Goal: Task Accomplishment & Management: Complete application form

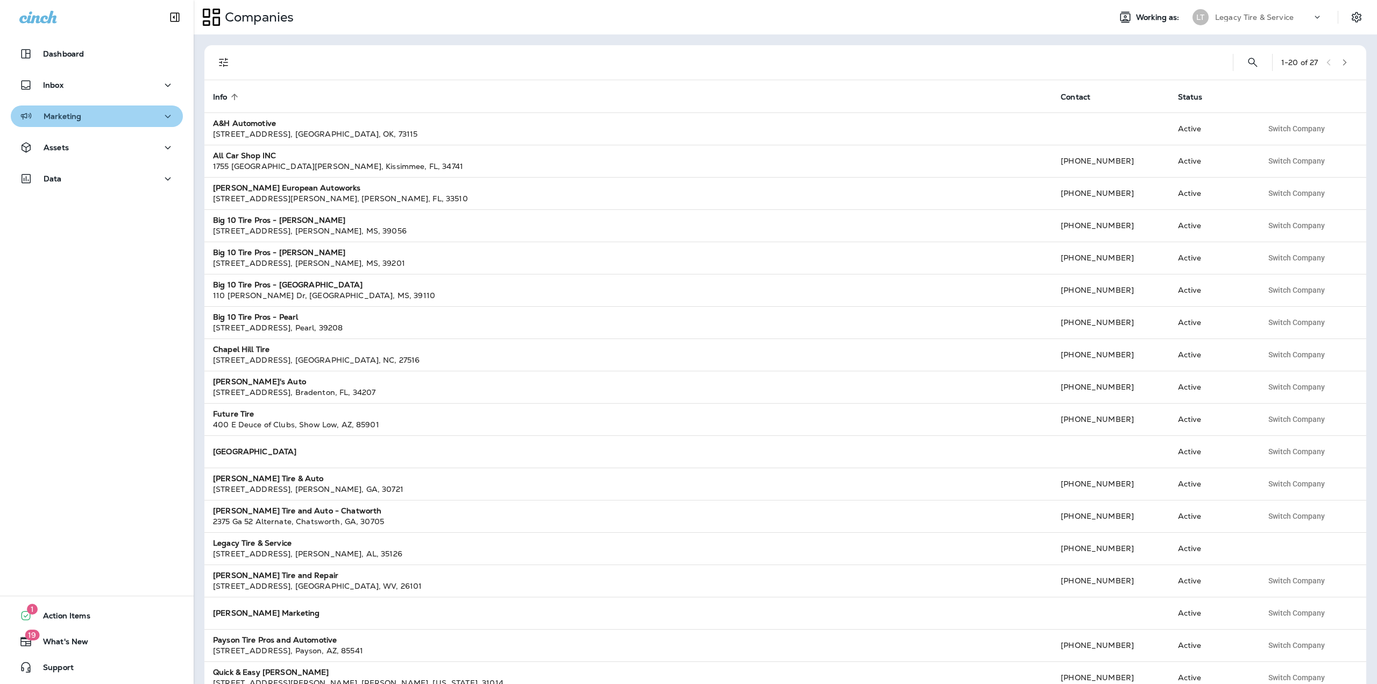
click at [106, 124] on button "Marketing" at bounding box center [97, 116] width 172 height 22
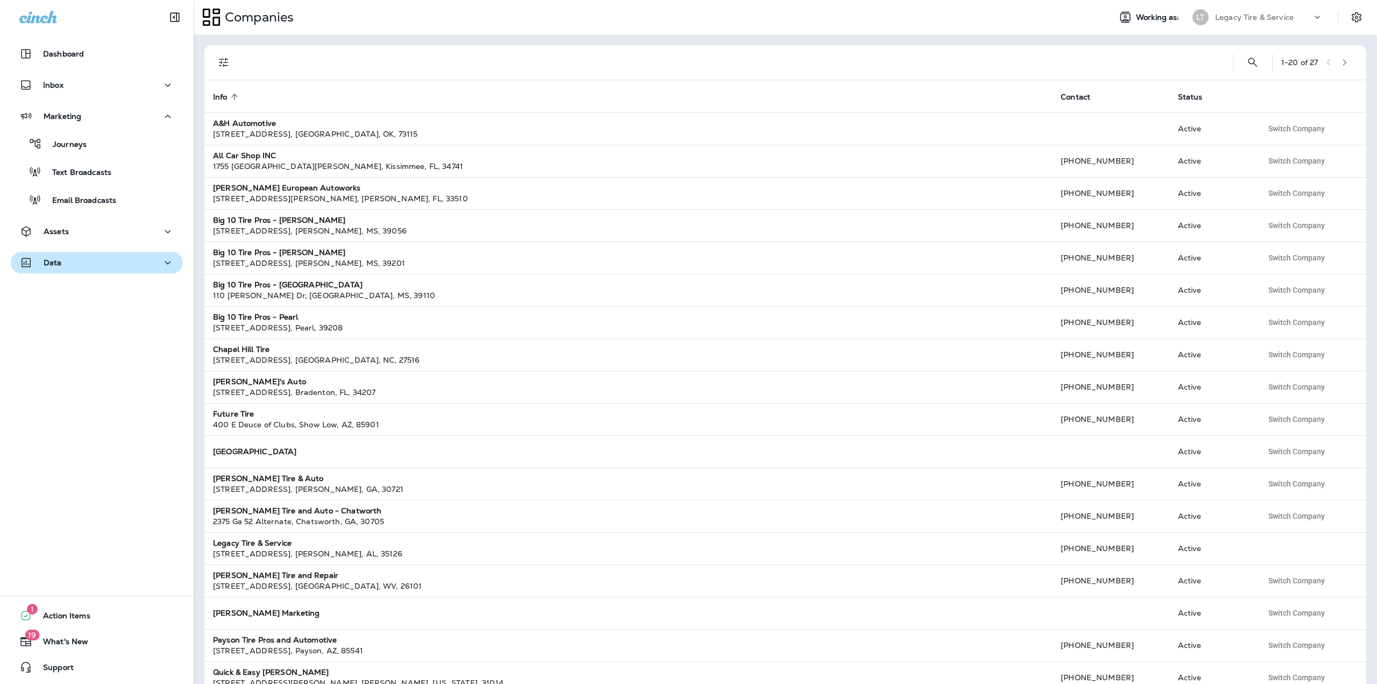
click at [66, 252] on button "Data" at bounding box center [97, 263] width 172 height 22
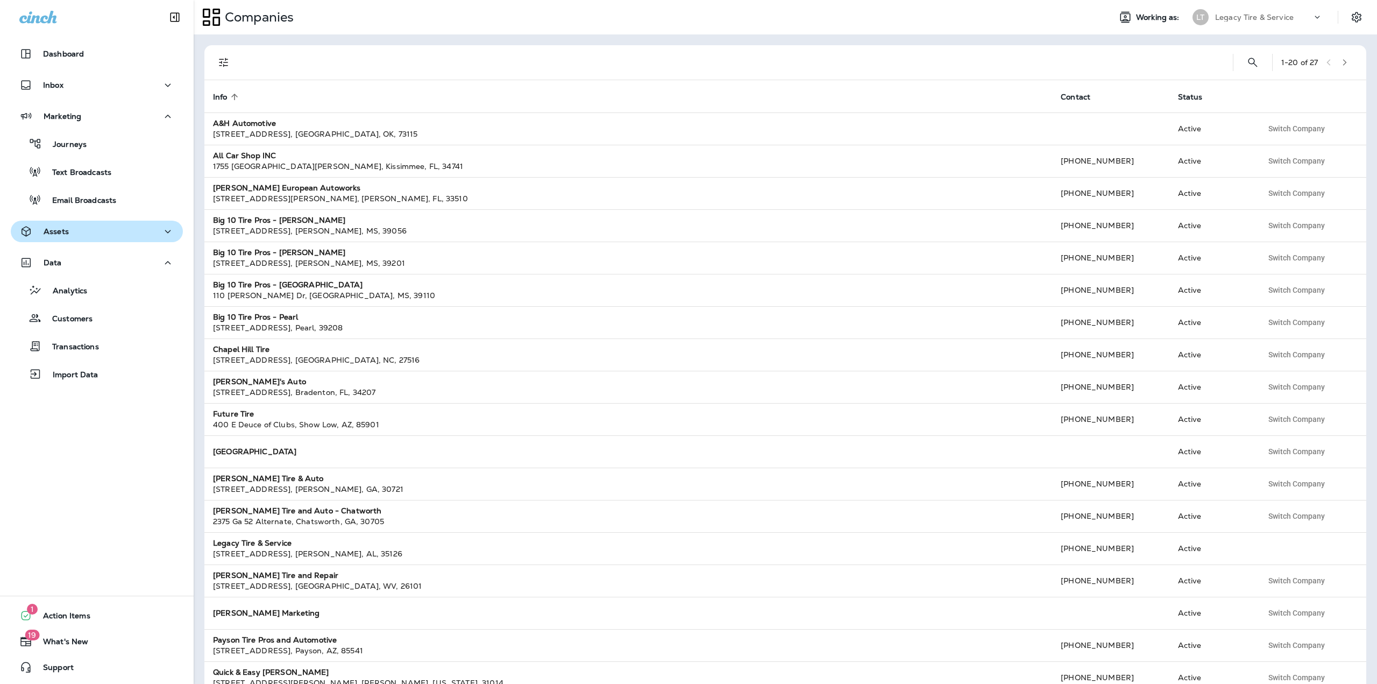
click at [66, 238] on button "Assets" at bounding box center [97, 231] width 172 height 22
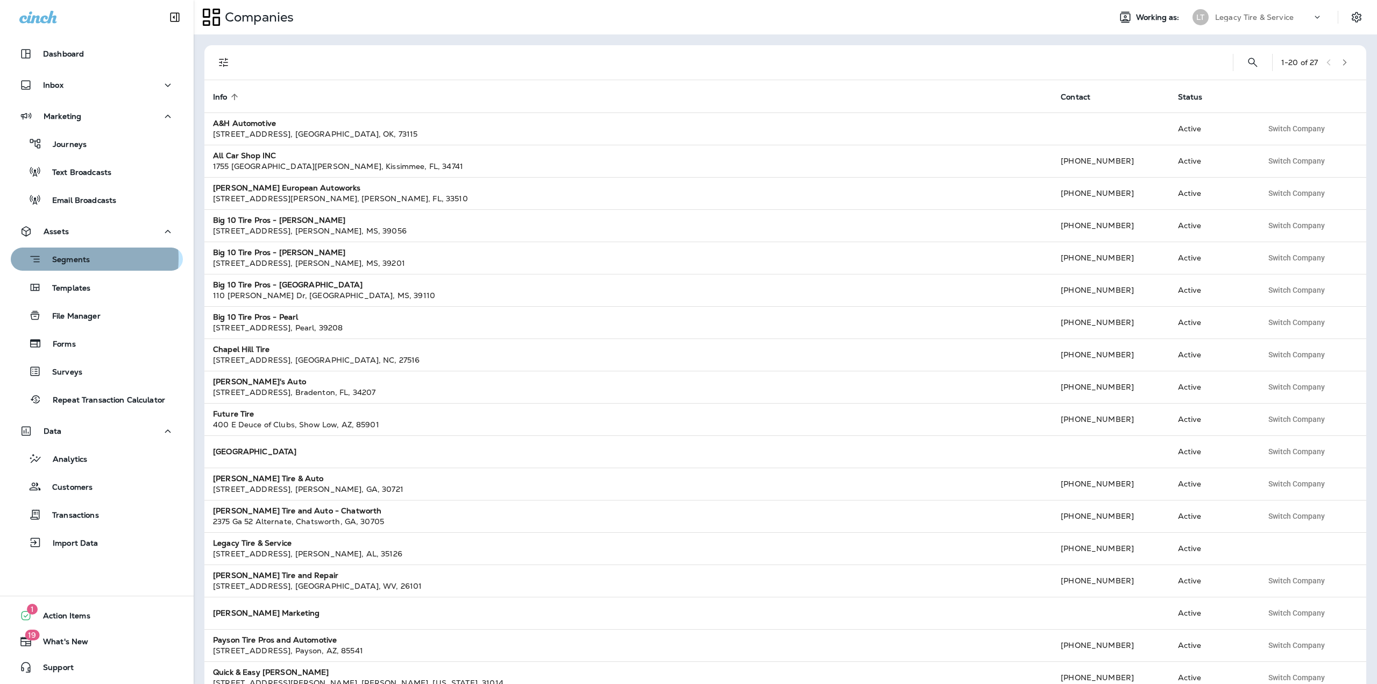
click at [69, 258] on p "Segments" at bounding box center [65, 260] width 48 height 11
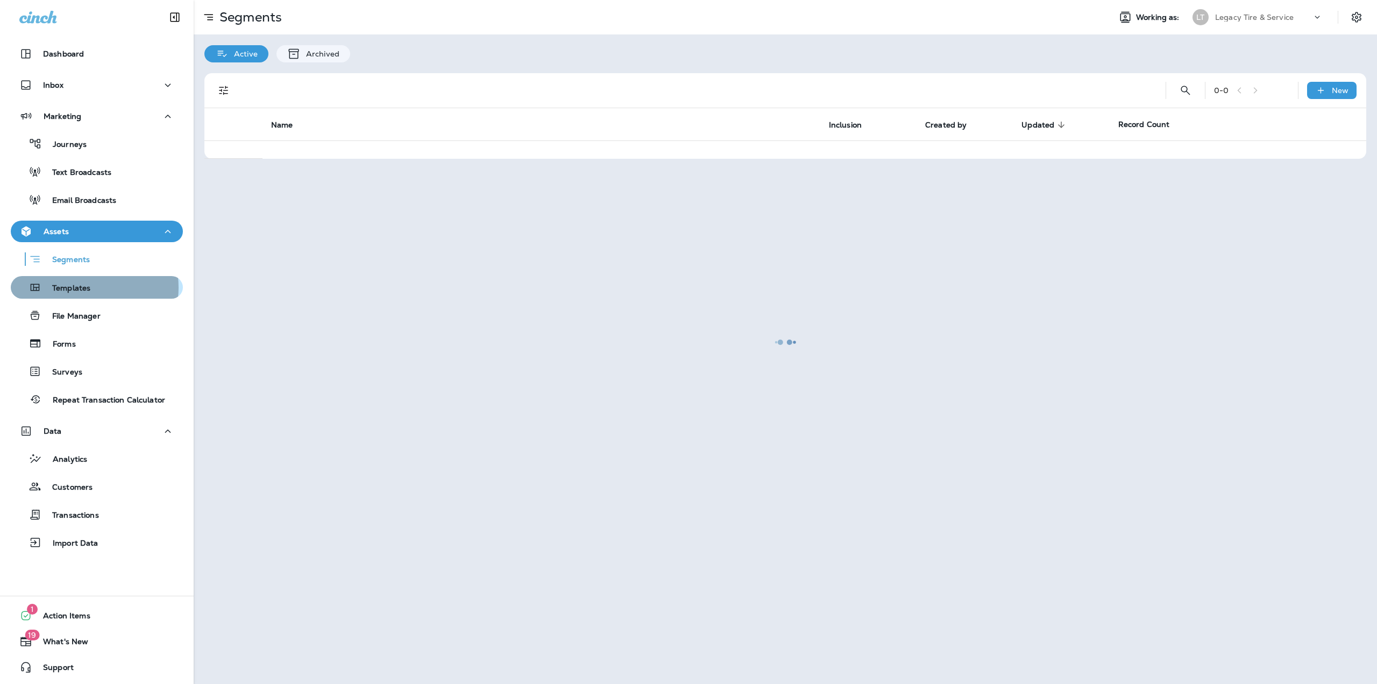
click at [83, 287] on p "Templates" at bounding box center [65, 288] width 49 height 10
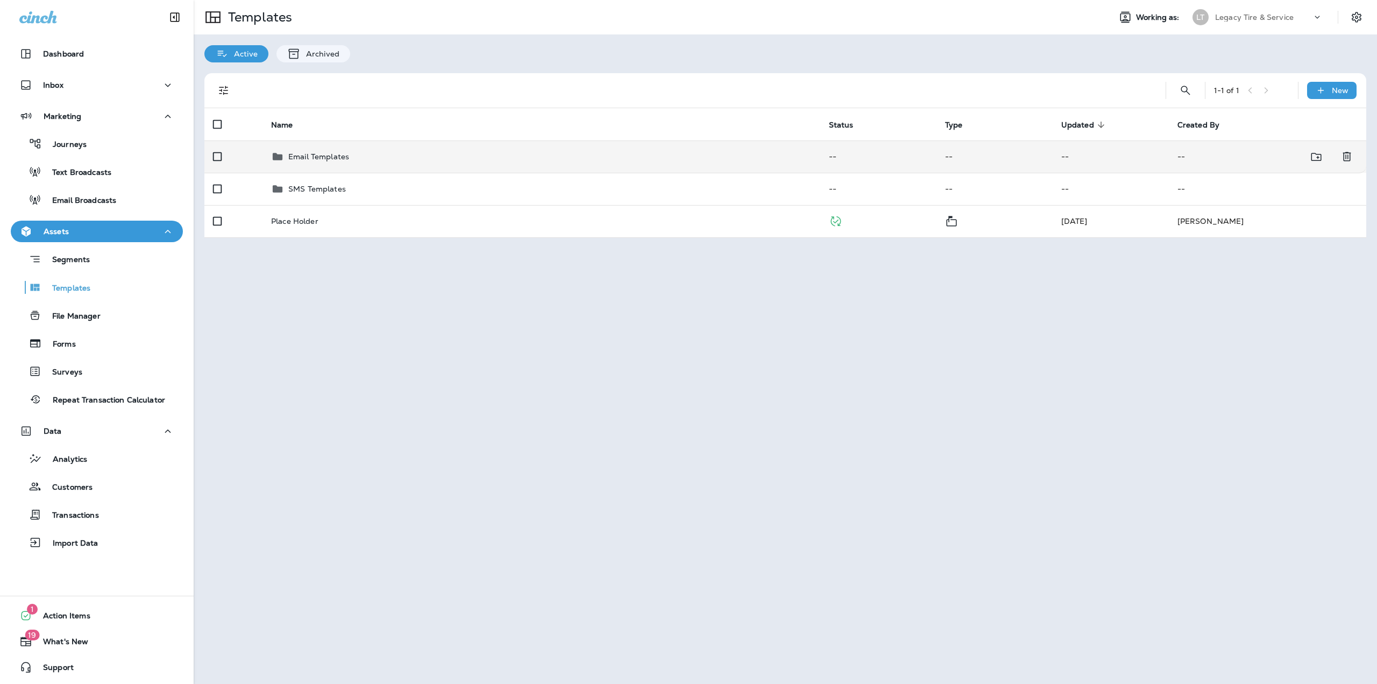
click at [447, 160] on div "Email Templates" at bounding box center [541, 156] width 540 height 13
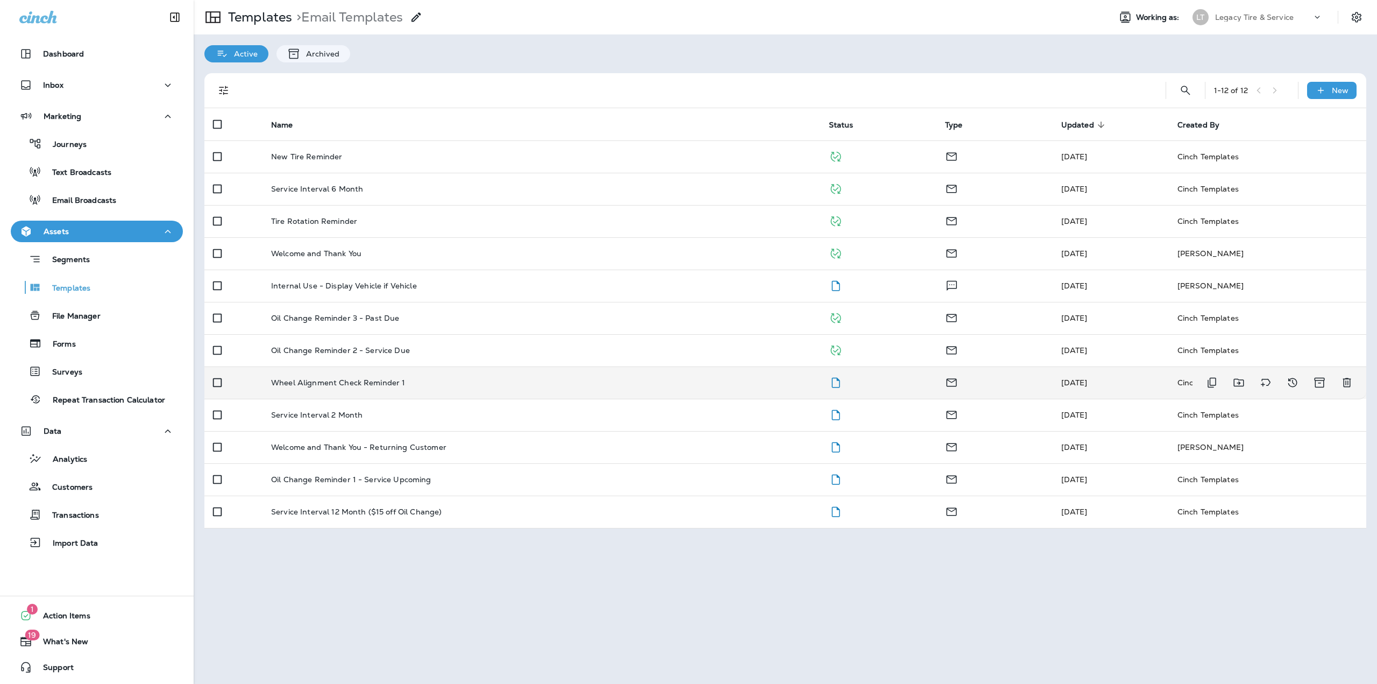
click at [763, 375] on td "Wheel Alignment Check Reminder 1" at bounding box center [541, 382] width 558 height 32
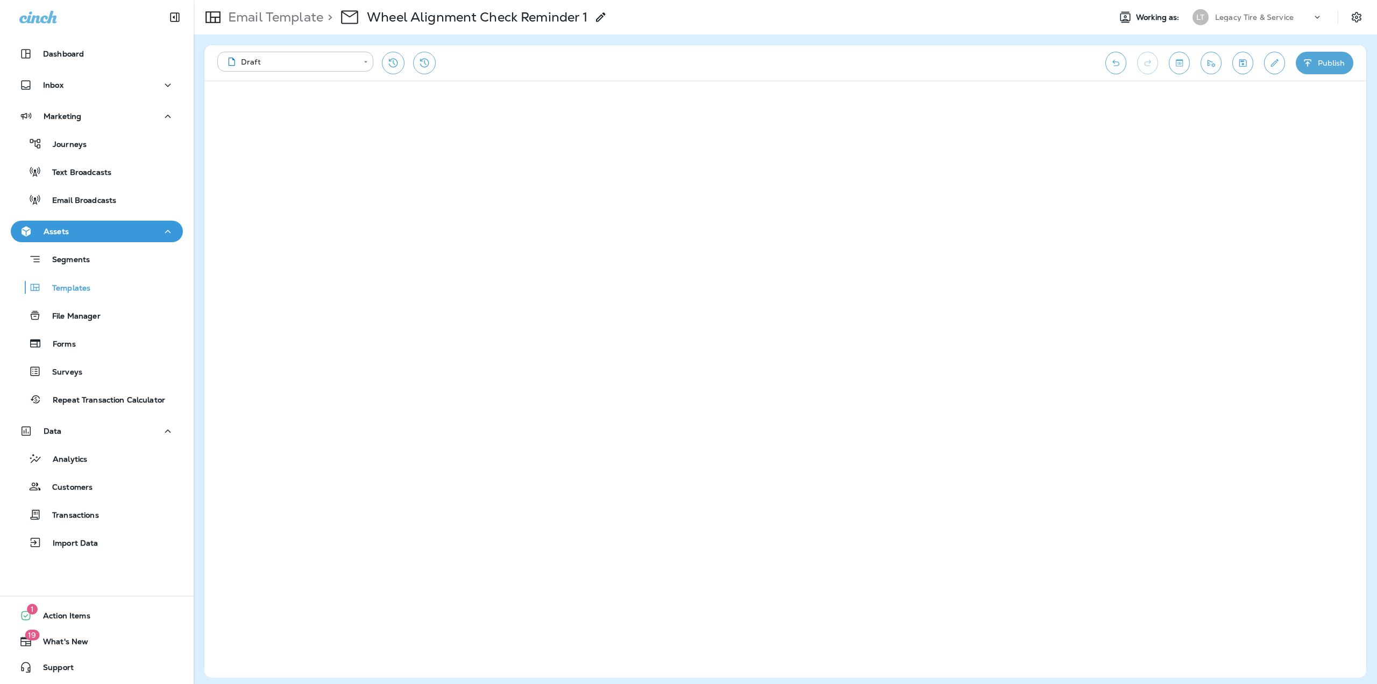
click at [1233, 69] on div "**********" at bounding box center [785, 62] width 1162 height 35
click at [1235, 68] on button "Save" at bounding box center [1242, 63] width 21 height 23
click at [1312, 61] on icon "button" at bounding box center [1307, 63] width 11 height 11
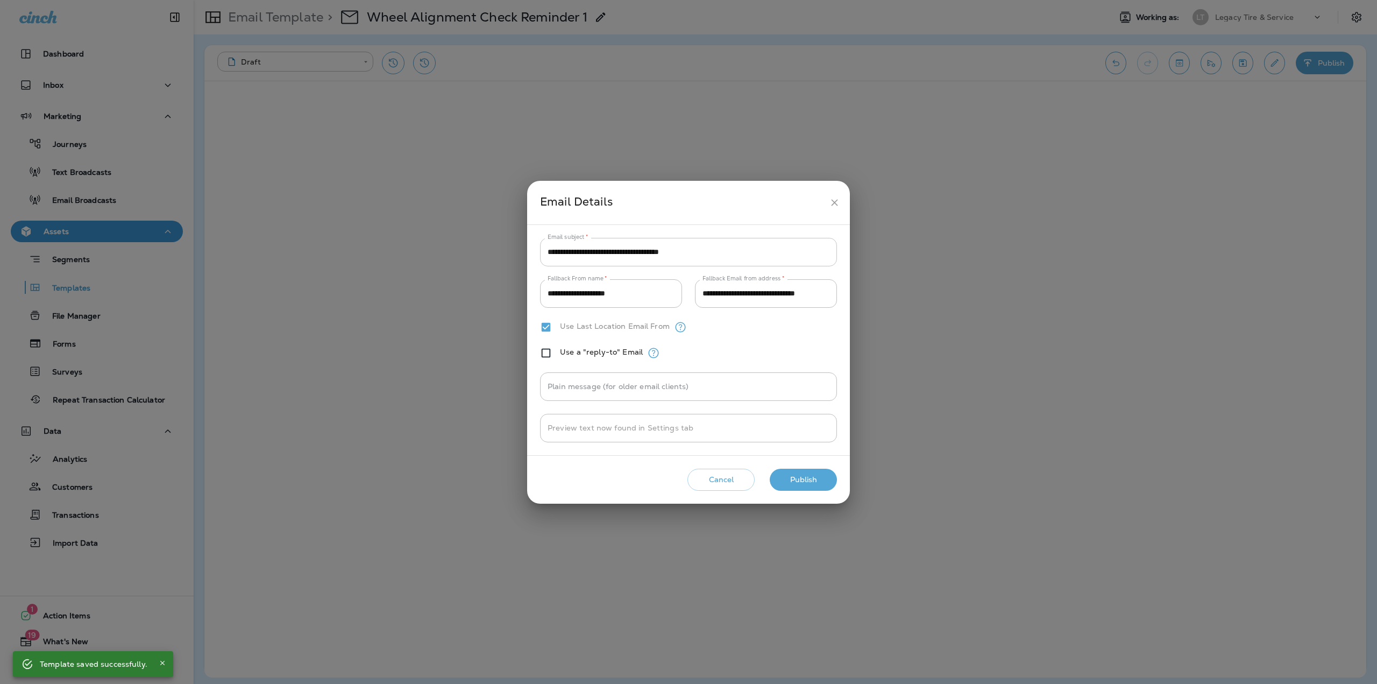
click at [723, 258] on input "**********" at bounding box center [688, 252] width 297 height 29
type input "**********"
click at [793, 468] on div "Cancel Publish" at bounding box center [688, 479] width 305 height 31
click at [792, 472] on button "Publish" at bounding box center [803, 479] width 67 height 22
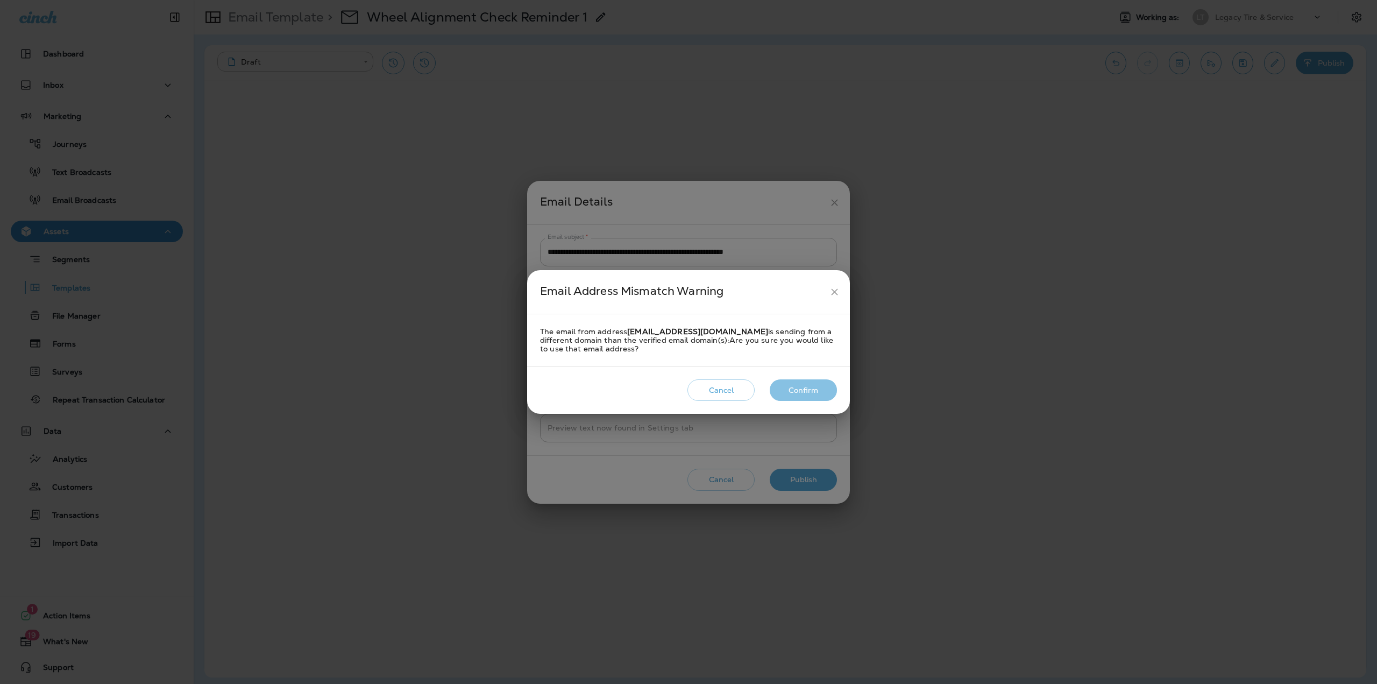
click at [815, 394] on button "Confirm" at bounding box center [803, 390] width 67 height 22
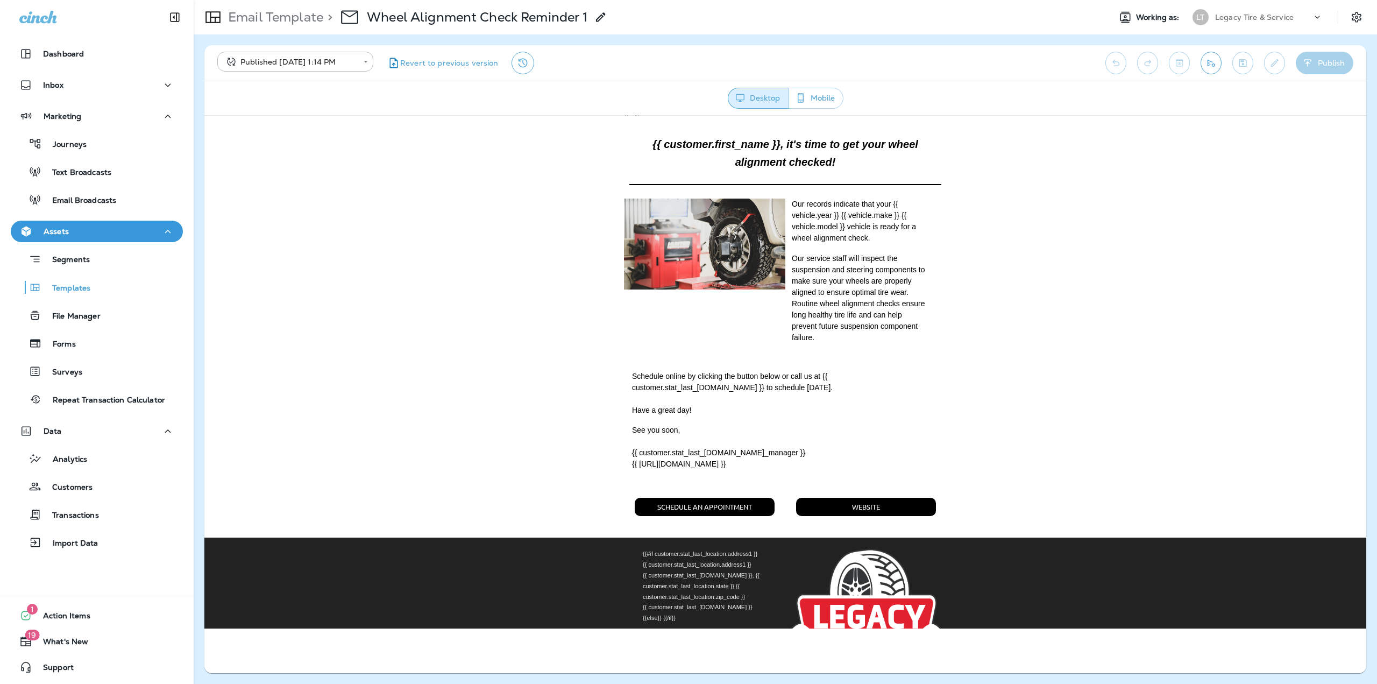
scroll to position [522, 0]
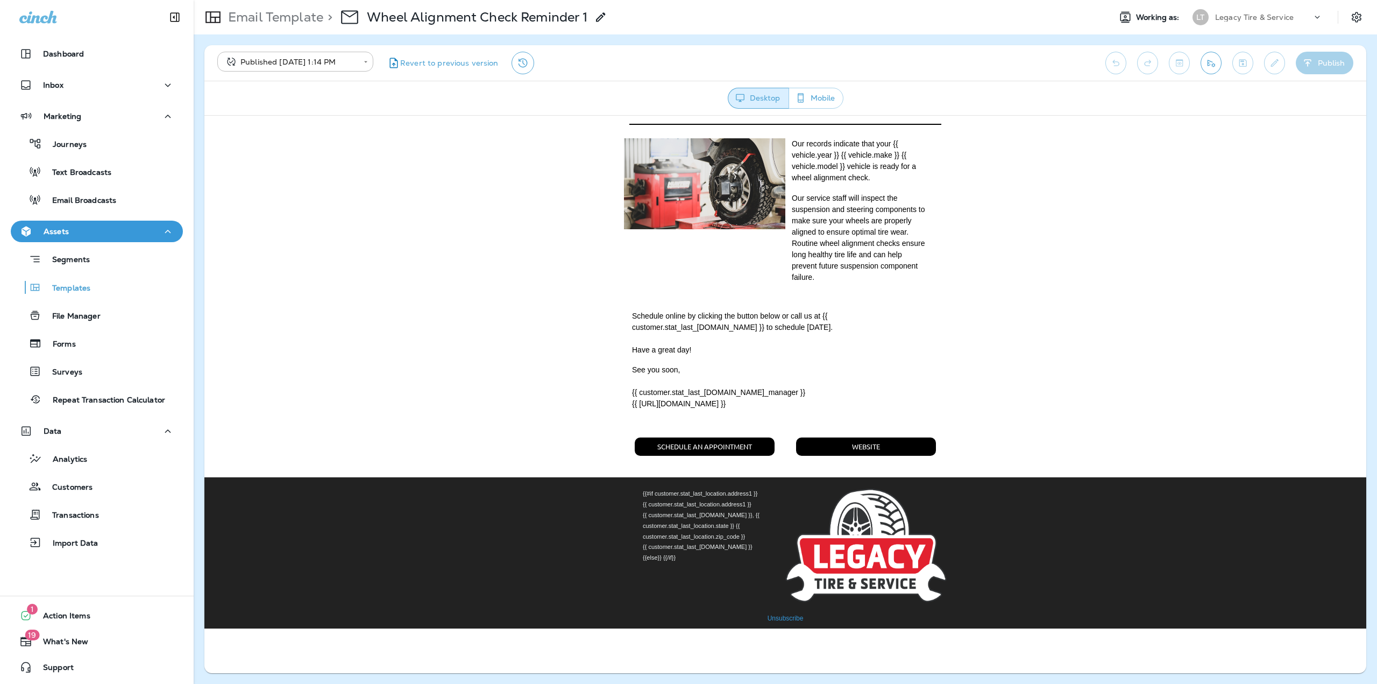
click at [871, 550] on img at bounding box center [865, 544] width 161 height 113
click at [307, 23] on p "Email Template" at bounding box center [273, 17] width 99 height 16
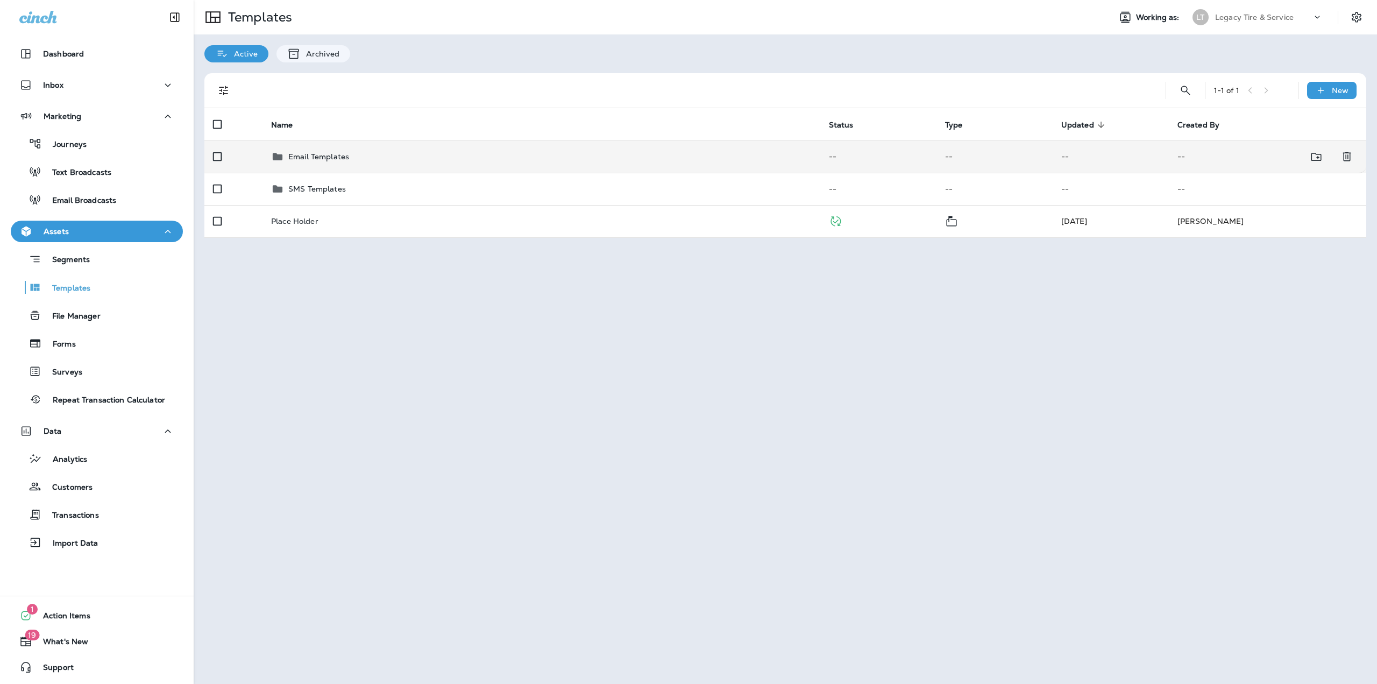
click at [317, 156] on p "Email Templates" at bounding box center [318, 156] width 61 height 9
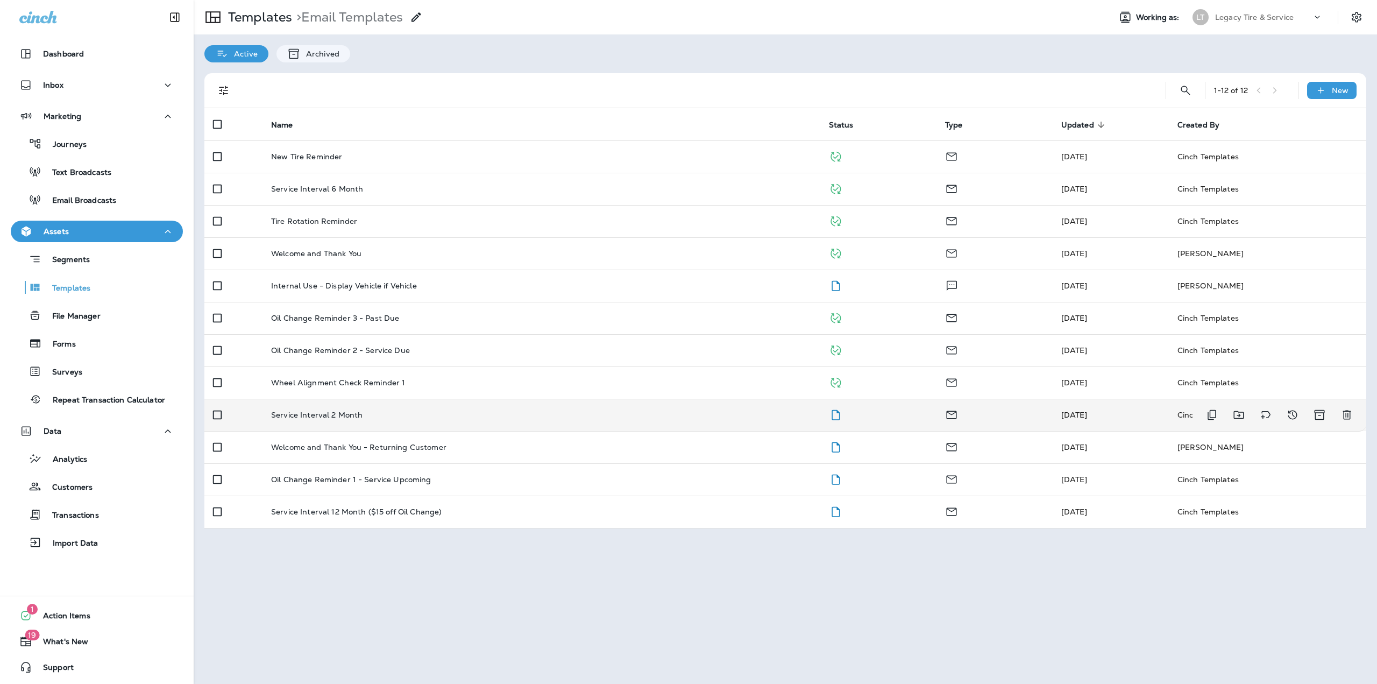
click at [502, 411] on div "Service Interval 2 Month" at bounding box center [541, 414] width 540 height 9
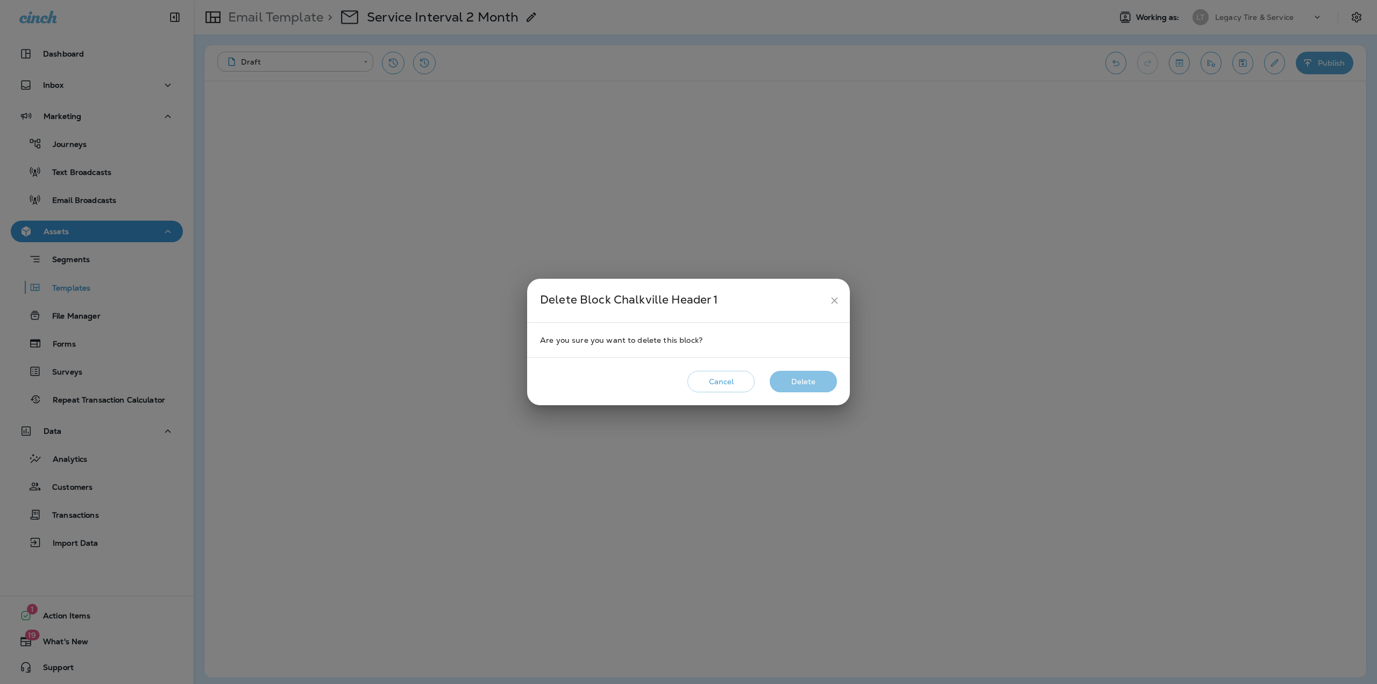
click at [792, 378] on button "Delete" at bounding box center [803, 382] width 67 height 22
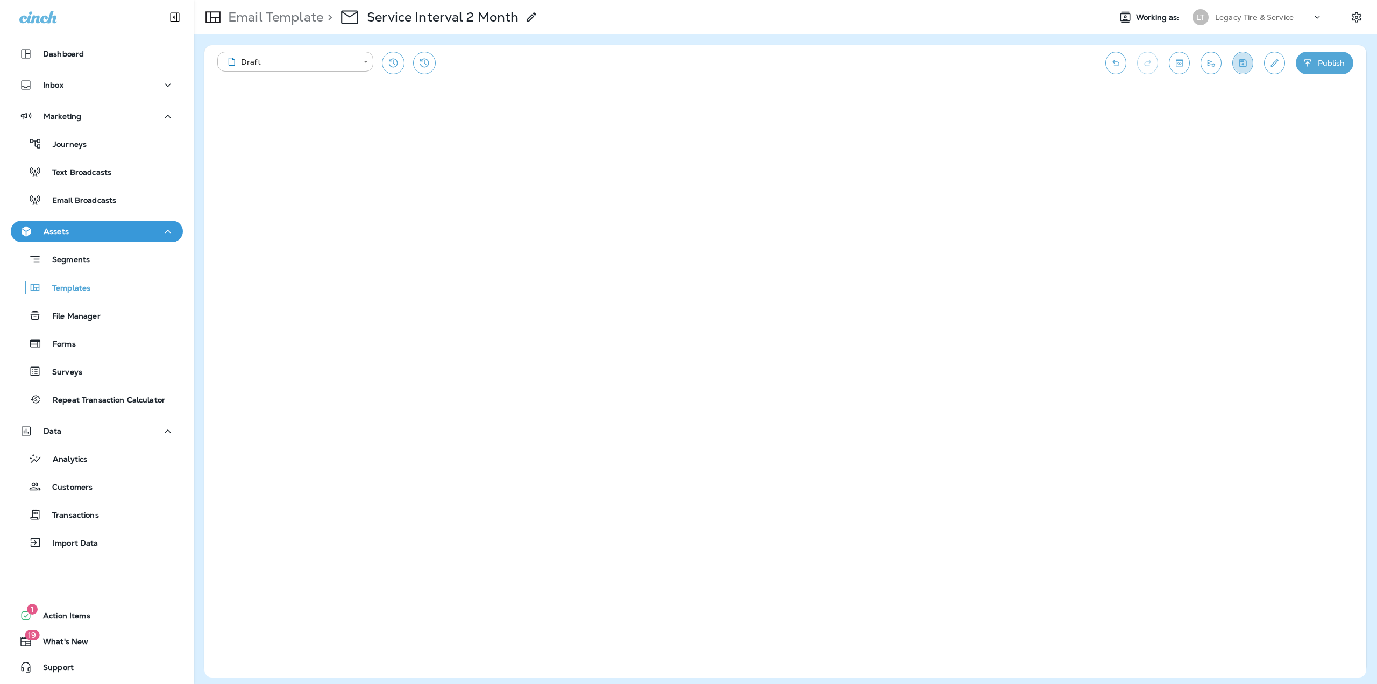
click at [1239, 63] on icon "Save" at bounding box center [1242, 63] width 11 height 11
click at [1319, 67] on button "Publish" at bounding box center [1325, 63] width 58 height 23
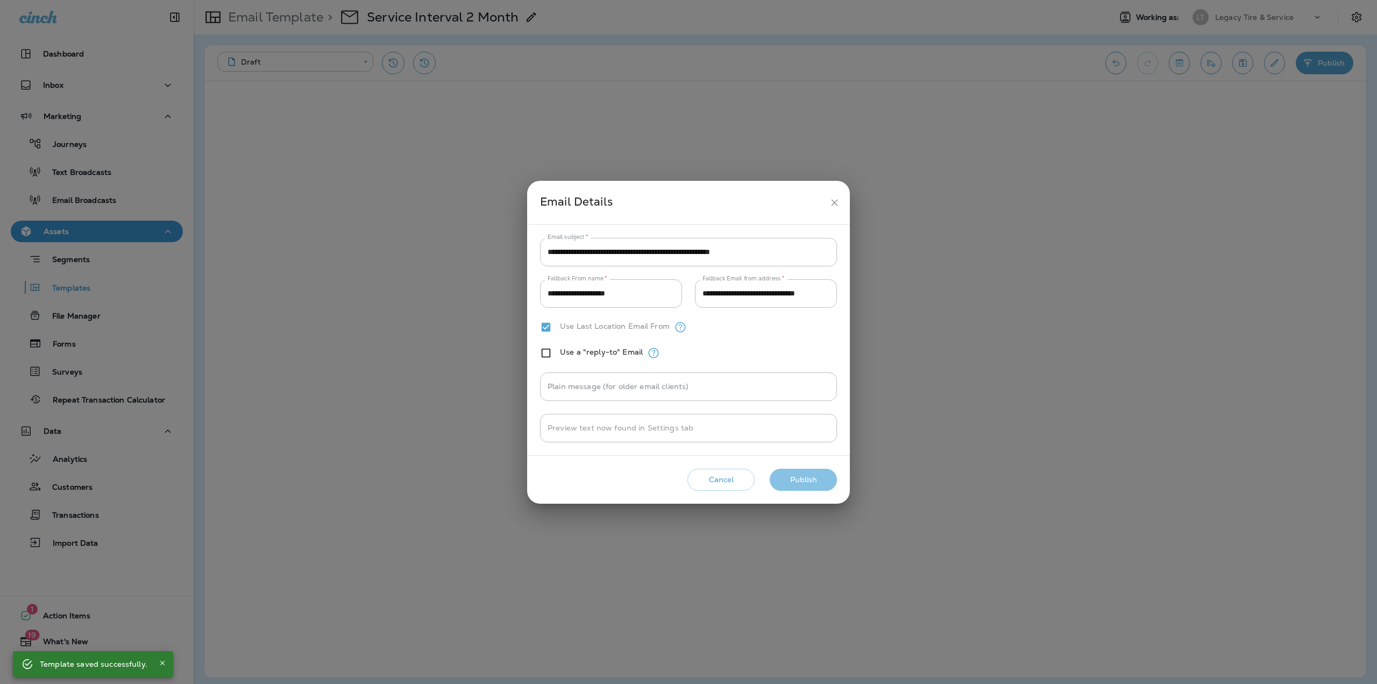
click at [812, 474] on button "Publish" at bounding box center [803, 479] width 67 height 22
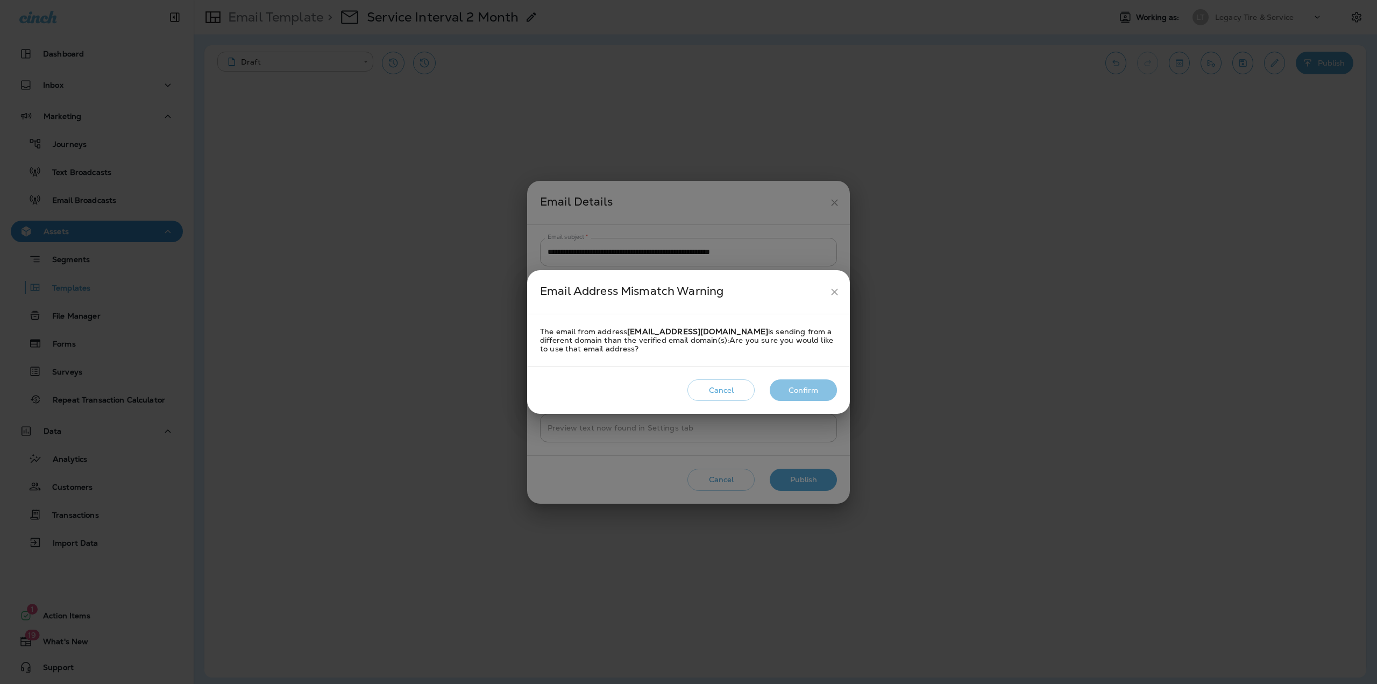
click at [803, 399] on button "Confirm" at bounding box center [803, 390] width 67 height 22
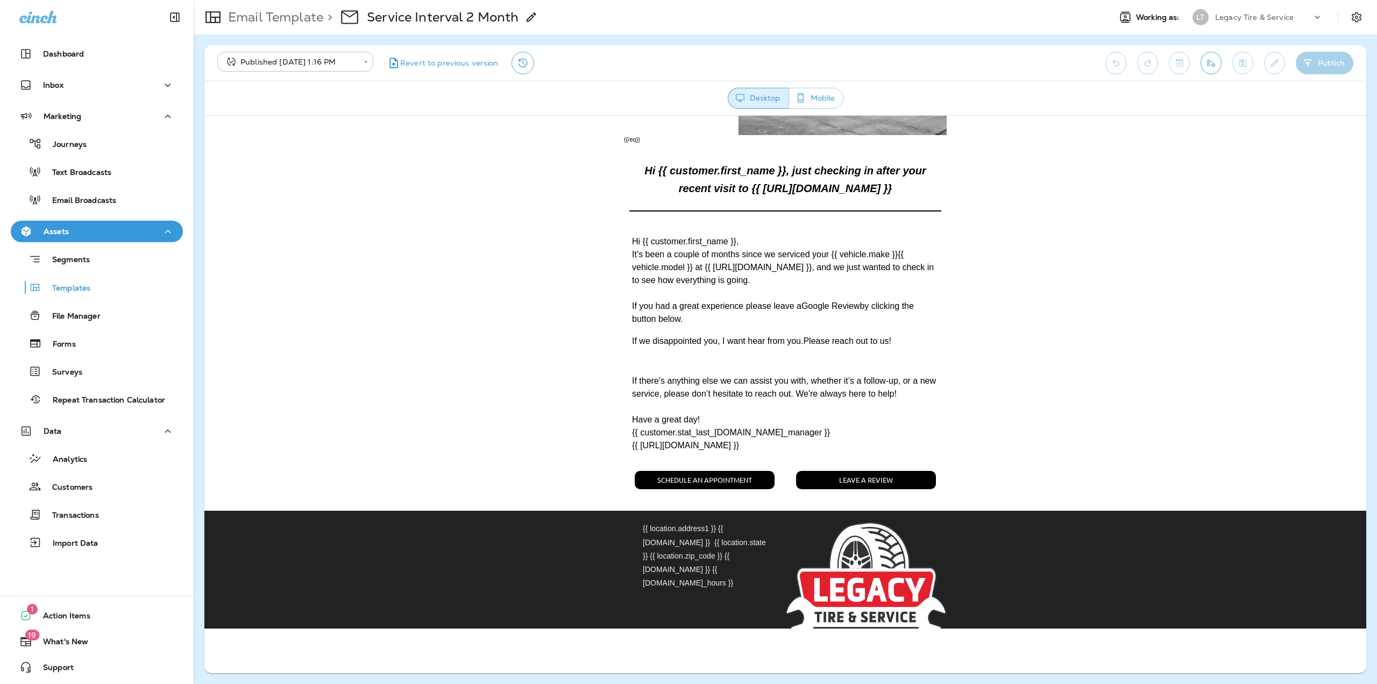
scroll to position [453, 0]
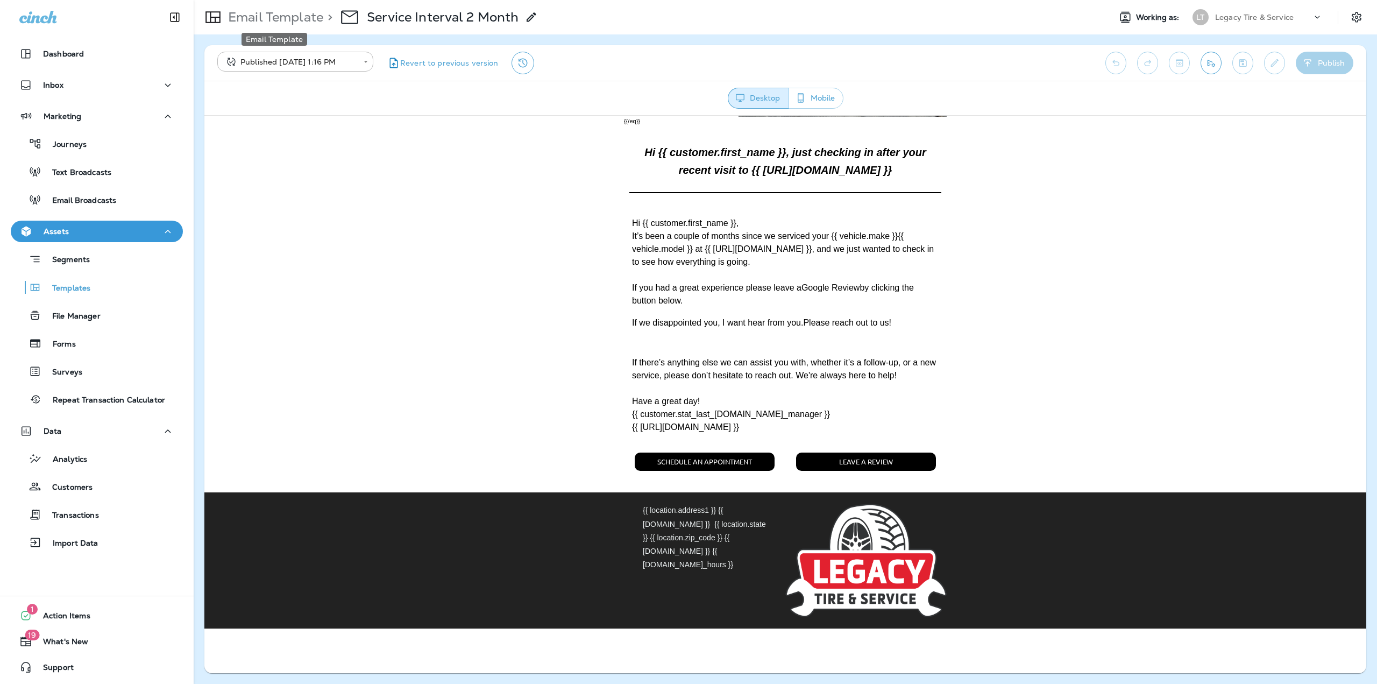
click at [285, 20] on p "Email Template" at bounding box center [273, 17] width 99 height 16
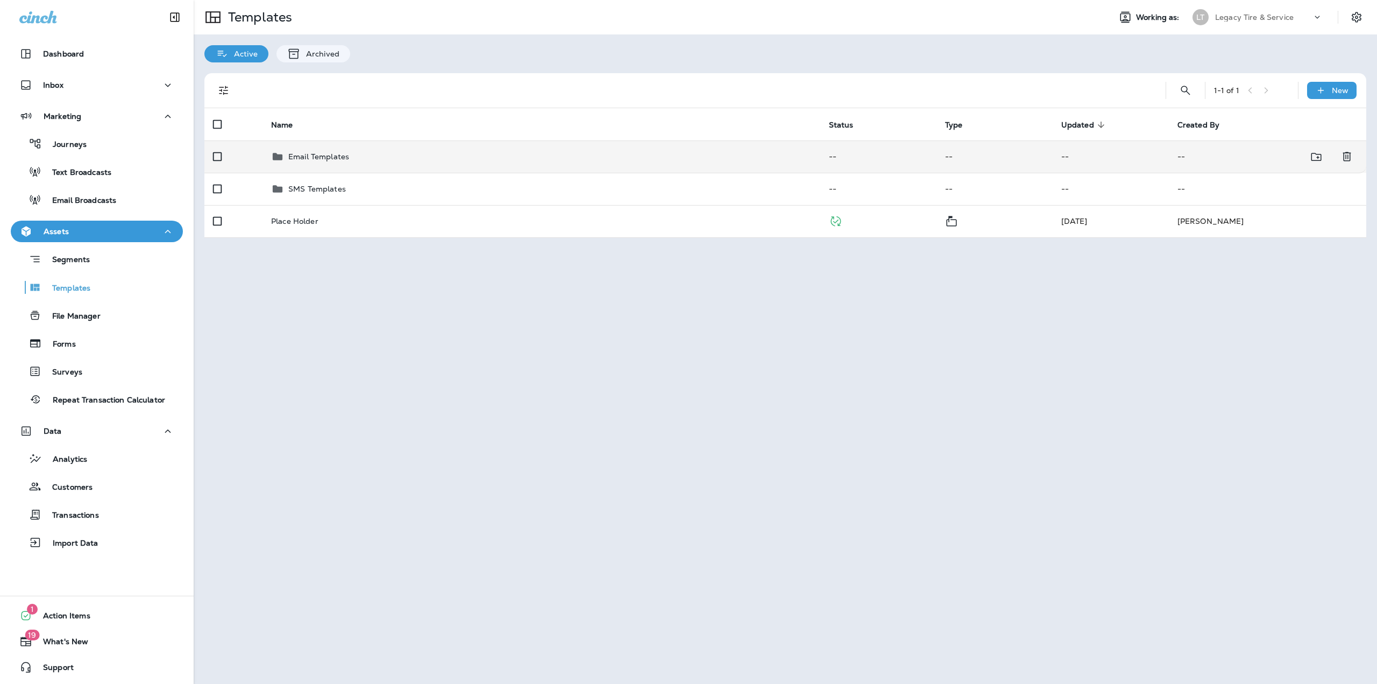
click at [313, 159] on p "Email Templates" at bounding box center [318, 156] width 61 height 9
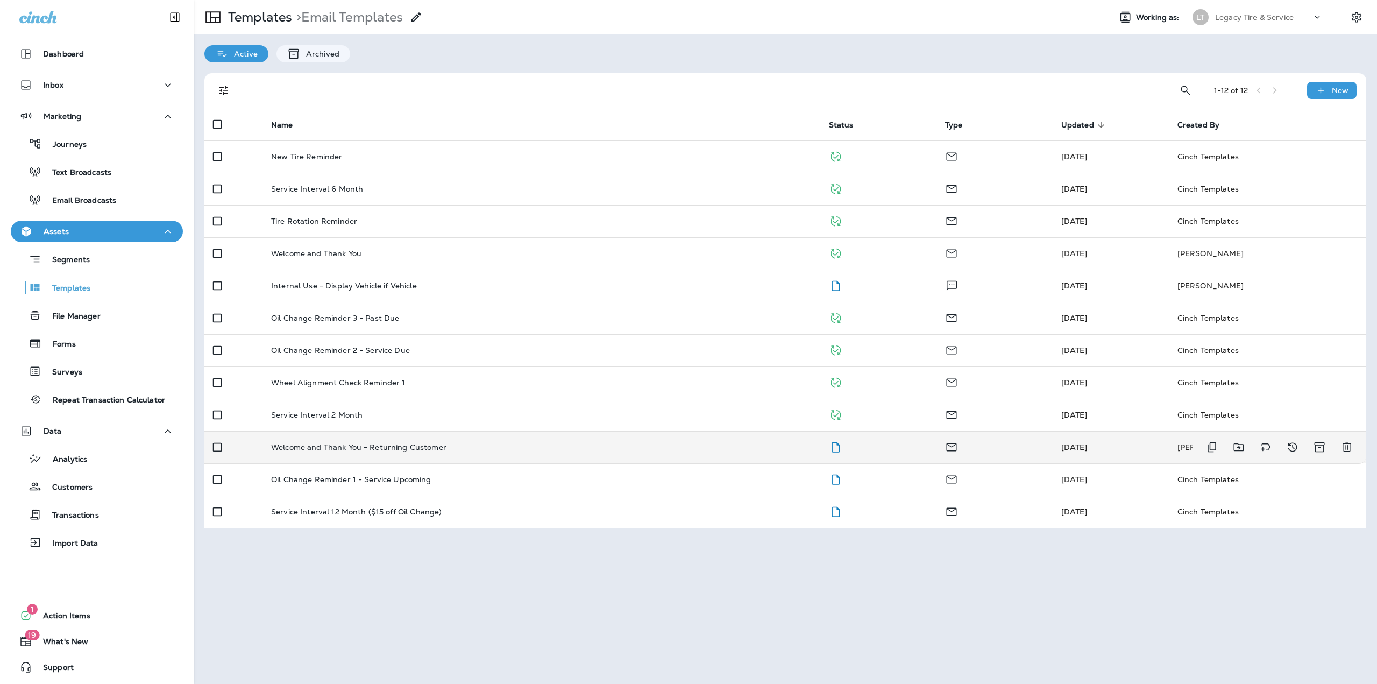
click at [424, 450] on p "Welcome and Thank You - Returning Customer" at bounding box center [358, 447] width 175 height 9
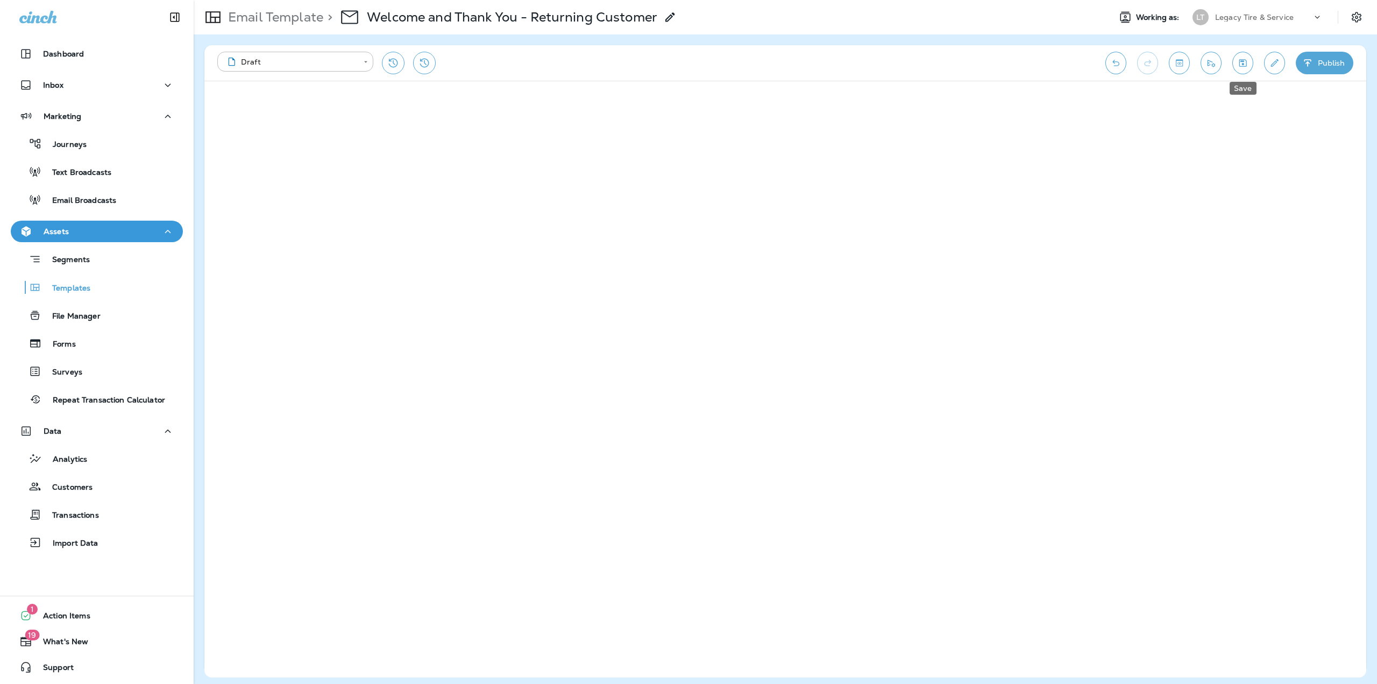
click at [1240, 66] on icon "Save" at bounding box center [1243, 63] width 8 height 8
click at [1315, 70] on button "Publish" at bounding box center [1325, 63] width 58 height 23
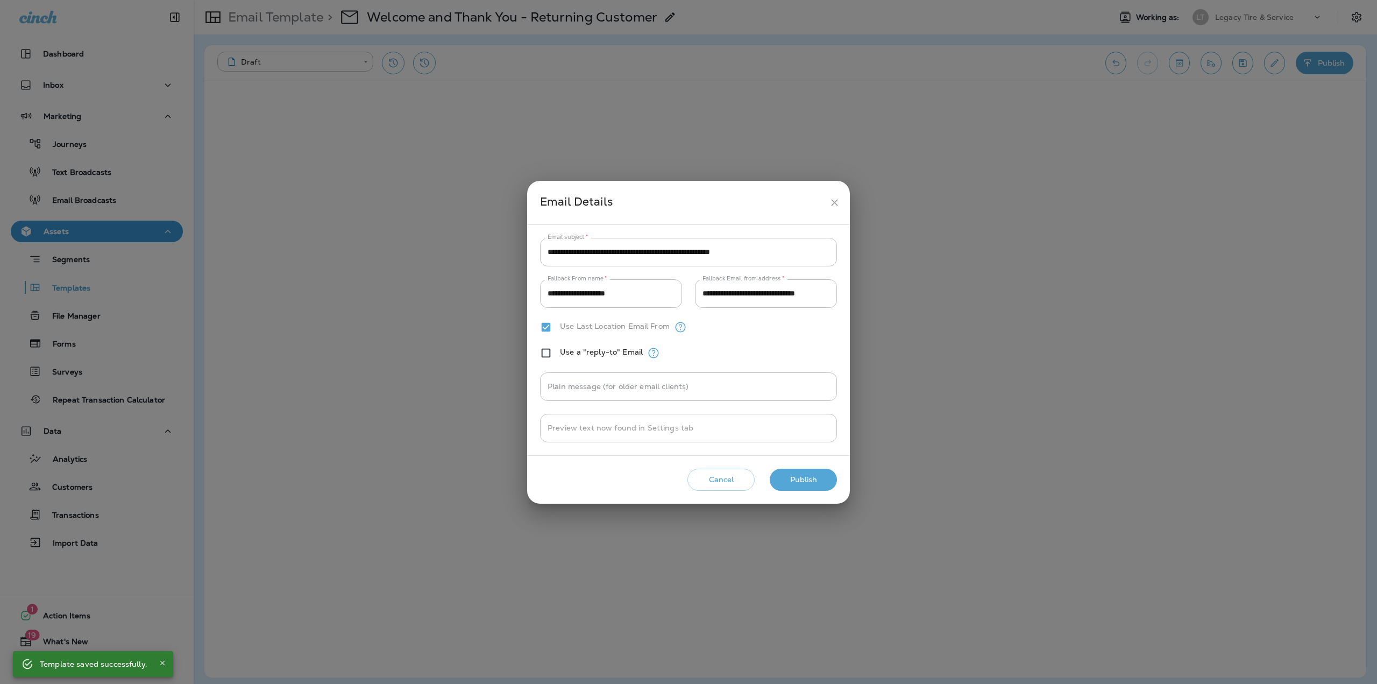
click at [784, 479] on button "Publish" at bounding box center [803, 479] width 67 height 22
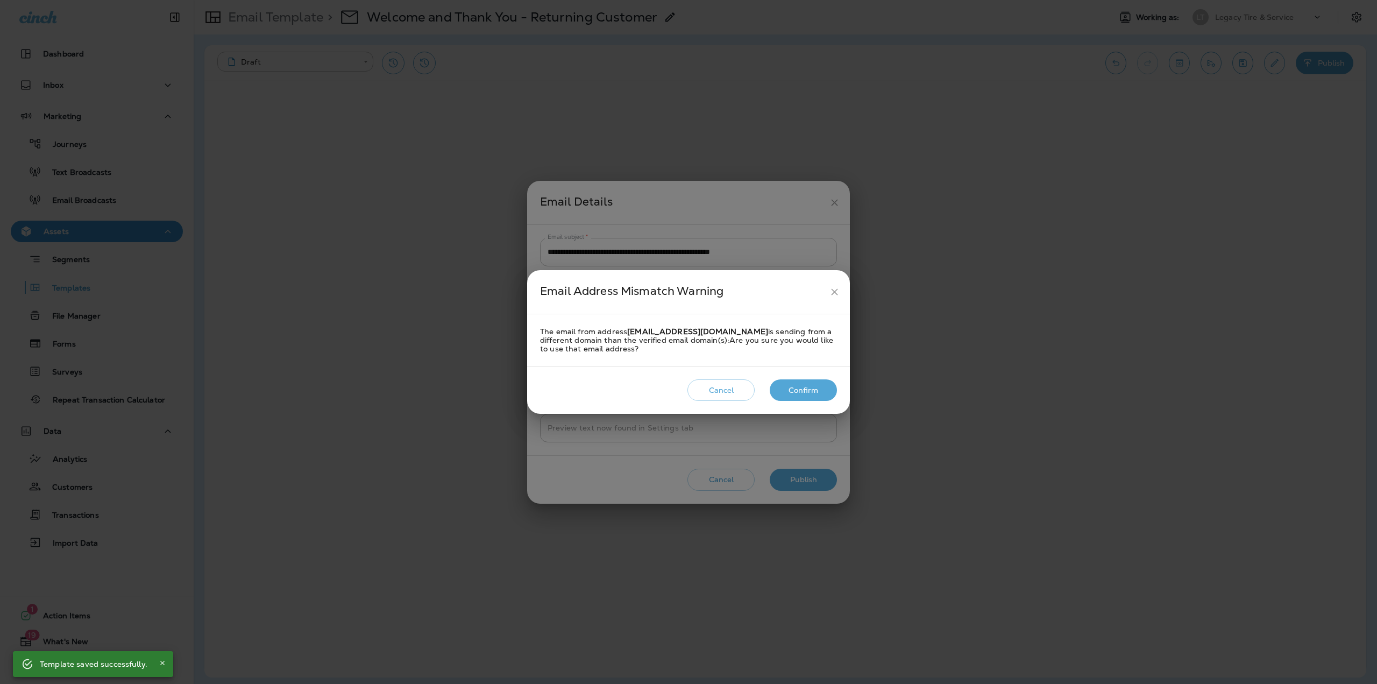
click at [800, 387] on button "Confirm" at bounding box center [803, 390] width 67 height 22
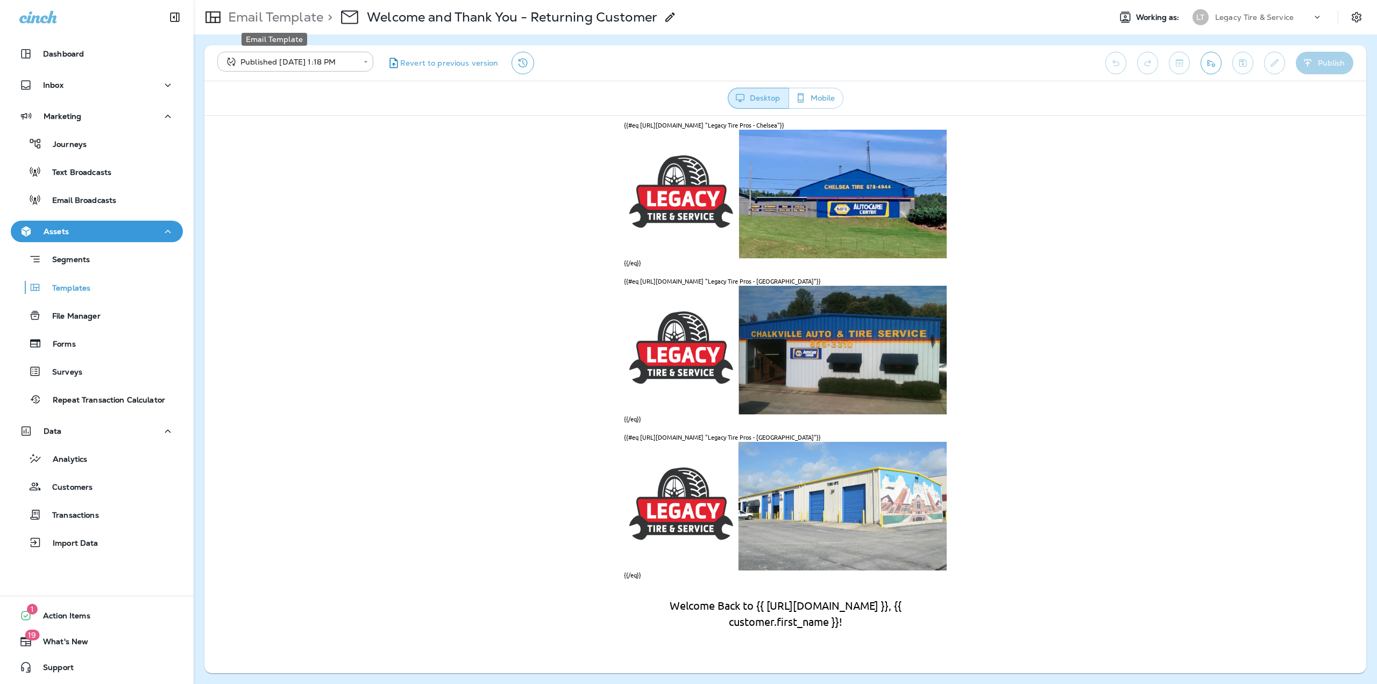
click at [287, 22] on p "Email Template" at bounding box center [273, 17] width 99 height 16
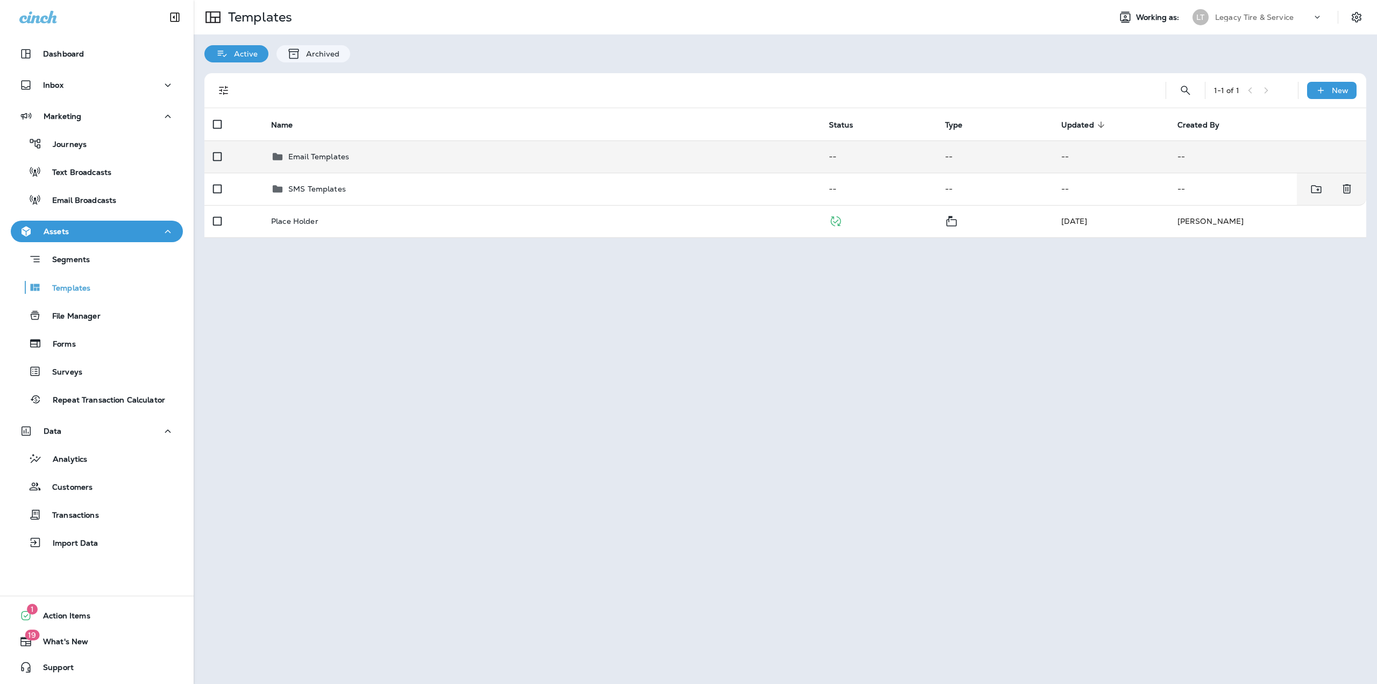
click at [333, 159] on p "Email Templates" at bounding box center [318, 156] width 61 height 9
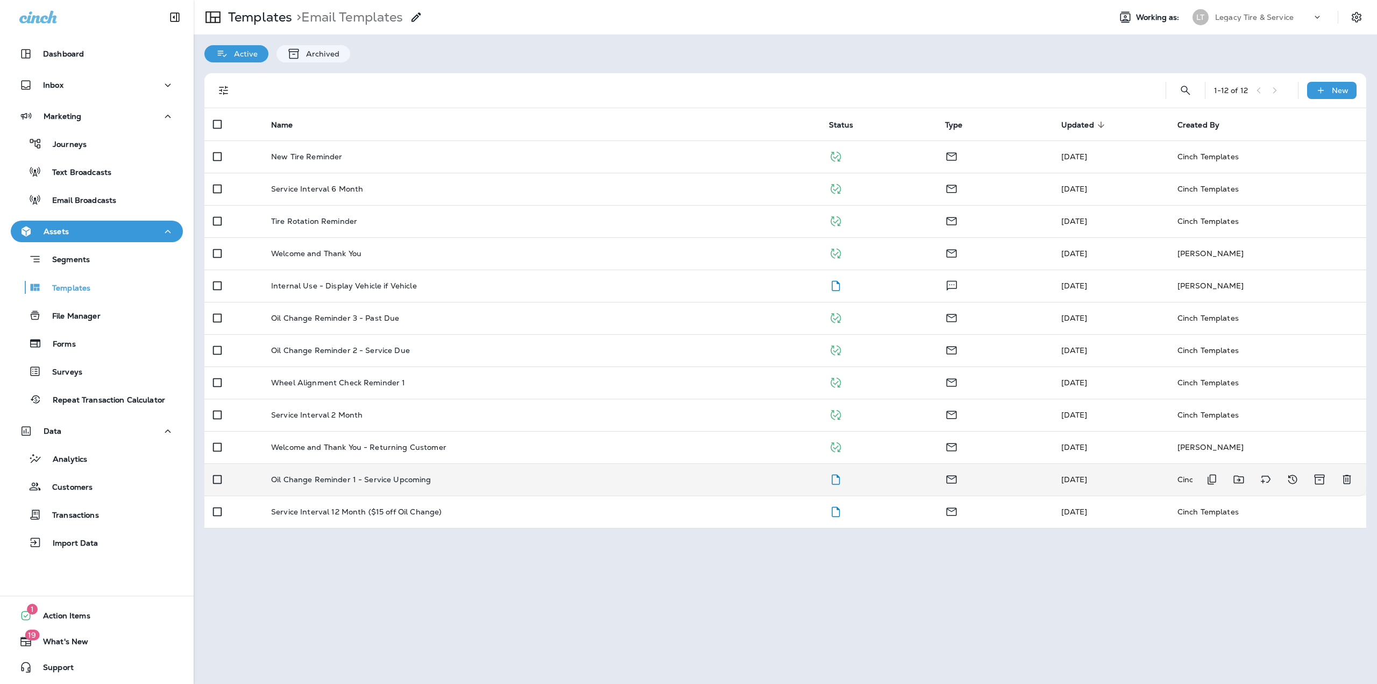
click at [418, 477] on p "Oil Change Reminder 1 - Service Upcoming" at bounding box center [351, 479] width 160 height 9
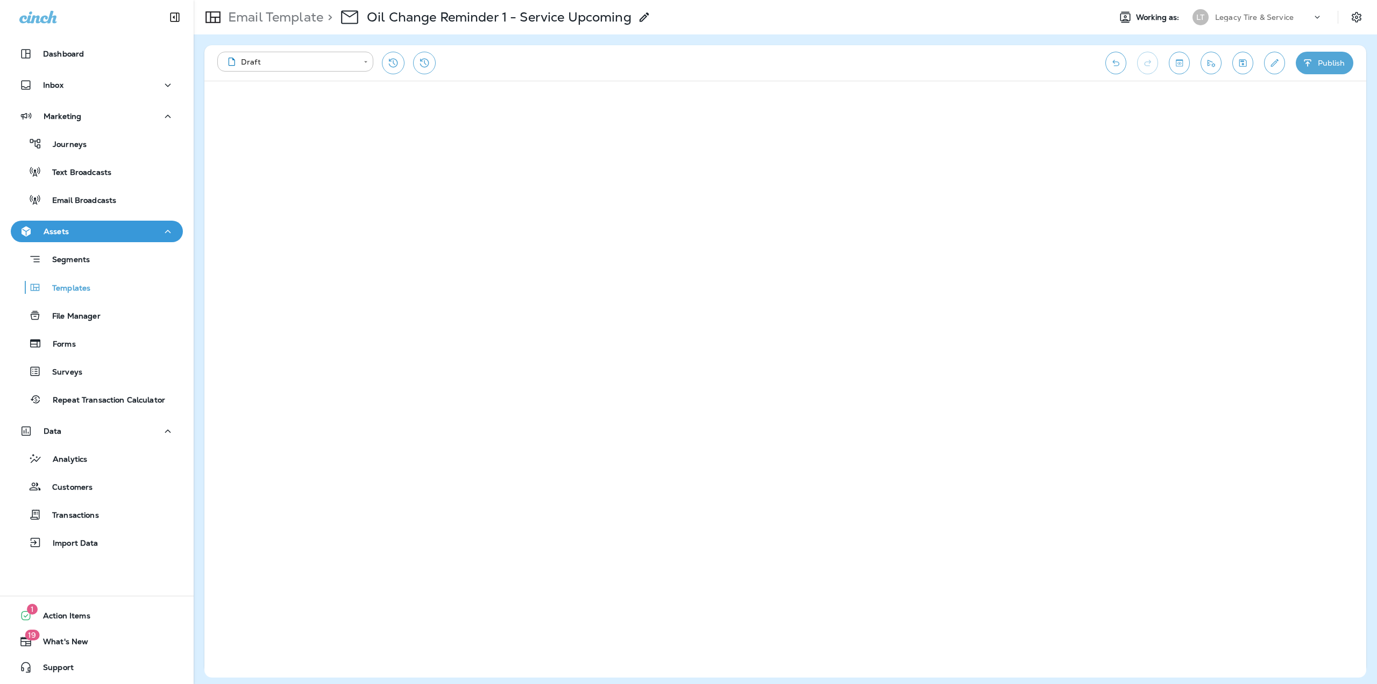
click at [1237, 65] on icon "Save" at bounding box center [1242, 63] width 11 height 11
click at [1331, 67] on button "Publish" at bounding box center [1325, 63] width 58 height 23
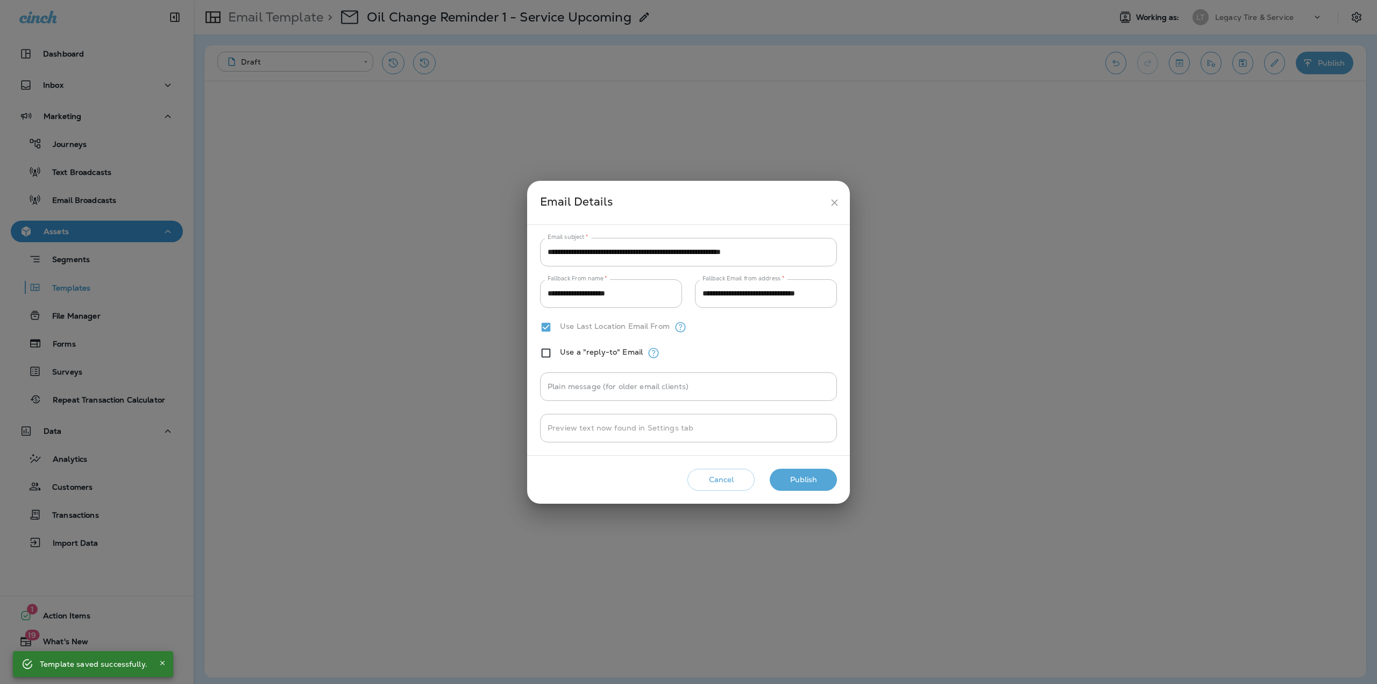
click at [819, 475] on button "Publish" at bounding box center [803, 479] width 67 height 22
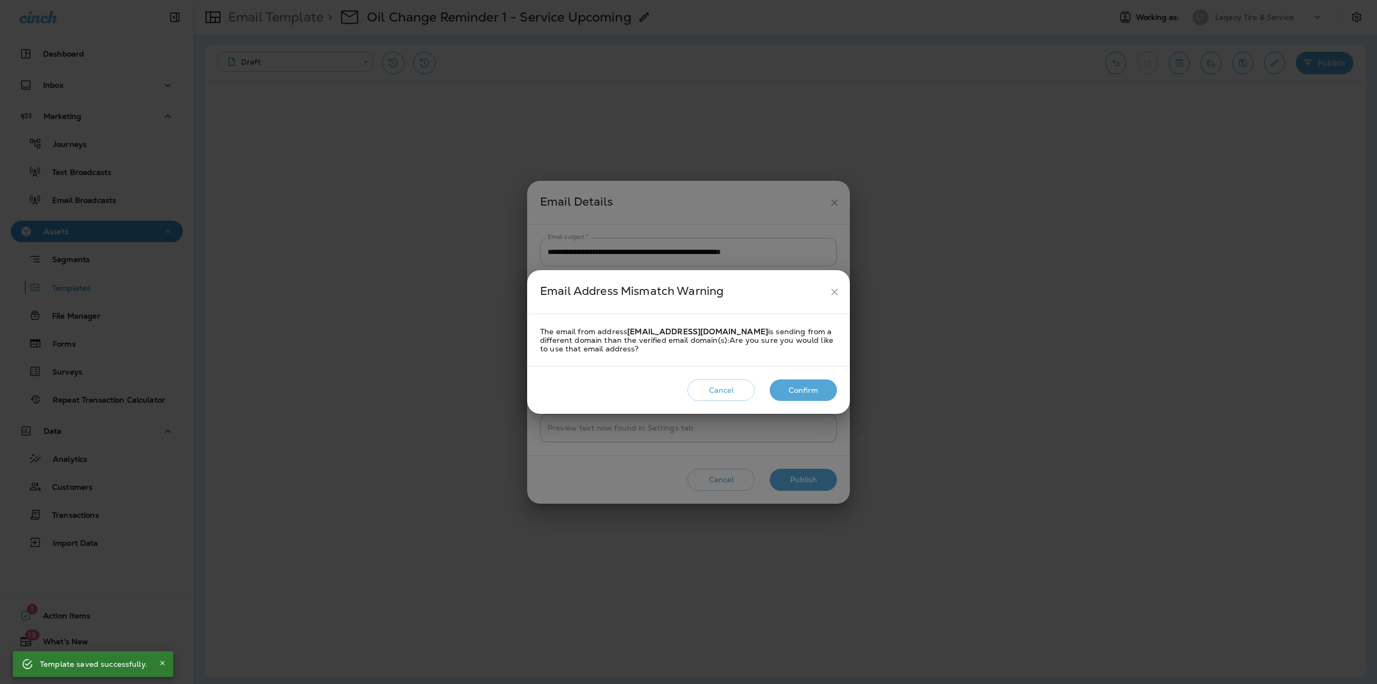
click at [828, 387] on button "Confirm" at bounding box center [803, 390] width 67 height 22
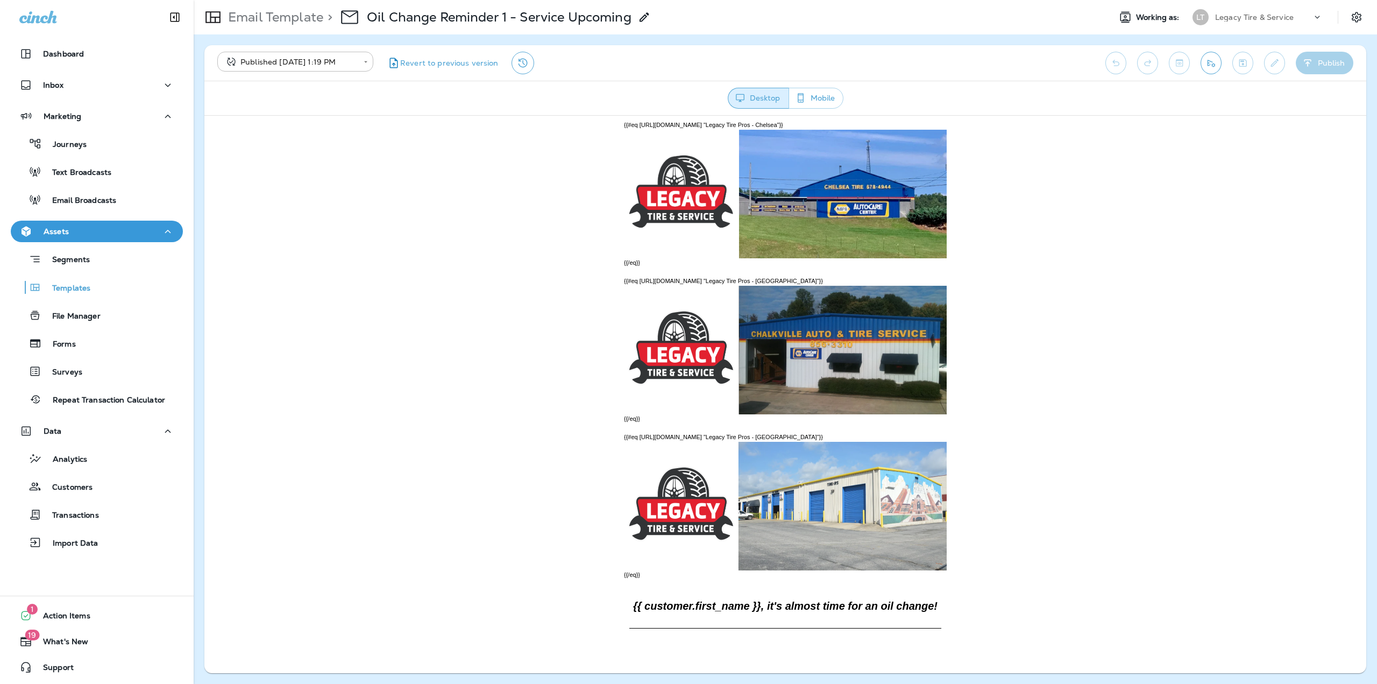
click at [295, 17] on p "Email Template" at bounding box center [273, 17] width 99 height 16
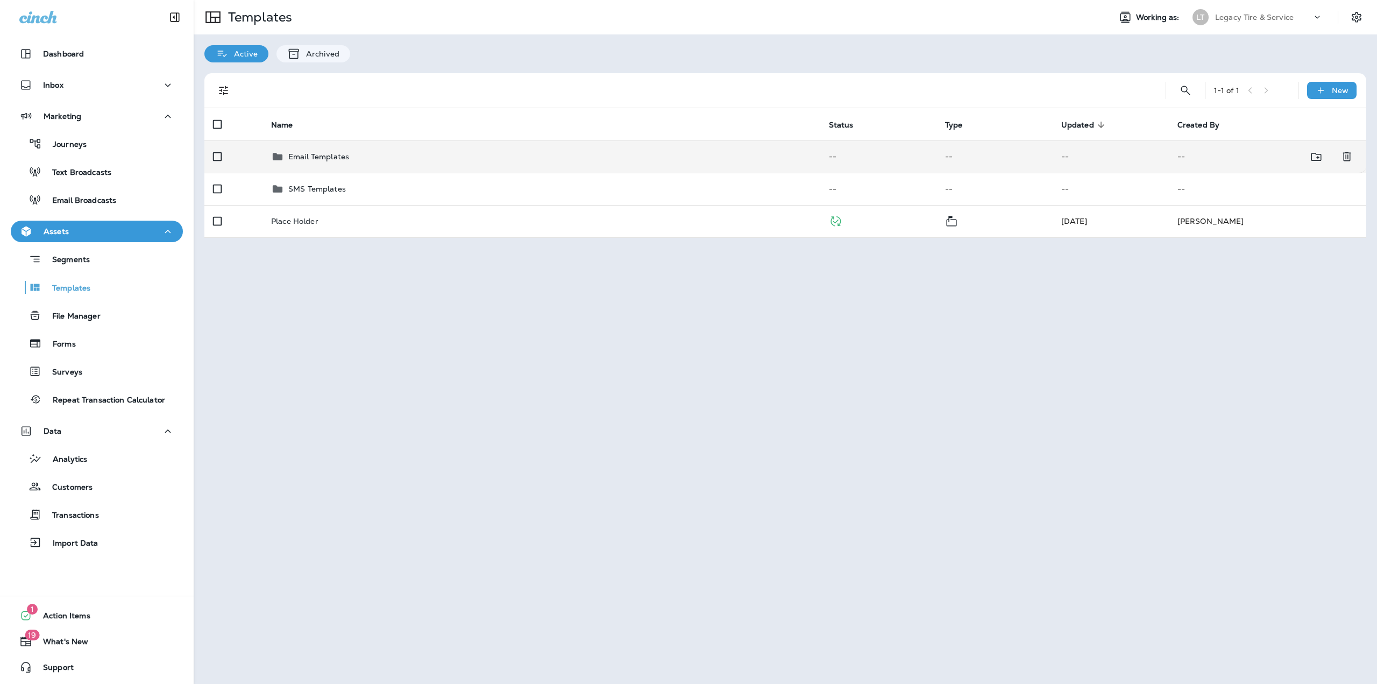
click at [298, 161] on div "Email Templates" at bounding box center [318, 156] width 61 height 13
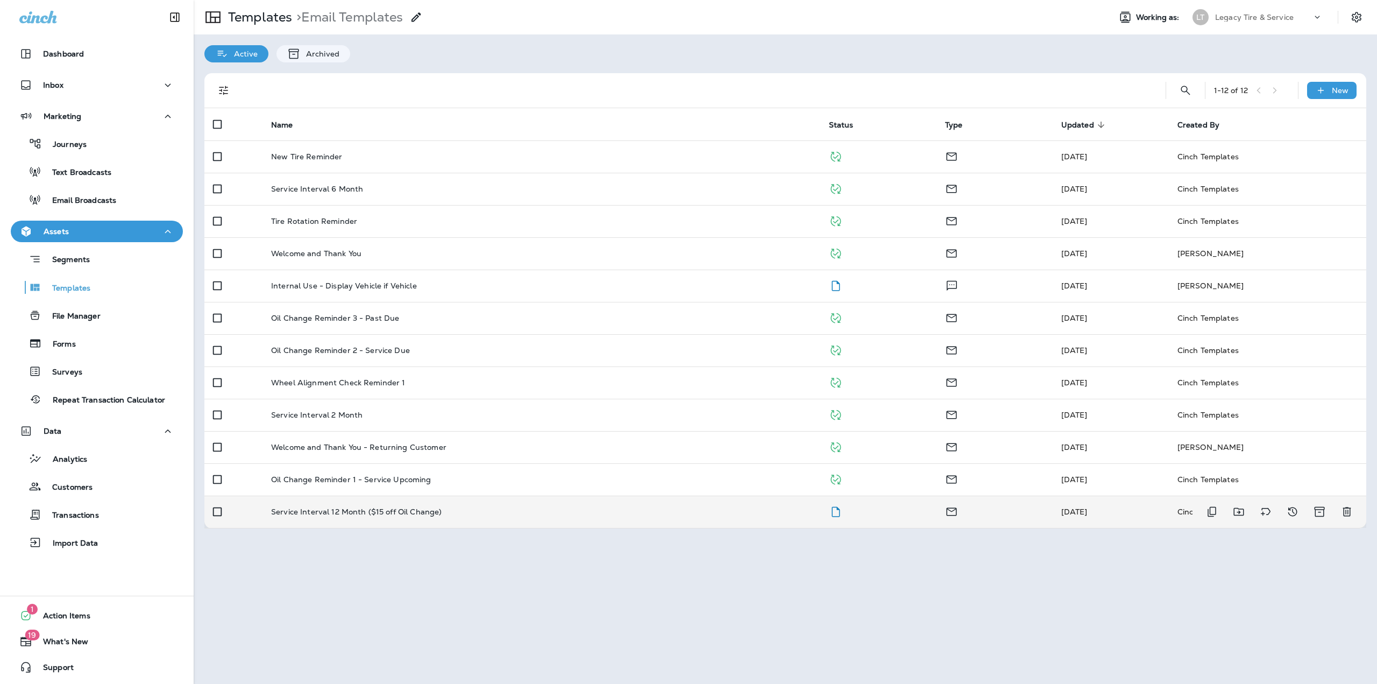
click at [482, 515] on div "Service Interval 12 Month ($15 off Oil Change)" at bounding box center [541, 511] width 540 height 9
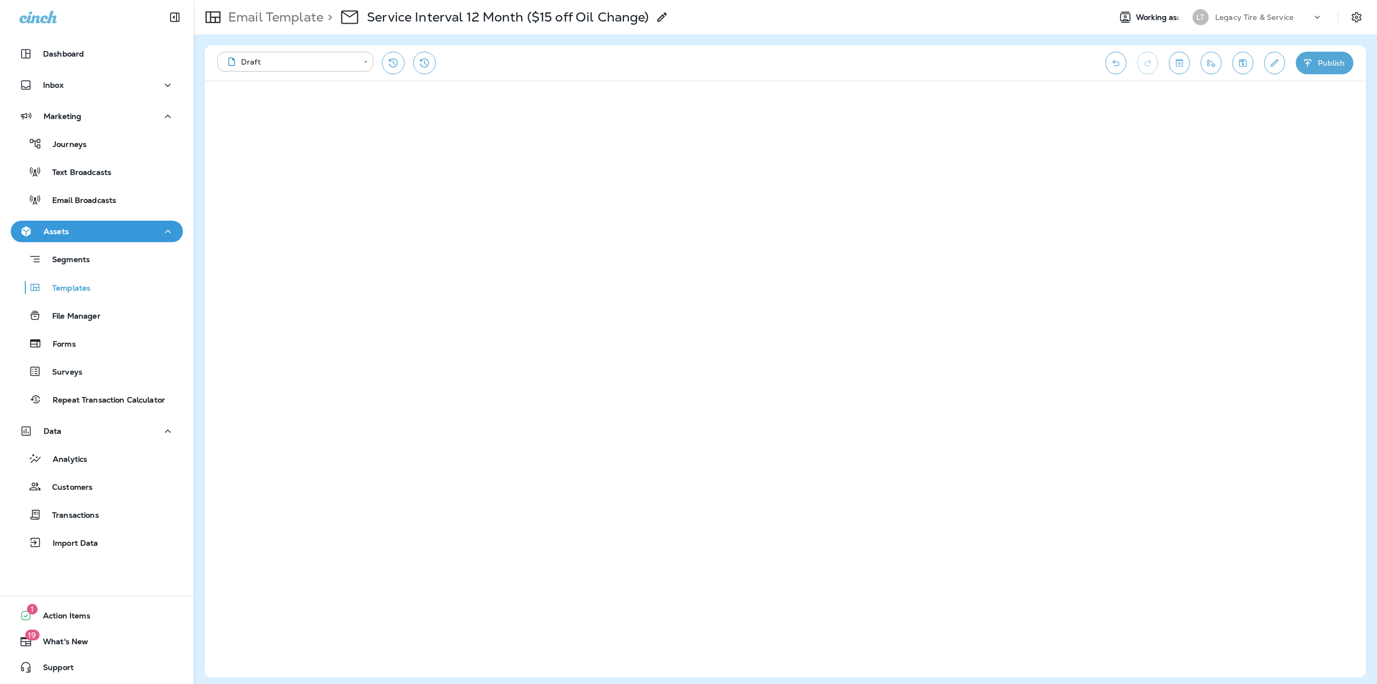
click at [1238, 74] on div "**********" at bounding box center [785, 62] width 1162 height 35
click at [1239, 71] on button "Save" at bounding box center [1242, 63] width 21 height 23
click at [1339, 61] on button "Publish" at bounding box center [1325, 63] width 58 height 23
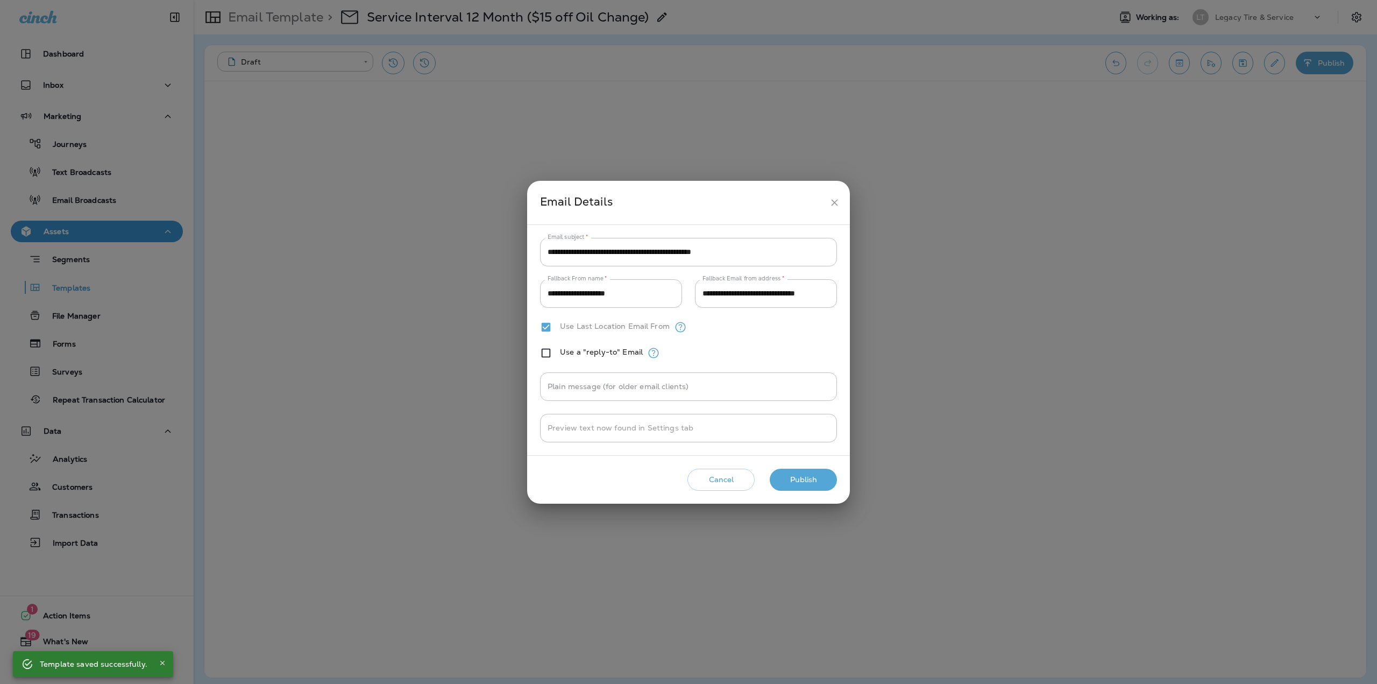
click at [819, 476] on button "Publish" at bounding box center [803, 479] width 67 height 22
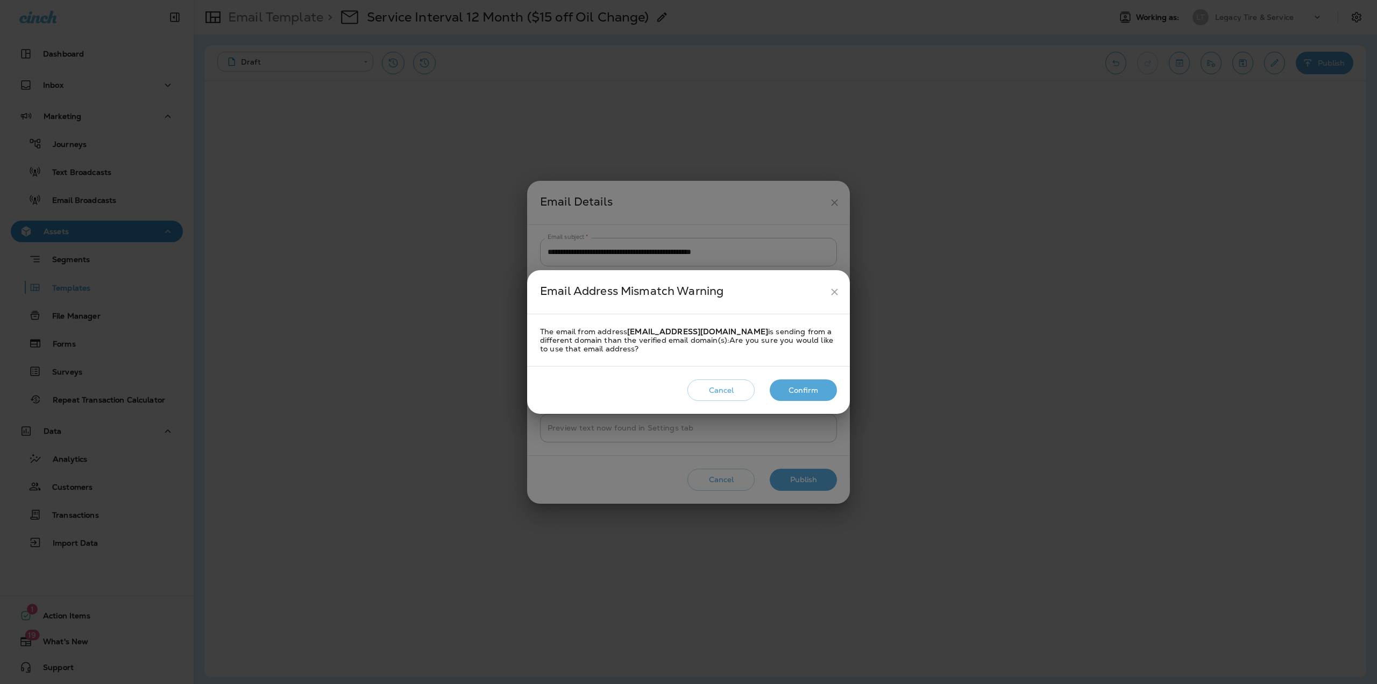
click at [725, 393] on button "Cancel" at bounding box center [720, 390] width 67 height 22
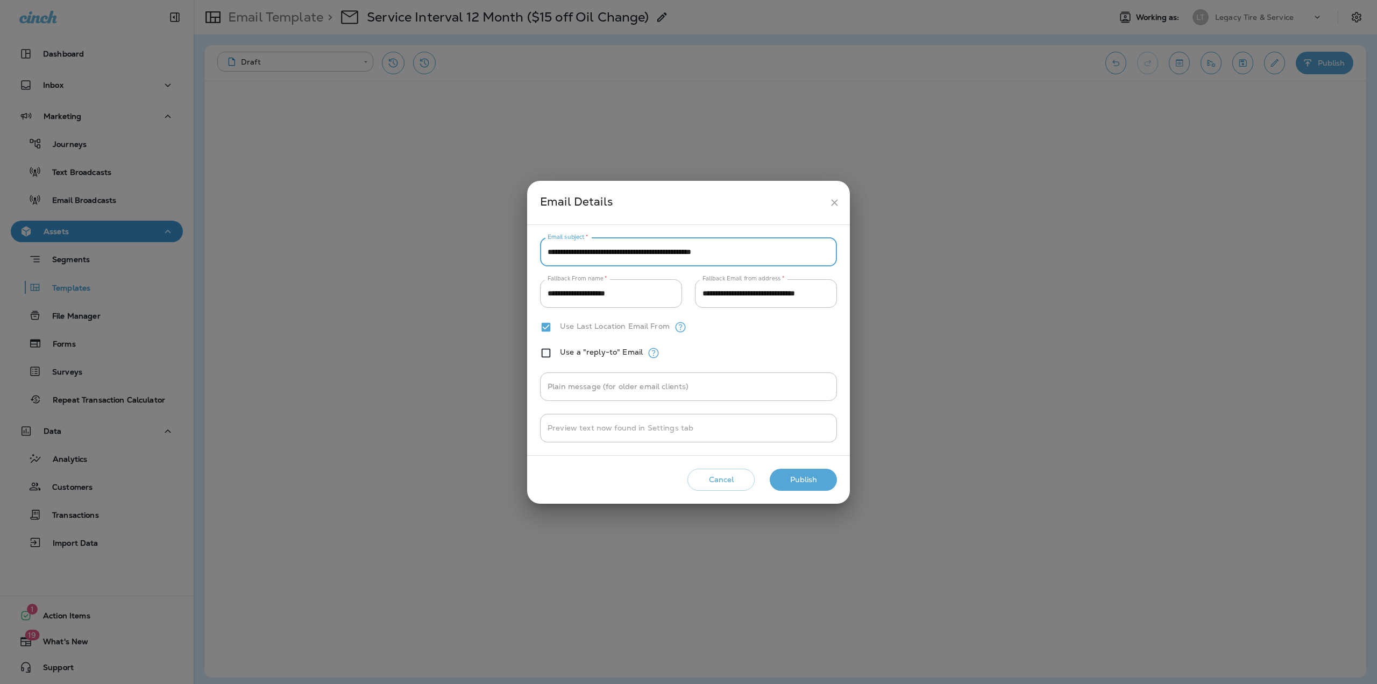
click at [738, 253] on input "**********" at bounding box center [688, 252] width 297 height 29
drag, startPoint x: 738, startPoint y: 252, endPoint x: 688, endPoint y: 253, distance: 50.6
click at [688, 253] on input "**********" at bounding box center [688, 252] width 297 height 29
type input "**********"
click at [807, 488] on button "Publish" at bounding box center [803, 479] width 67 height 22
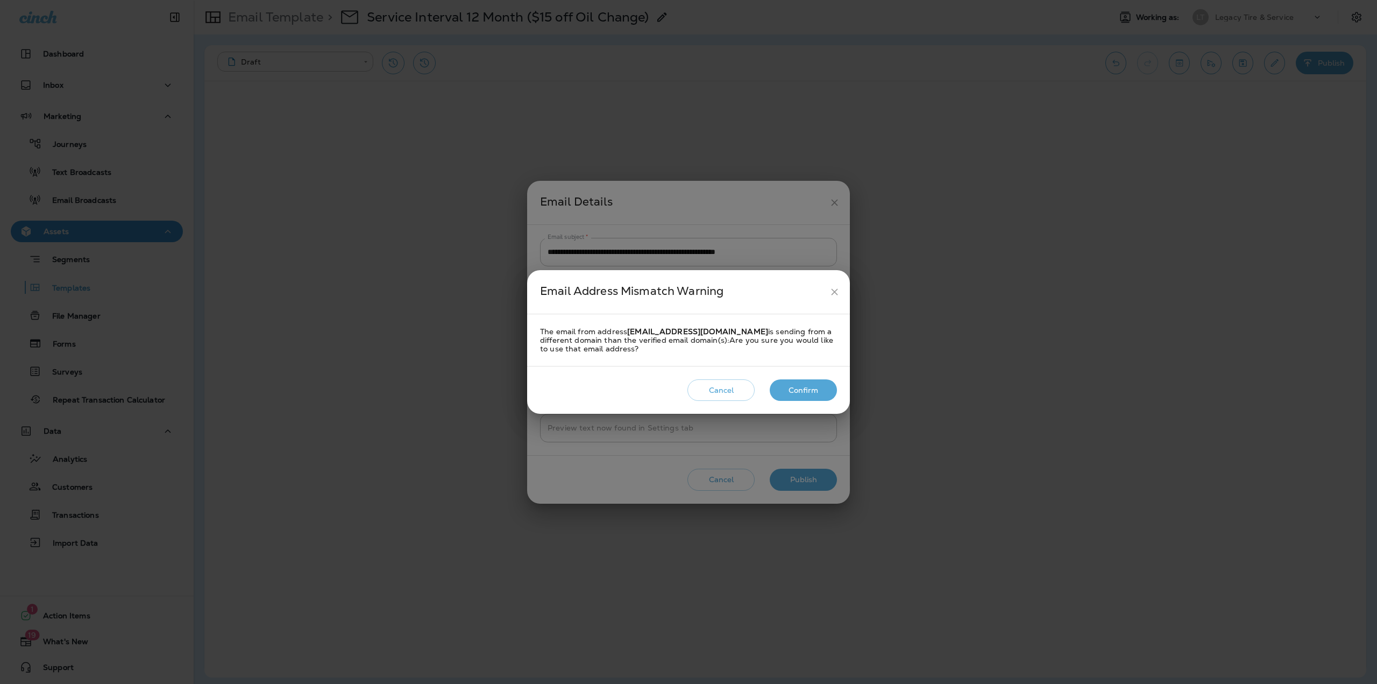
click at [805, 394] on button "Confirm" at bounding box center [803, 390] width 67 height 22
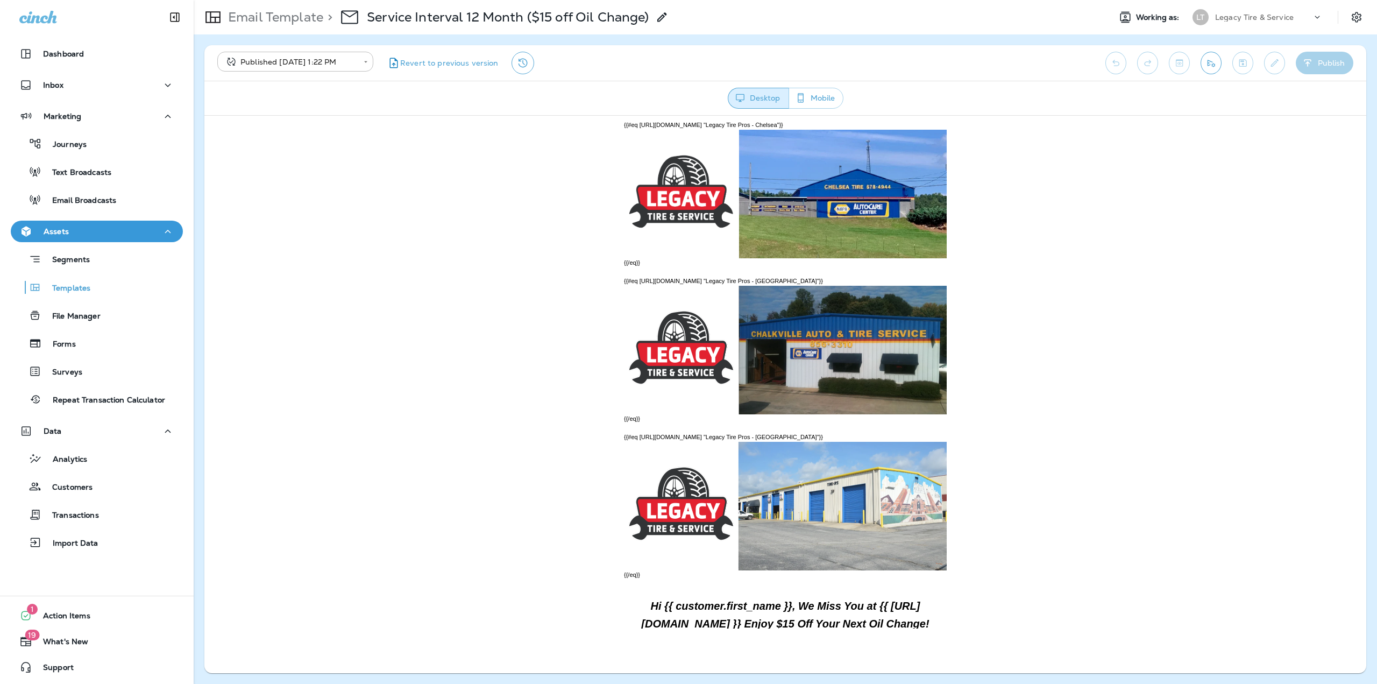
click at [278, 18] on p "Email Template" at bounding box center [273, 17] width 99 height 16
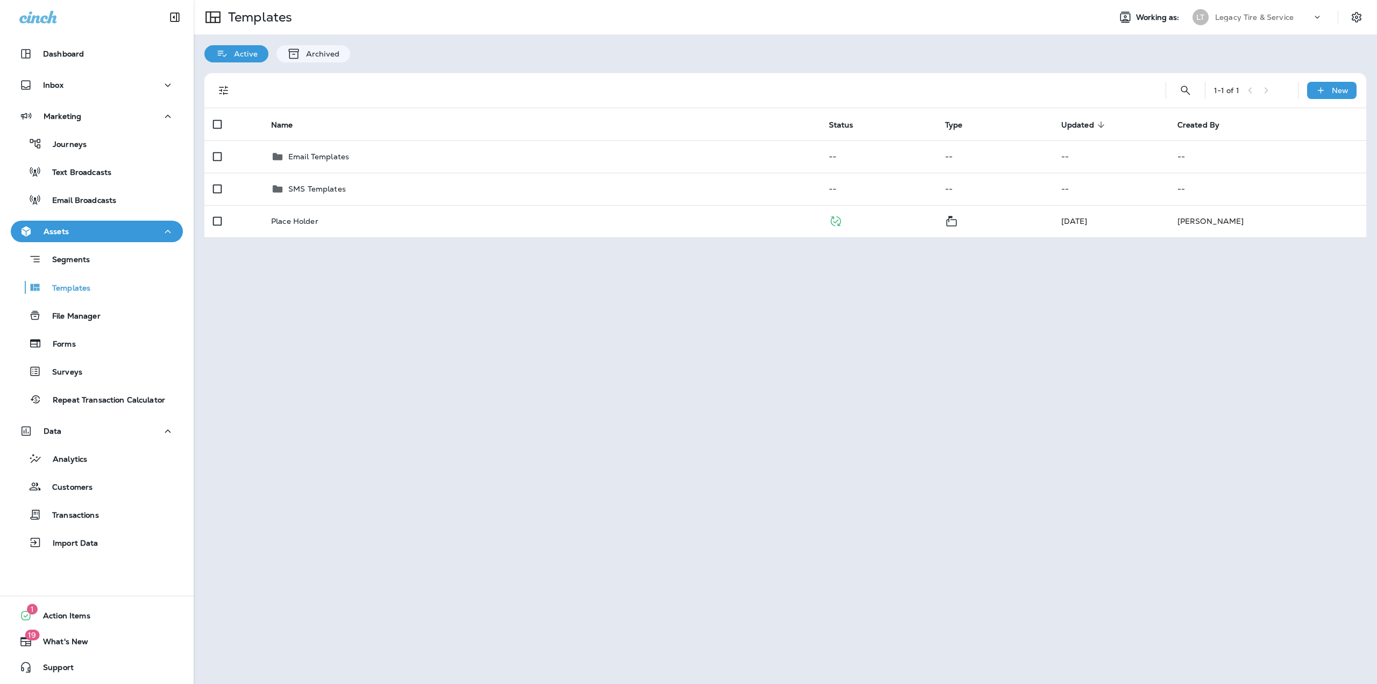
click at [1215, 12] on div "Legacy Tire & Service" at bounding box center [1263, 17] width 97 height 16
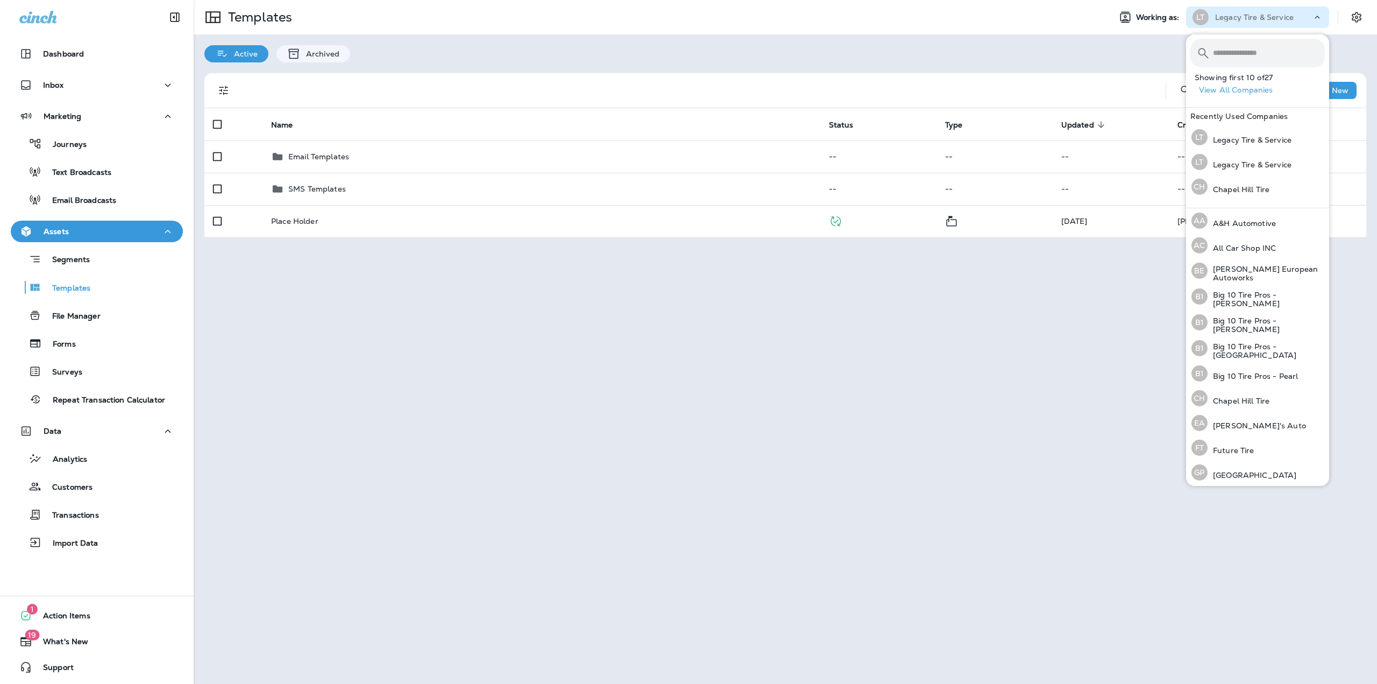
click at [1091, 293] on div "Templates Working as: LT Legacy Tire & Service Active Archived 1 - 1 of 1 New N…" at bounding box center [785, 342] width 1183 height 684
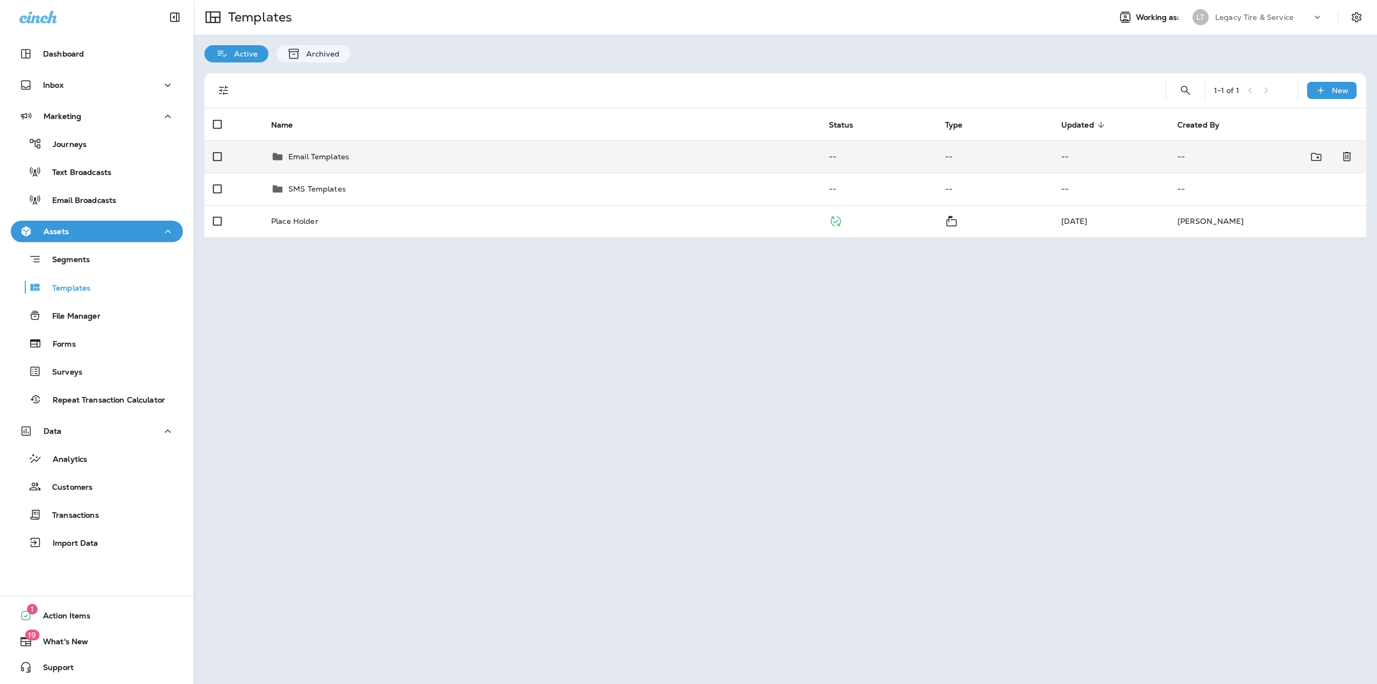
click at [327, 160] on p "Email Templates" at bounding box center [318, 156] width 61 height 9
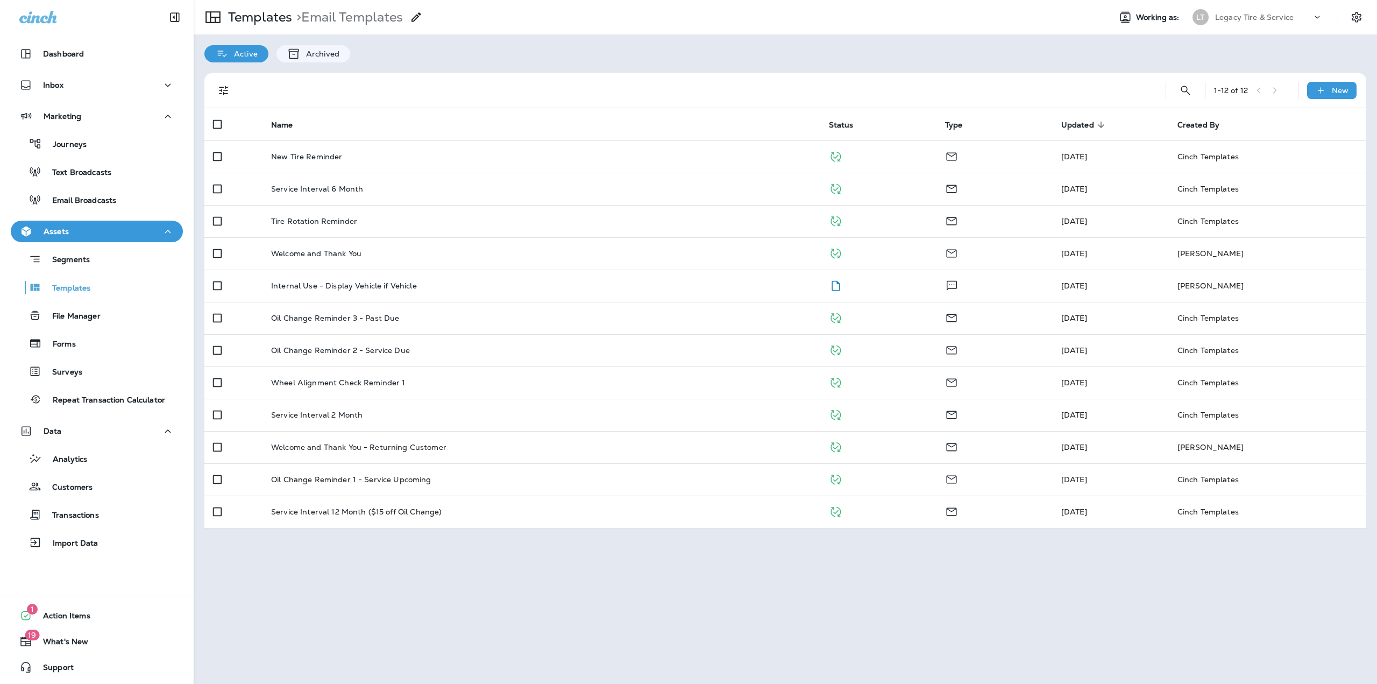
click at [1311, 16] on div "Legacy Tire & Service" at bounding box center [1263, 17] width 97 height 16
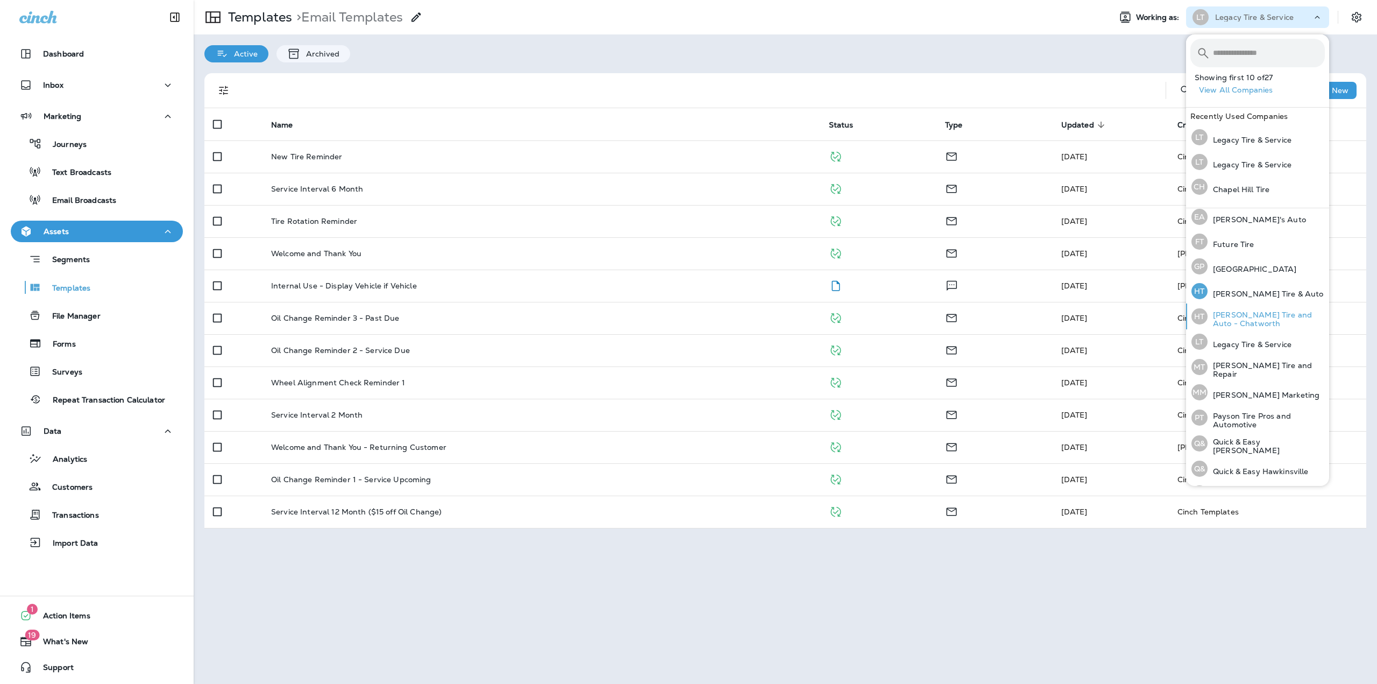
scroll to position [215, 0]
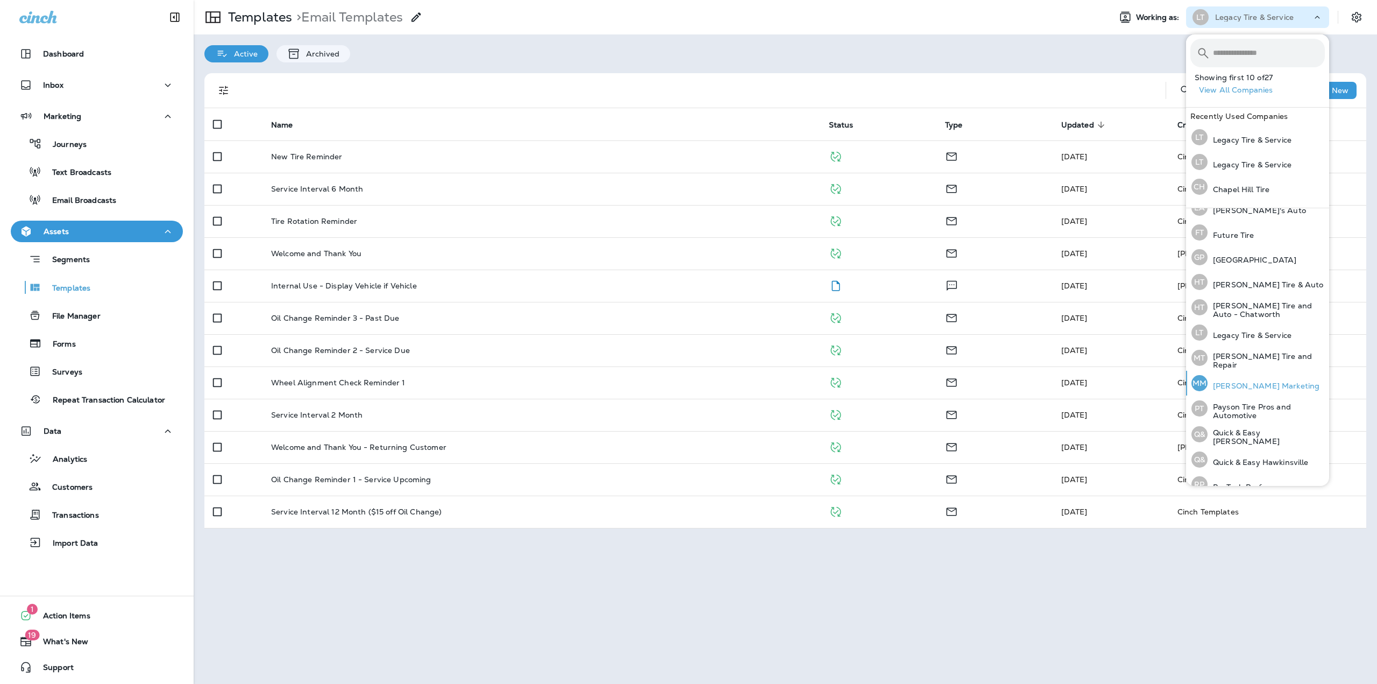
click at [1262, 381] on p "Merrick Marketing" at bounding box center [1263, 385] width 112 height 9
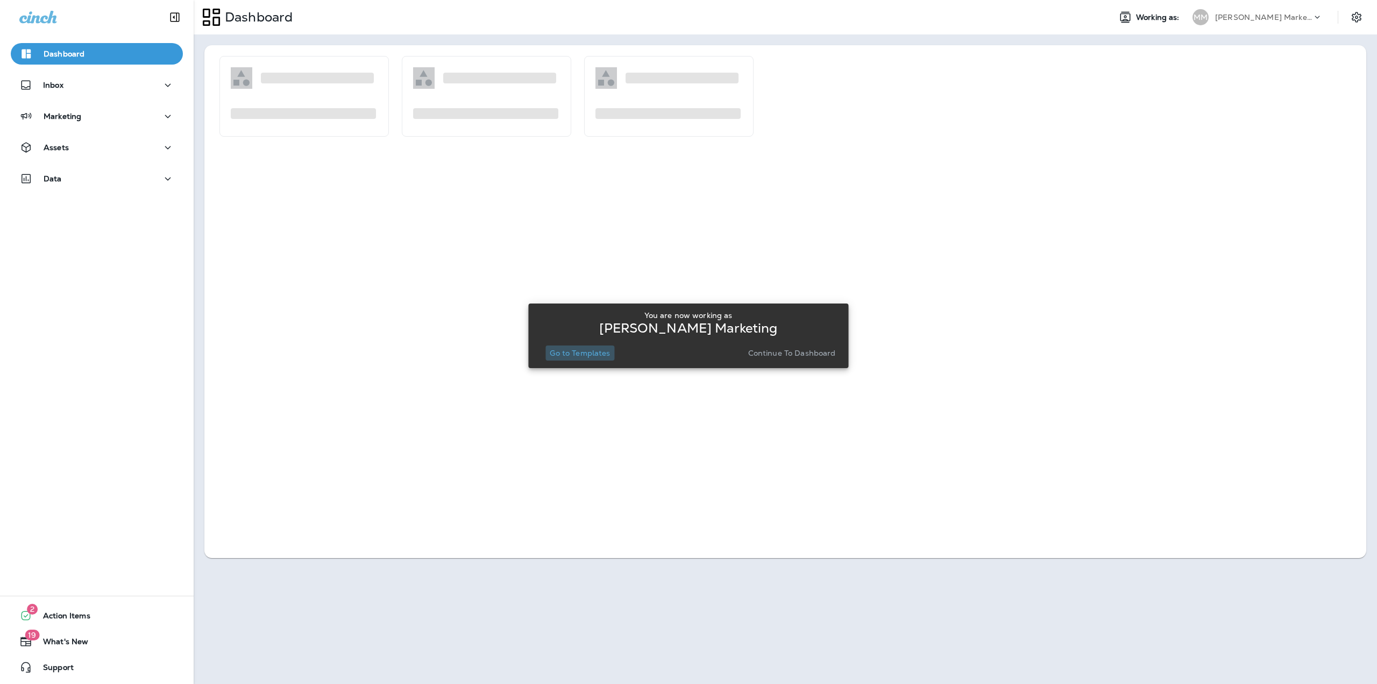
click at [593, 347] on button "Go to Templates" at bounding box center [579, 352] width 69 height 15
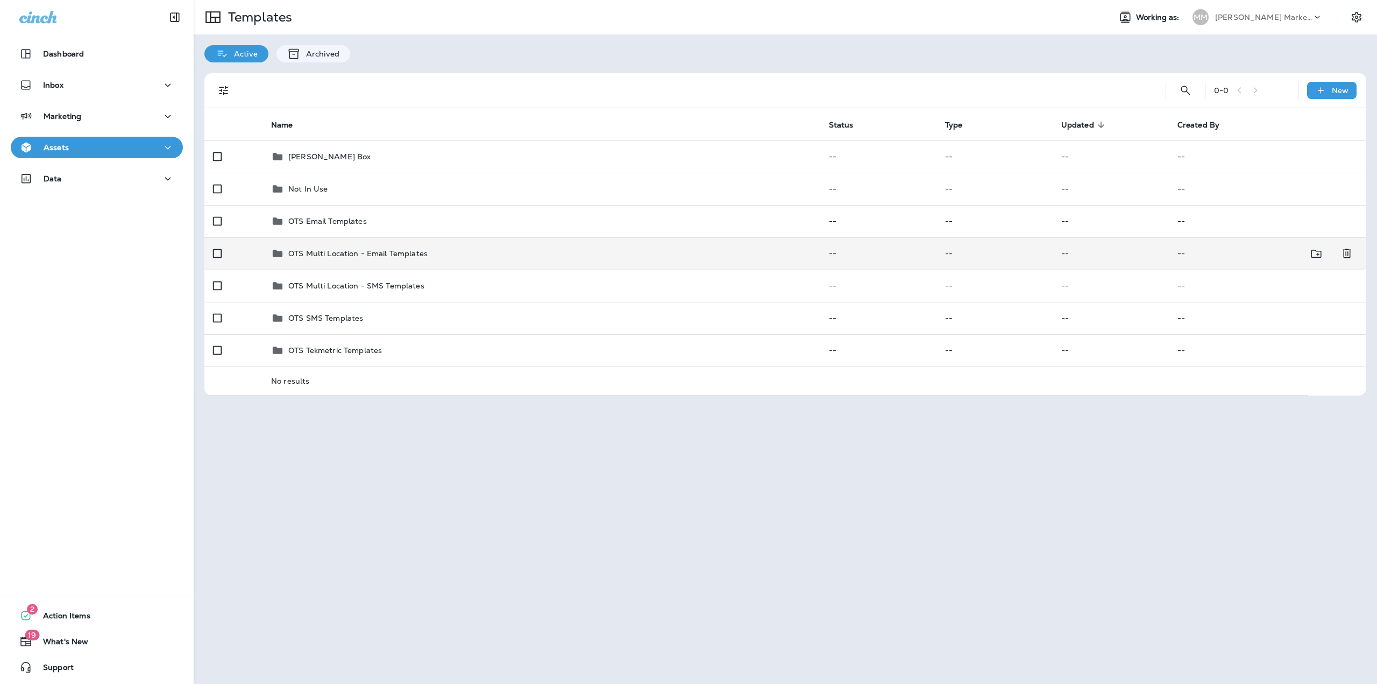
click at [347, 253] on p "OTS Multi Location - Email Templates" at bounding box center [357, 253] width 139 height 9
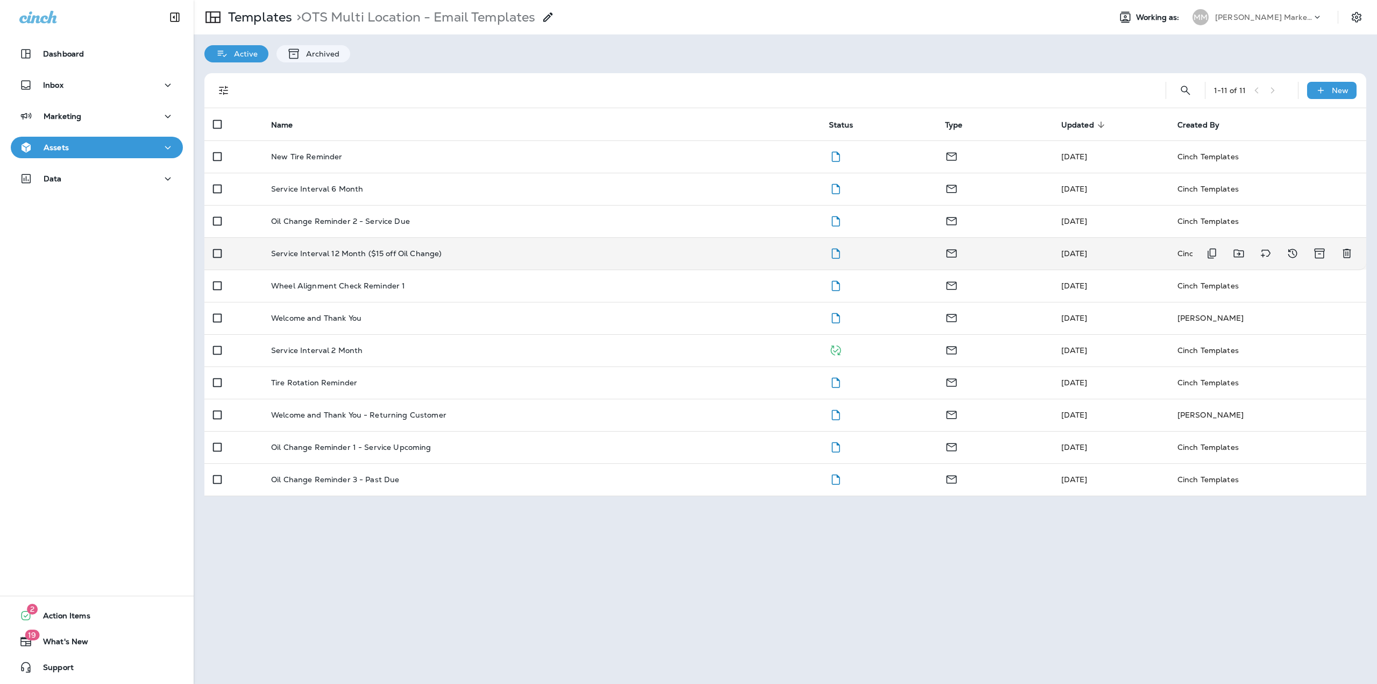
click at [341, 262] on td "Service Interval 12 Month ($15 off Oil Change)" at bounding box center [541, 253] width 558 height 32
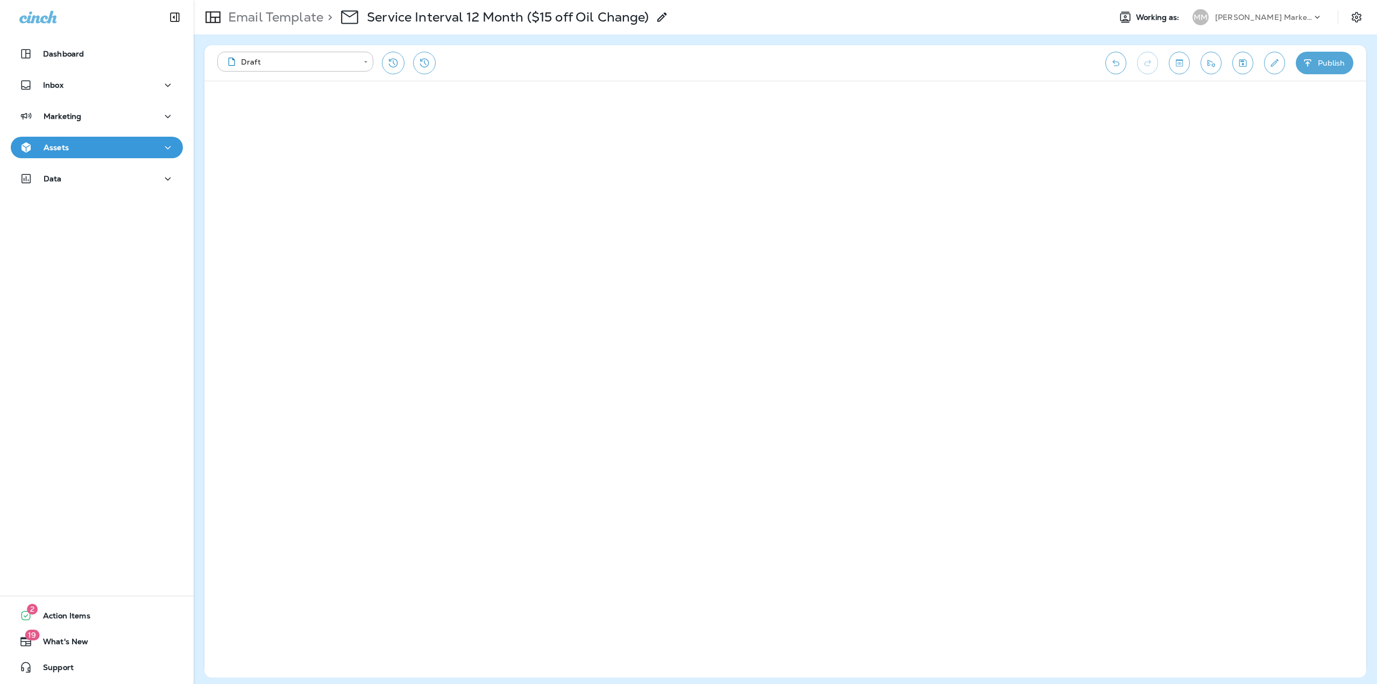
click at [1270, 62] on icon "Edit details" at bounding box center [1274, 63] width 11 height 11
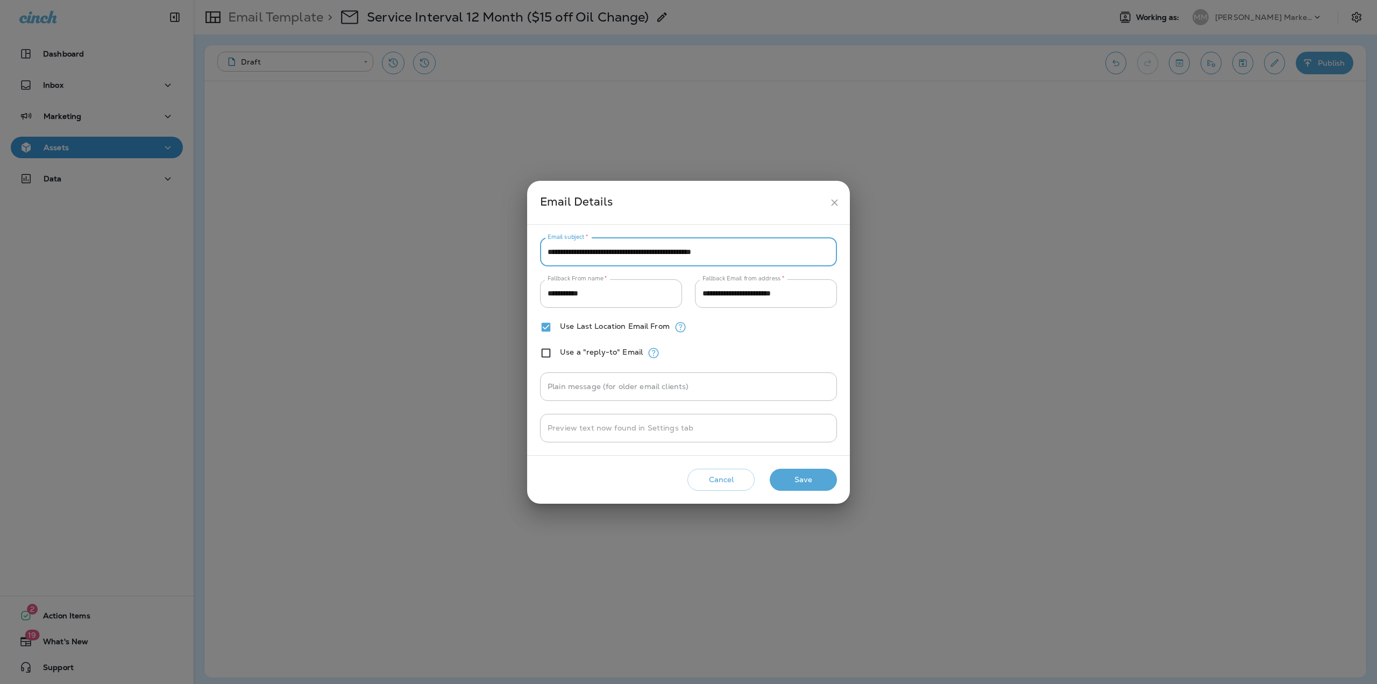
drag, startPoint x: 757, startPoint y: 247, endPoint x: 676, endPoint y: 256, distance: 81.1
click at [676, 256] on input "**********" at bounding box center [688, 252] width 297 height 29
type input "**********"
click at [791, 478] on button "Save" at bounding box center [803, 479] width 67 height 22
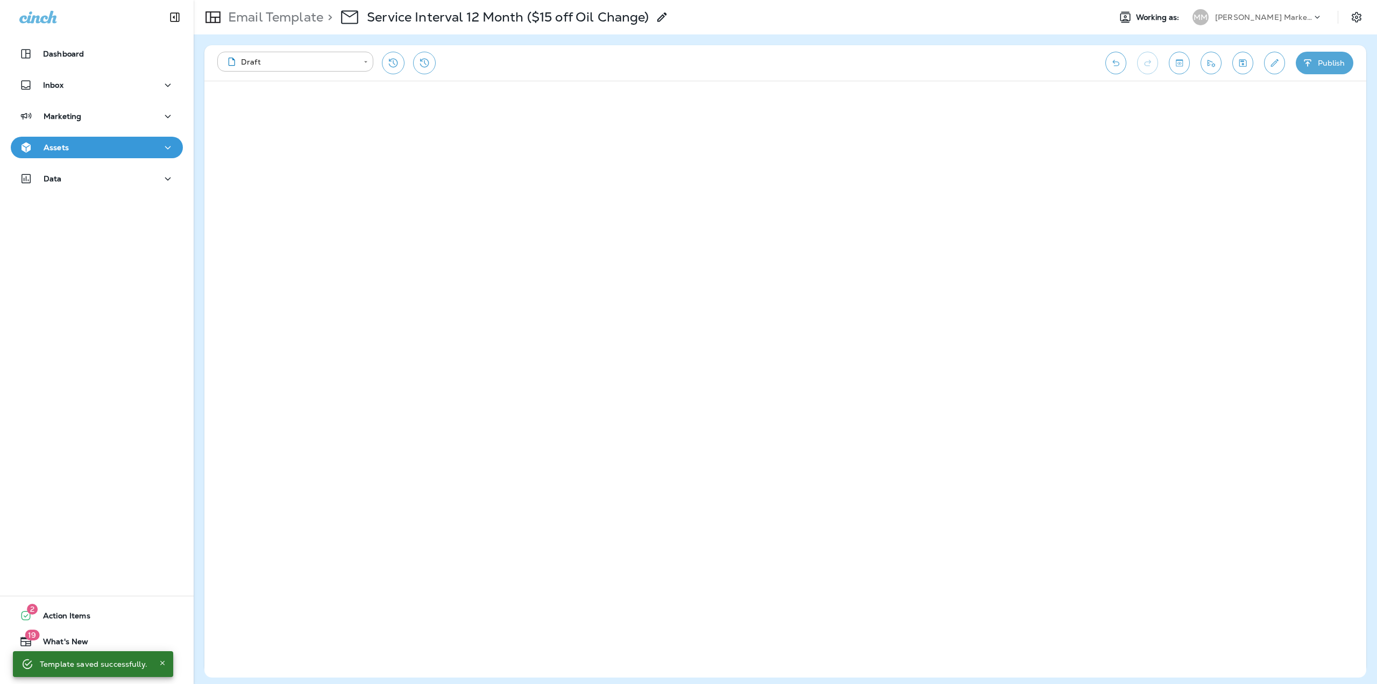
click at [263, 20] on p "Email Template" at bounding box center [273, 17] width 99 height 16
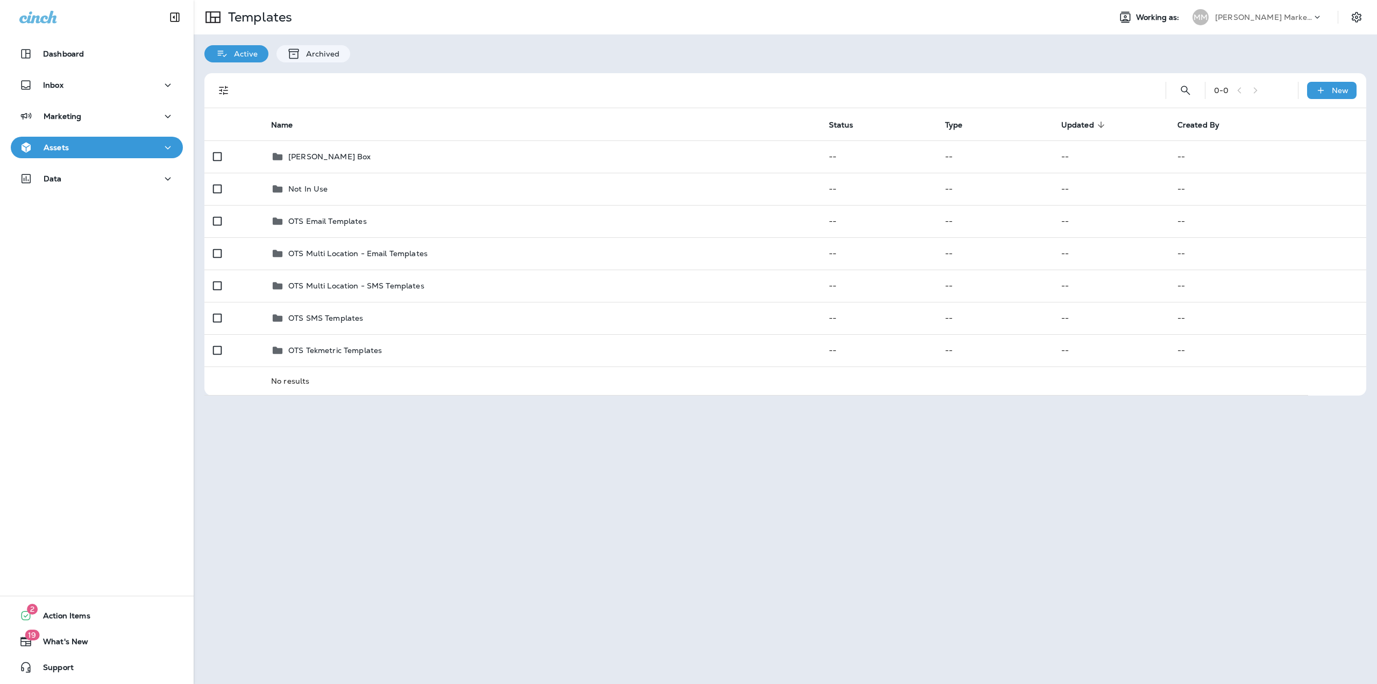
click at [1256, 19] on p "Merrick Marketing" at bounding box center [1263, 17] width 97 height 9
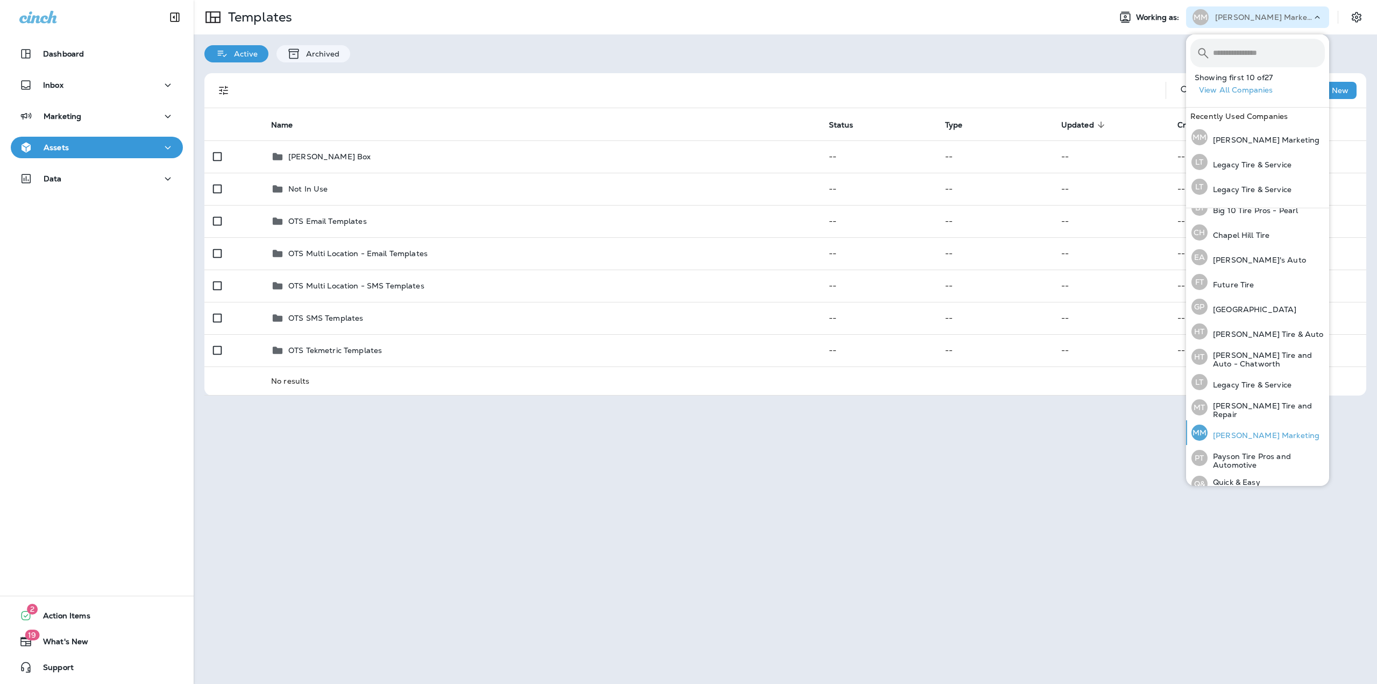
scroll to position [171, 0]
click at [1256, 389] on div "MT Mahone Tire and Repair" at bounding box center [1258, 402] width 142 height 26
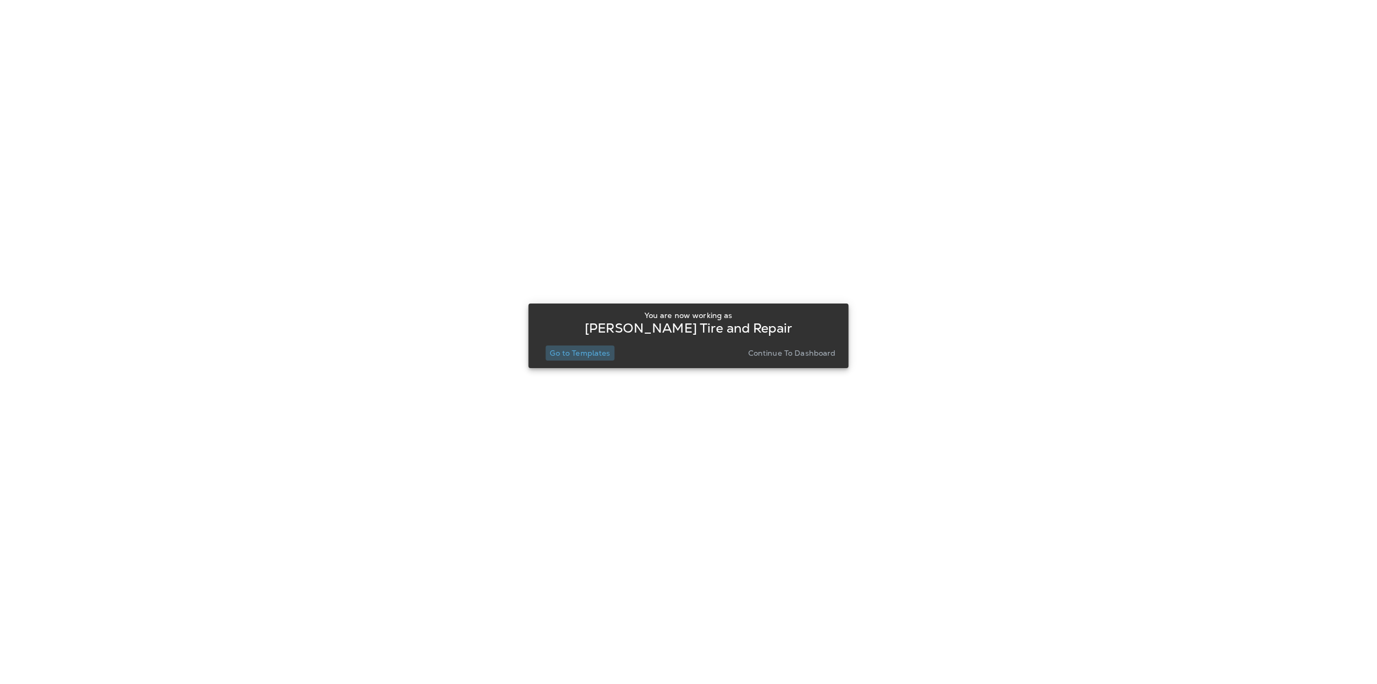
click at [587, 355] on p "Go to Templates" at bounding box center [580, 352] width 60 height 9
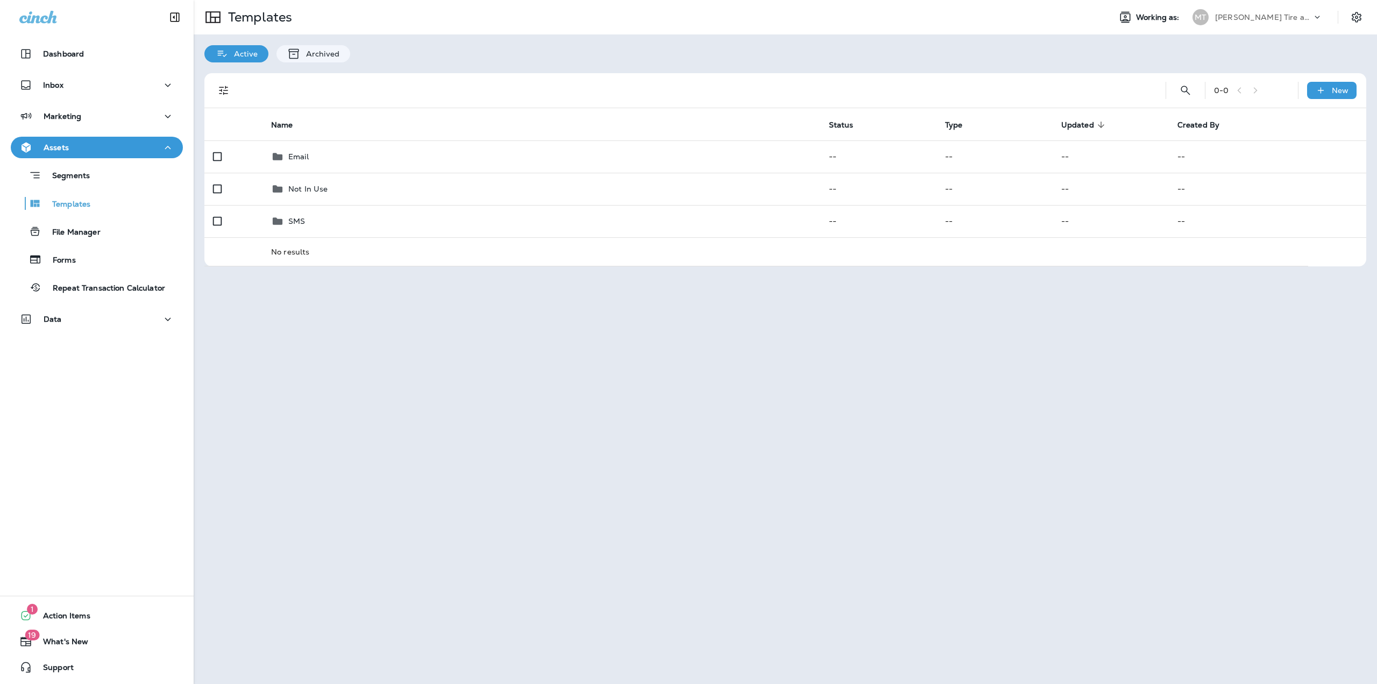
click at [1307, 15] on div "Mahone Tire and Repair" at bounding box center [1263, 17] width 97 height 16
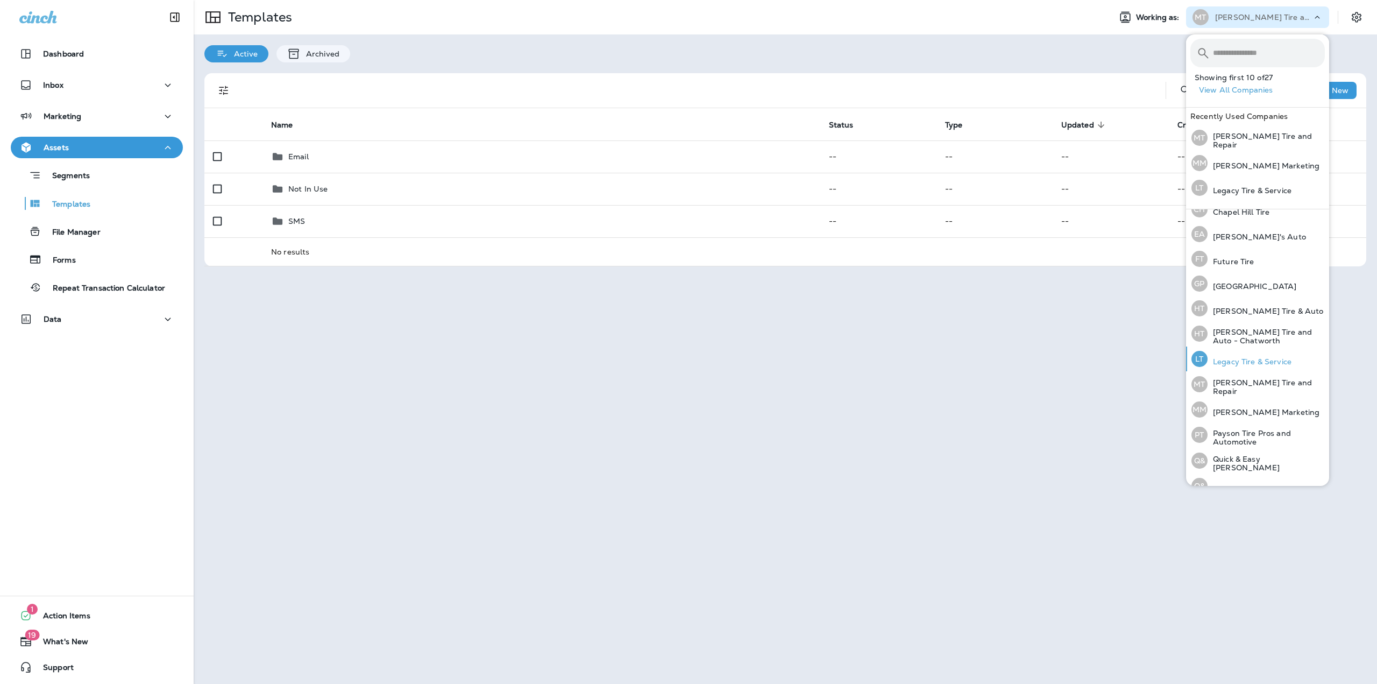
scroll to position [215, 0]
click at [1242, 333] on p "Legacy Tire & Service" at bounding box center [1249, 336] width 84 height 9
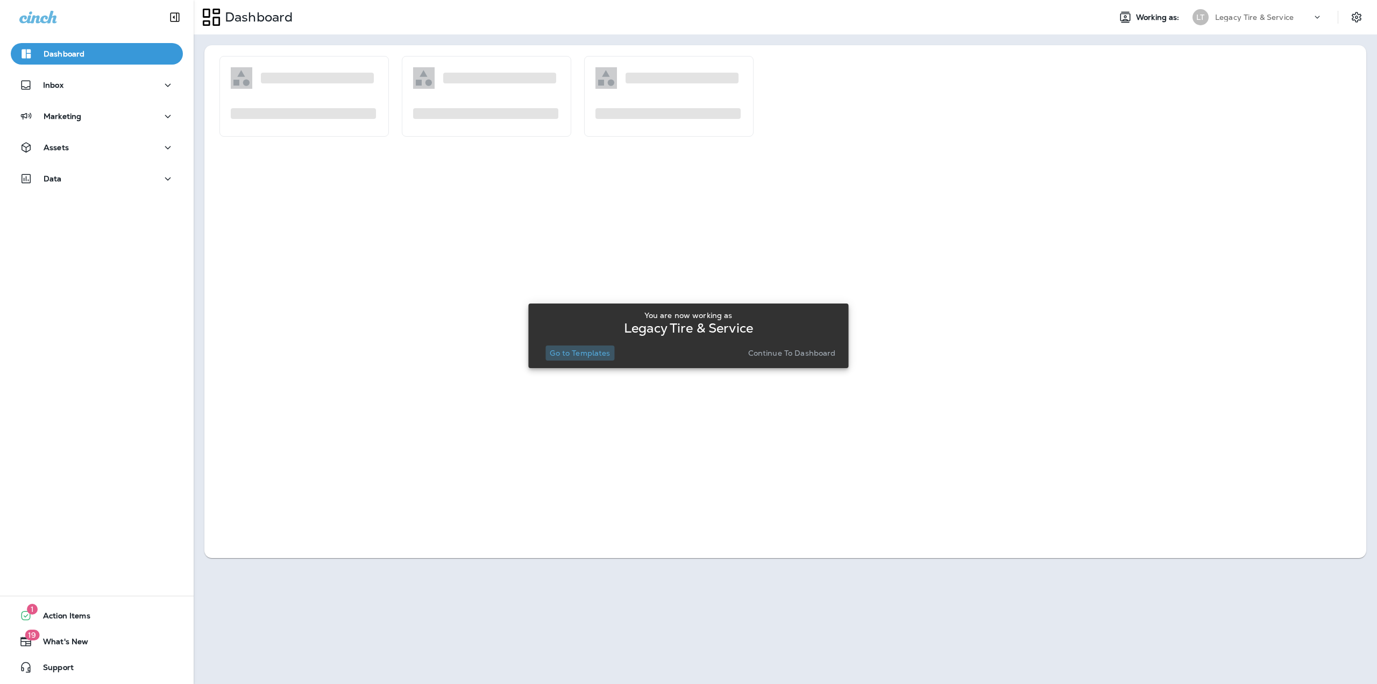
click at [600, 354] on p "Go to Templates" at bounding box center [580, 352] width 60 height 9
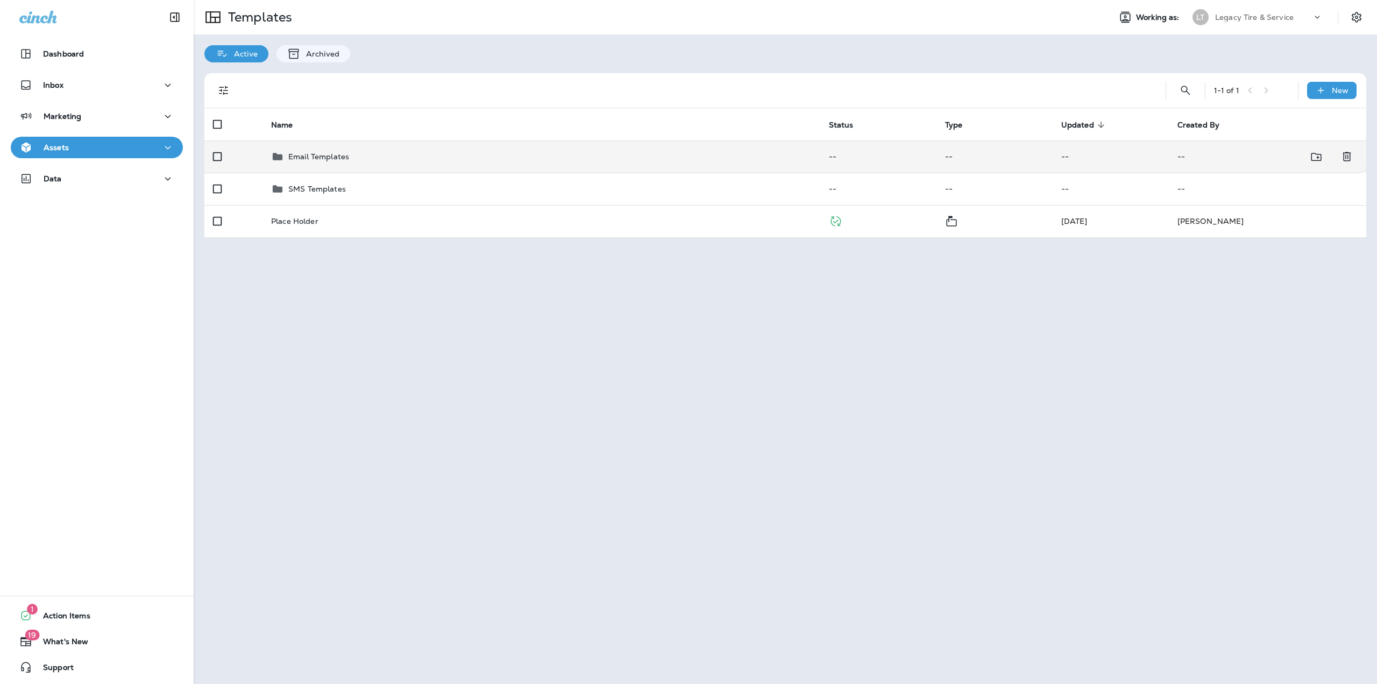
click at [453, 155] on div "Email Templates" at bounding box center [541, 156] width 540 height 13
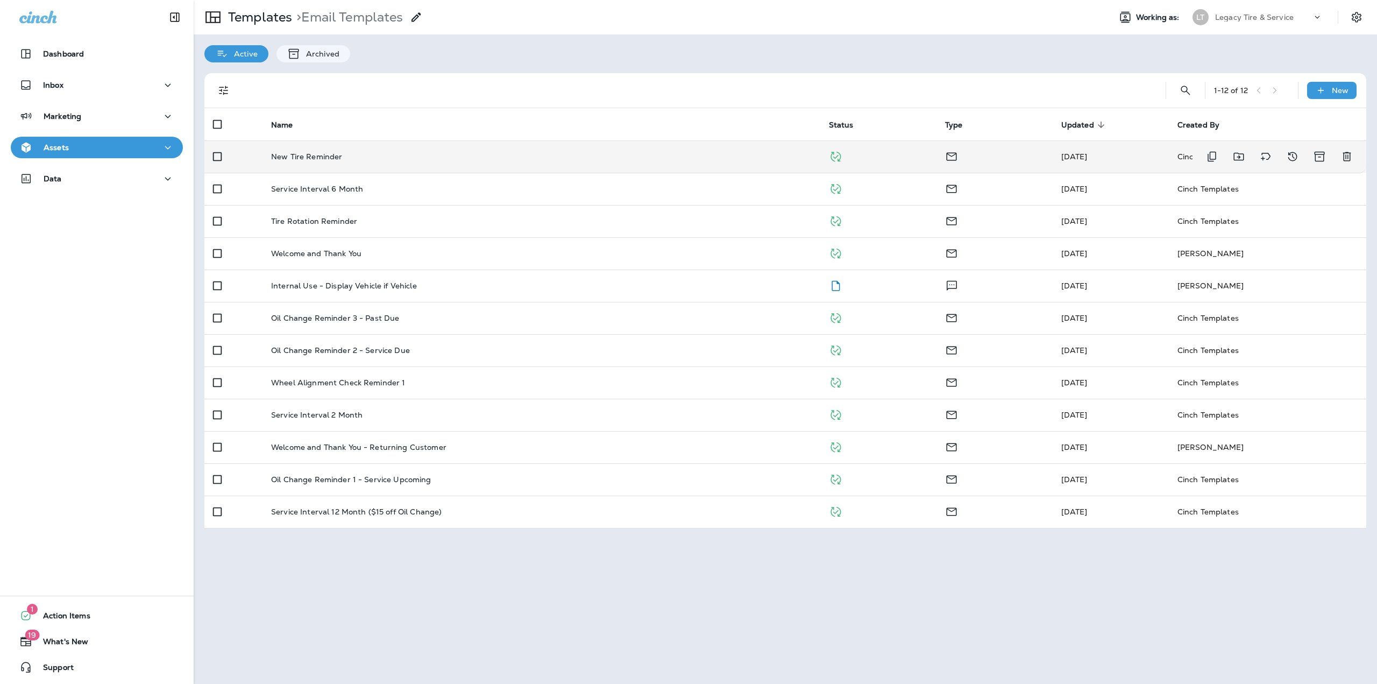
click at [396, 159] on div "New Tire Reminder" at bounding box center [541, 156] width 540 height 9
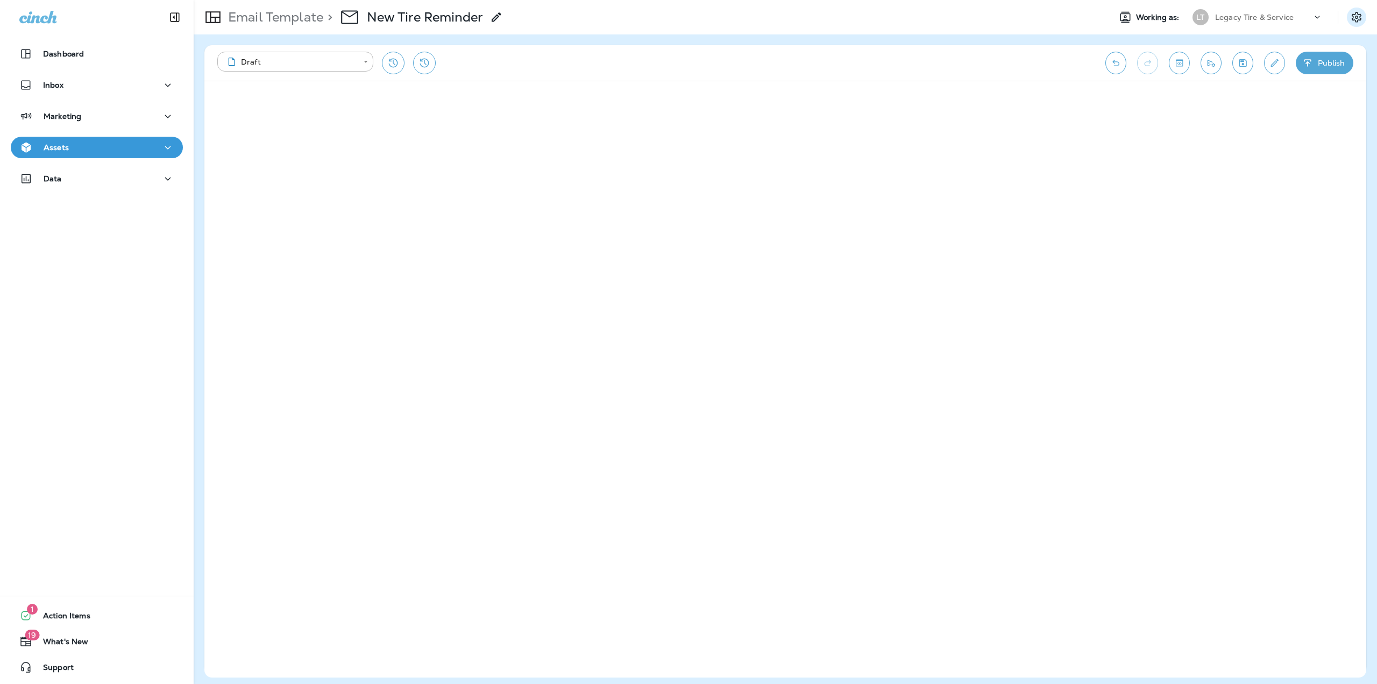
click at [1355, 19] on icon "Settings" at bounding box center [1356, 17] width 13 height 13
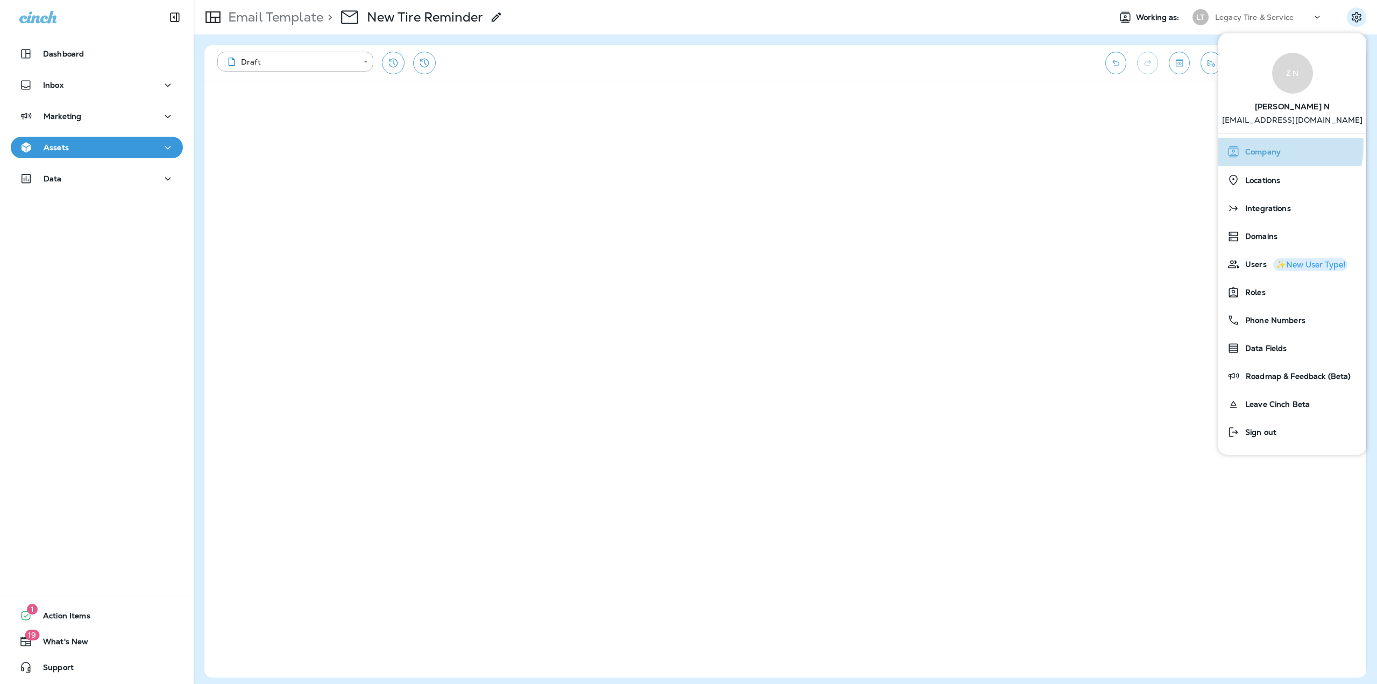
click at [1256, 145] on div "Company" at bounding box center [1291, 152] width 139 height 22
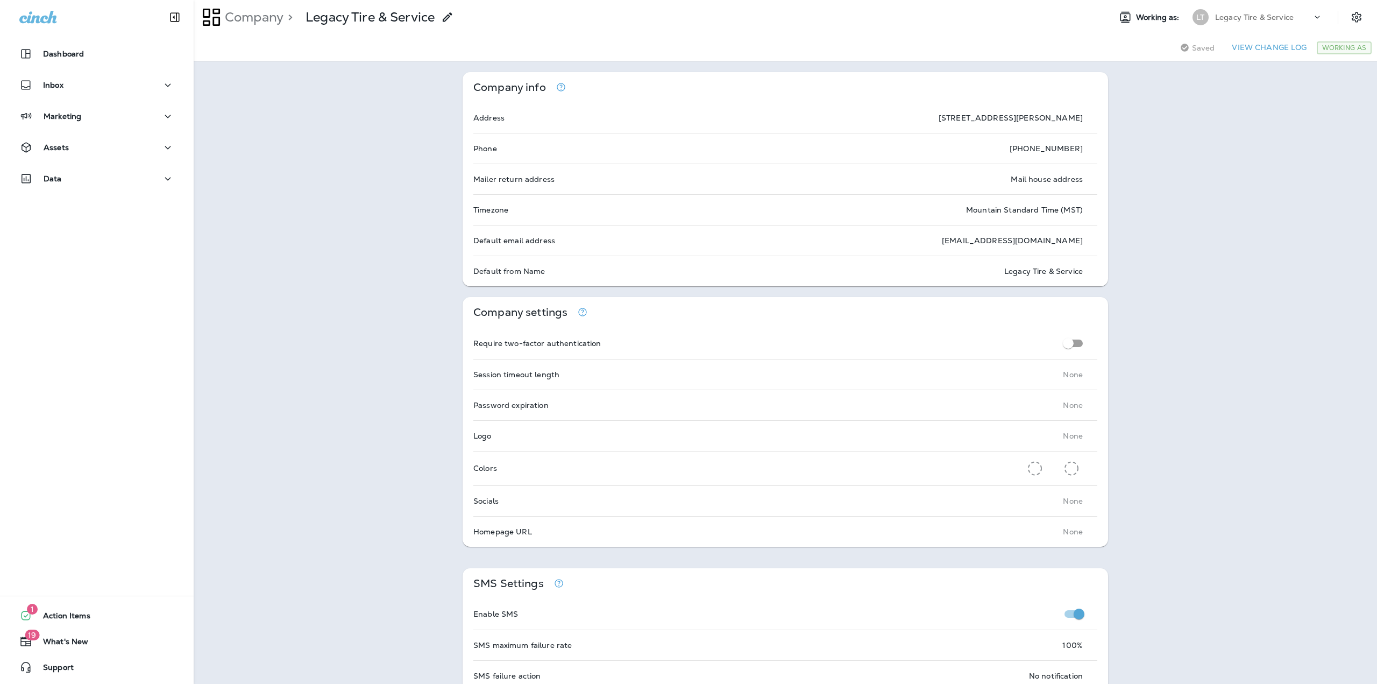
click at [1339, 22] on div "Working as: LT Legacy Tire & Service" at bounding box center [1238, 17] width 275 height 22
click at [1347, 20] on button "Settings" at bounding box center [1356, 17] width 19 height 19
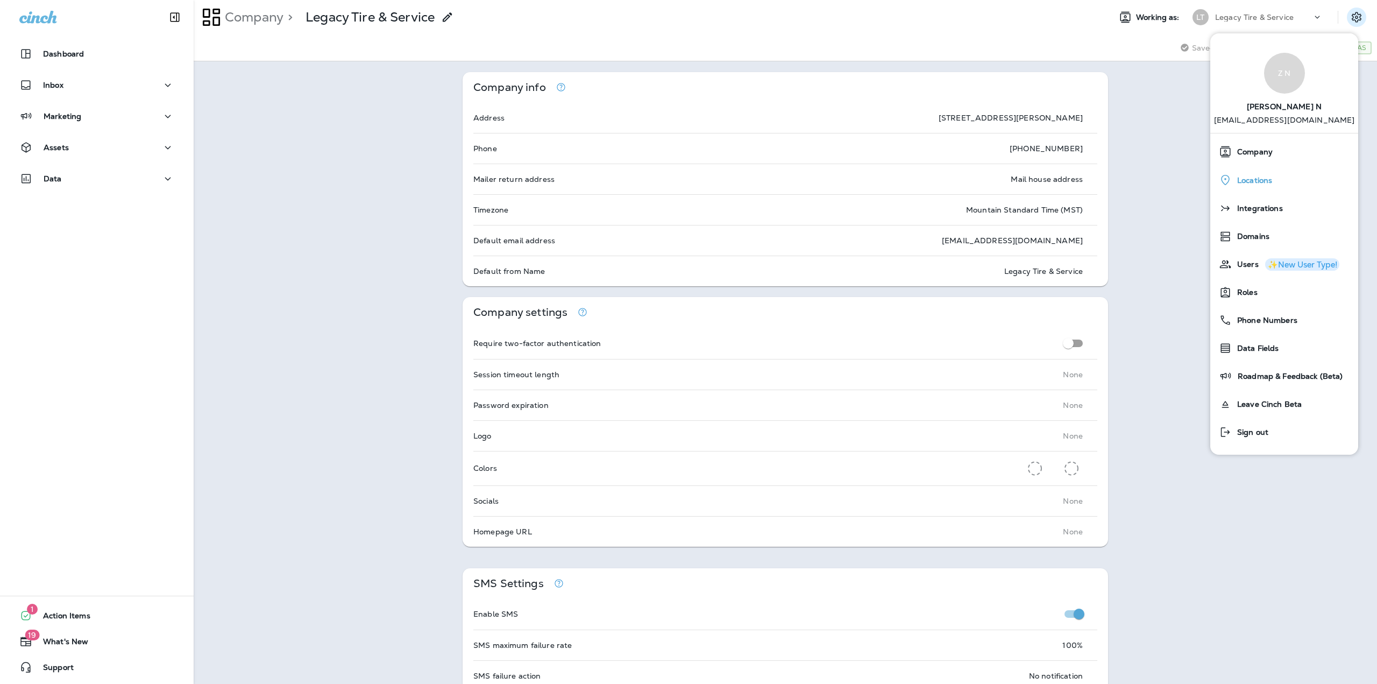
click at [1263, 174] on div "Locations" at bounding box center [1283, 180] width 139 height 22
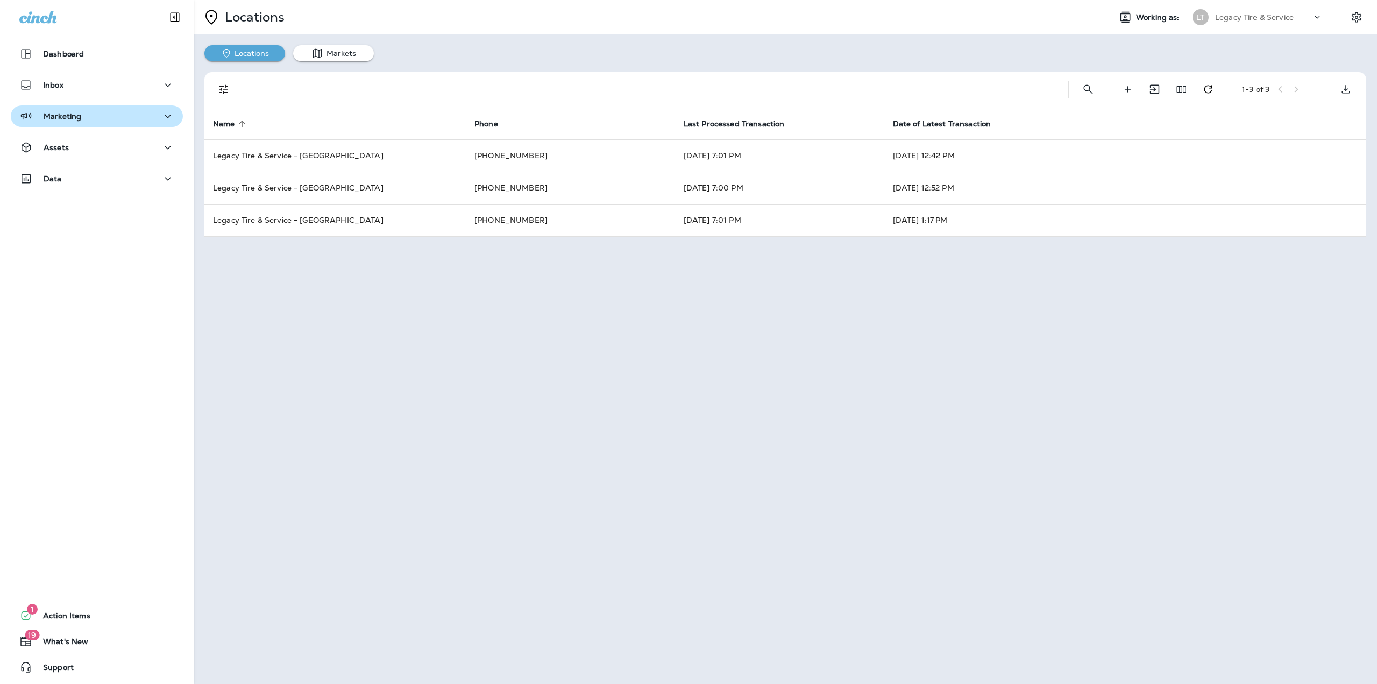
click at [103, 111] on div "Marketing" at bounding box center [96, 116] width 155 height 13
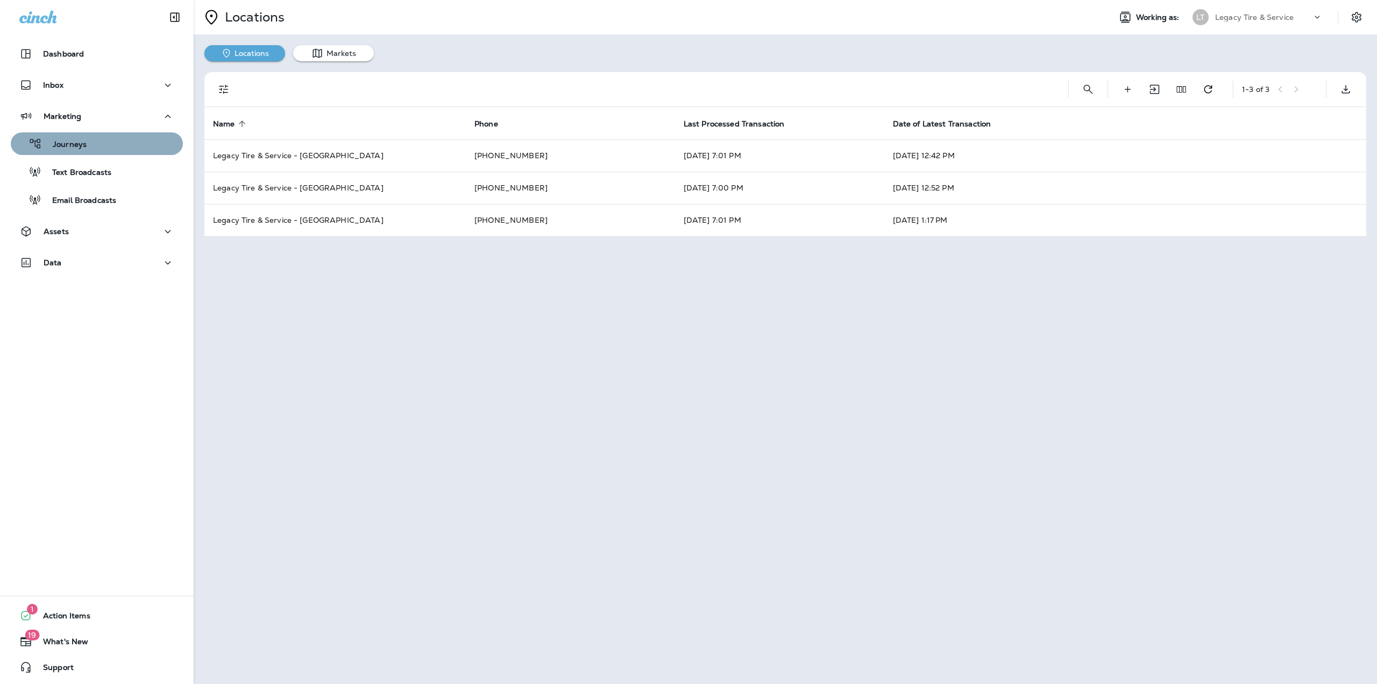
click at [109, 143] on div "Journeys" at bounding box center [96, 144] width 163 height 16
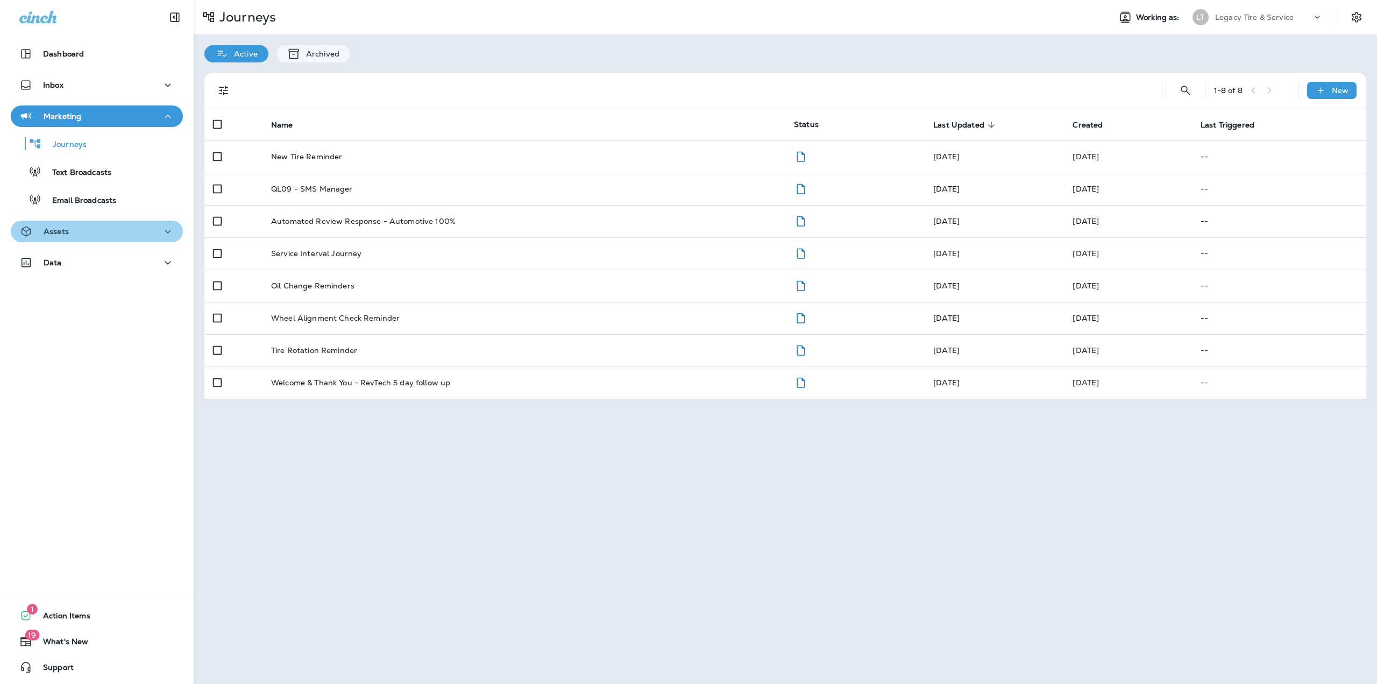
click at [99, 224] on button "Assets" at bounding box center [97, 231] width 172 height 22
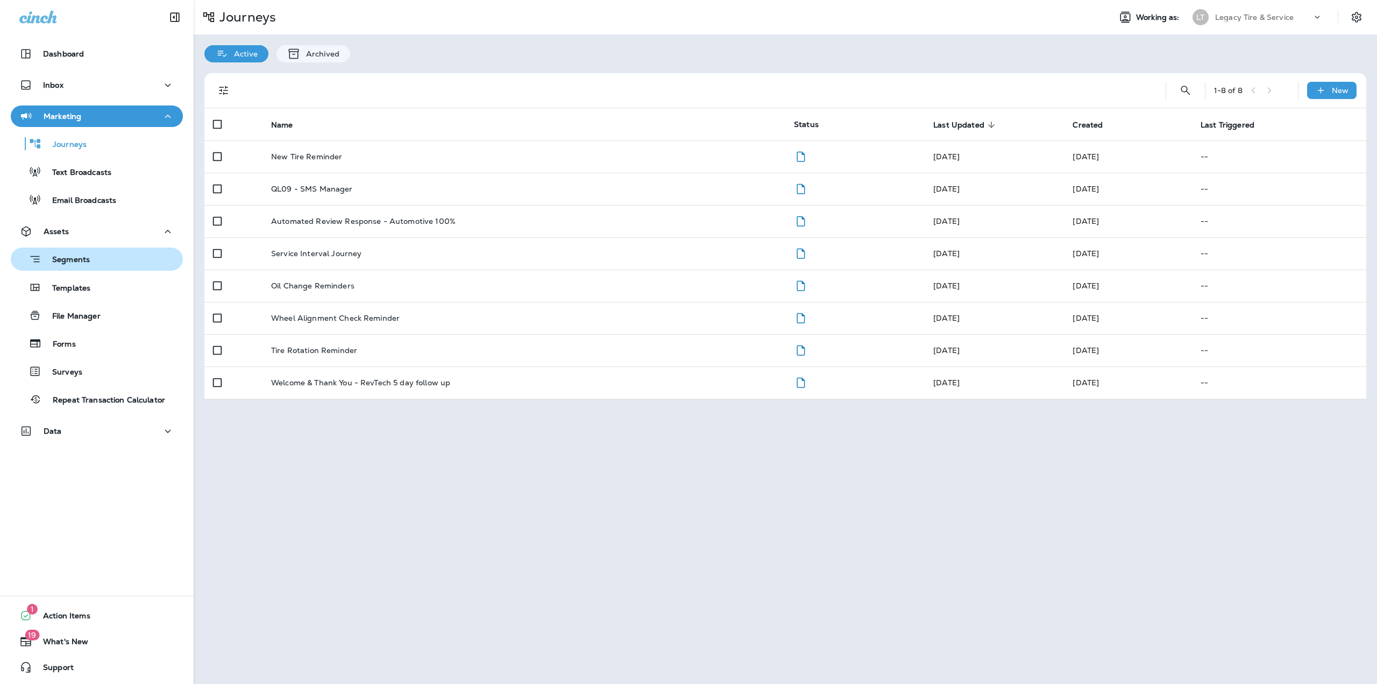
click at [89, 255] on p "Segments" at bounding box center [65, 260] width 48 height 11
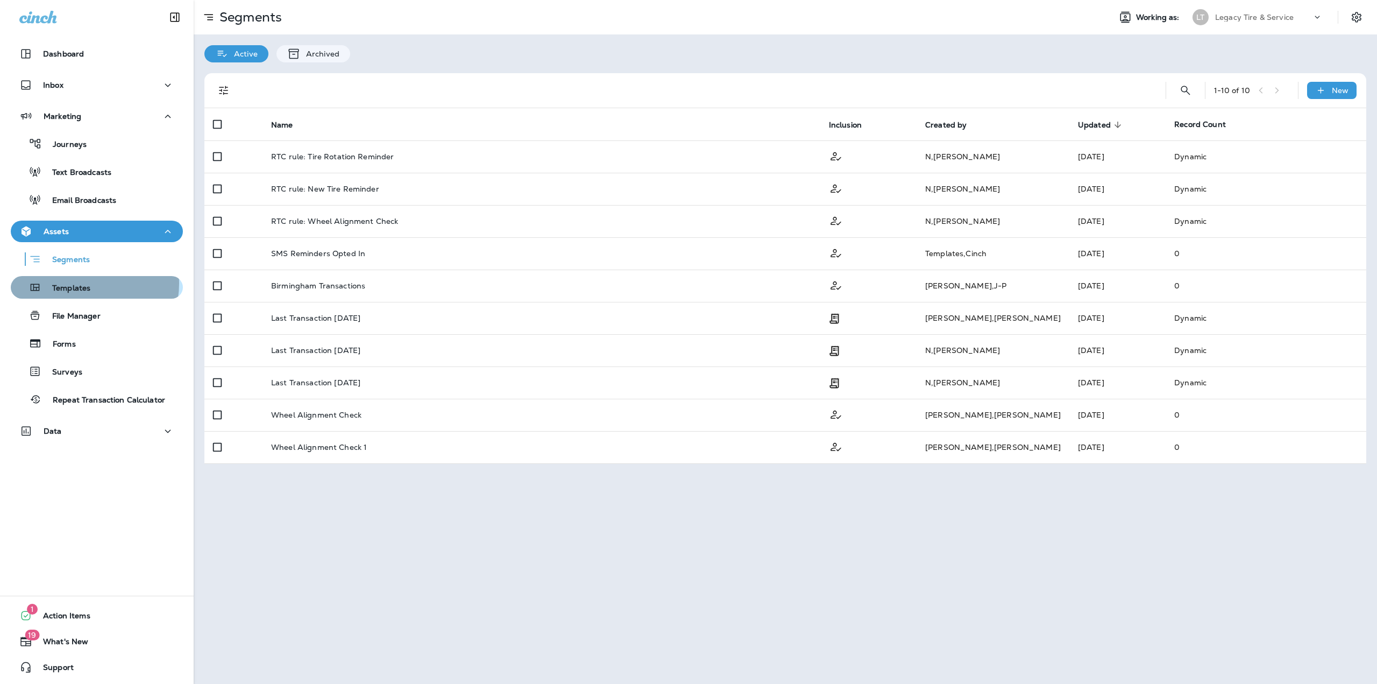
click at [82, 283] on p "Templates" at bounding box center [65, 288] width 49 height 10
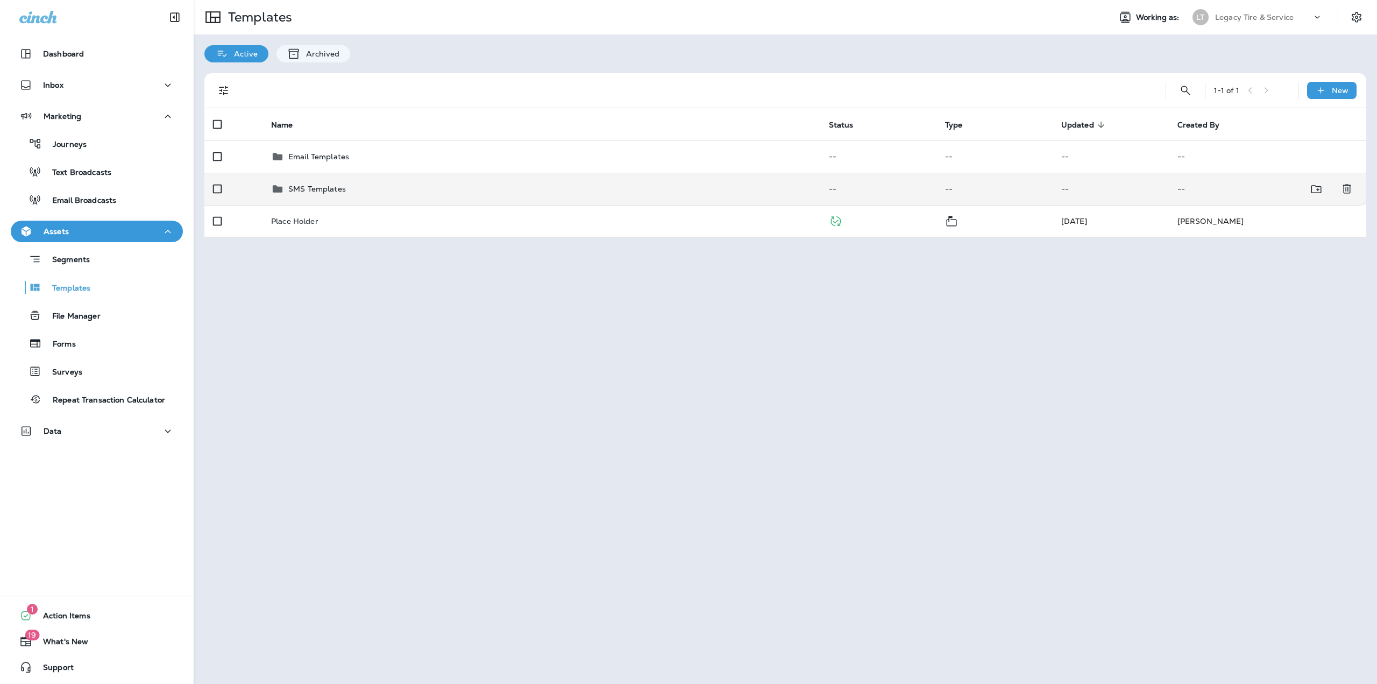
click at [385, 191] on div "SMS Templates" at bounding box center [541, 188] width 540 height 13
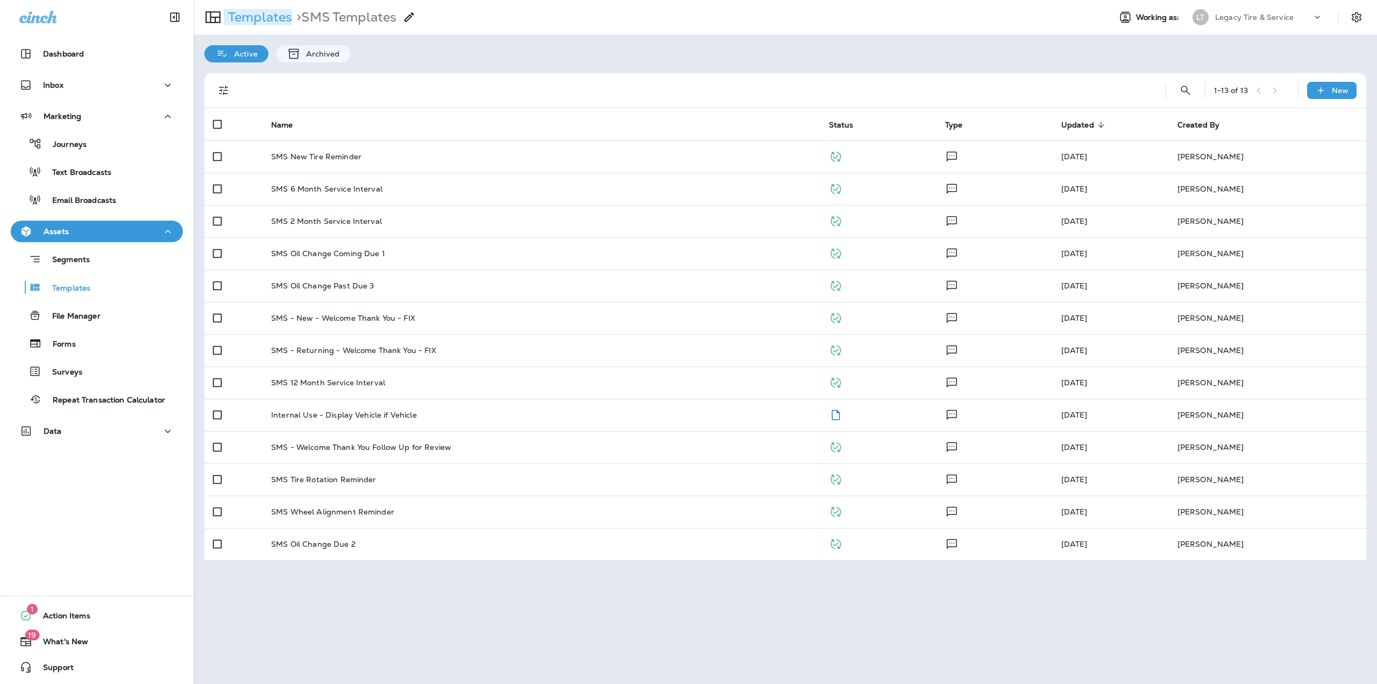
click at [236, 18] on p "Templates" at bounding box center [258, 17] width 68 height 16
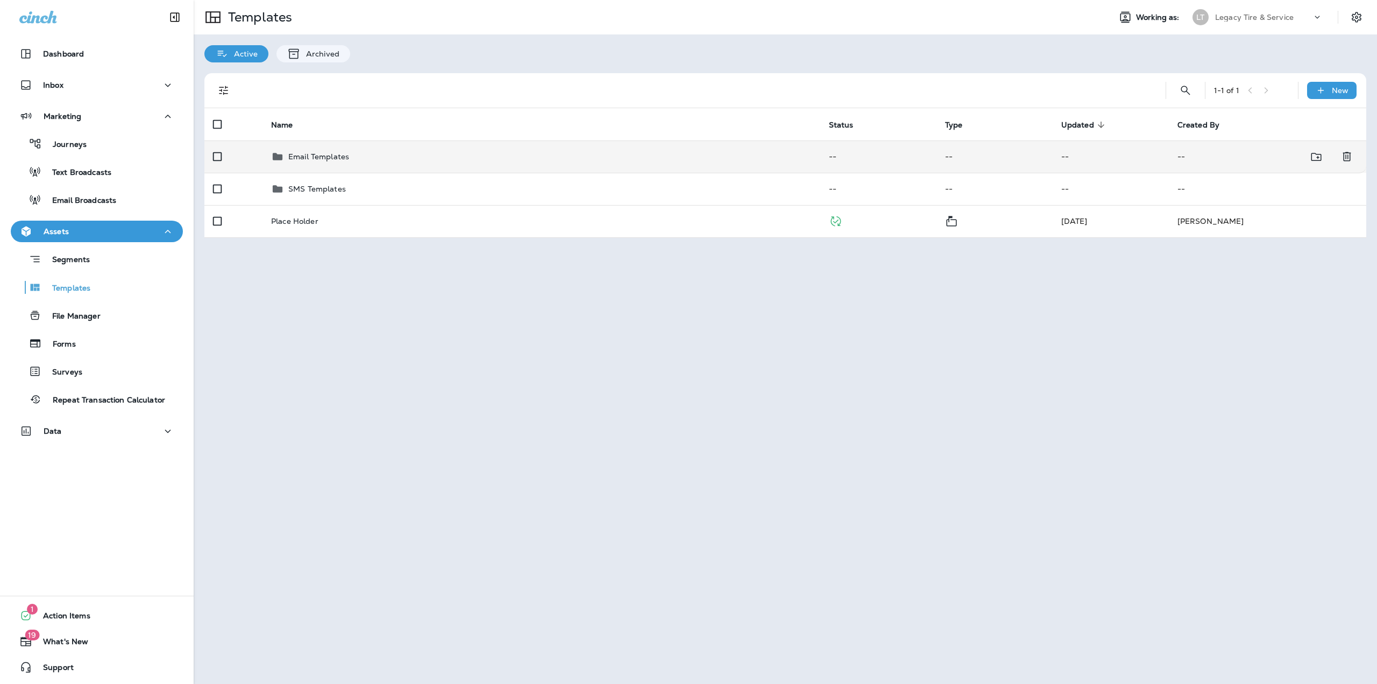
click at [304, 156] on p "Email Templates" at bounding box center [318, 156] width 61 height 9
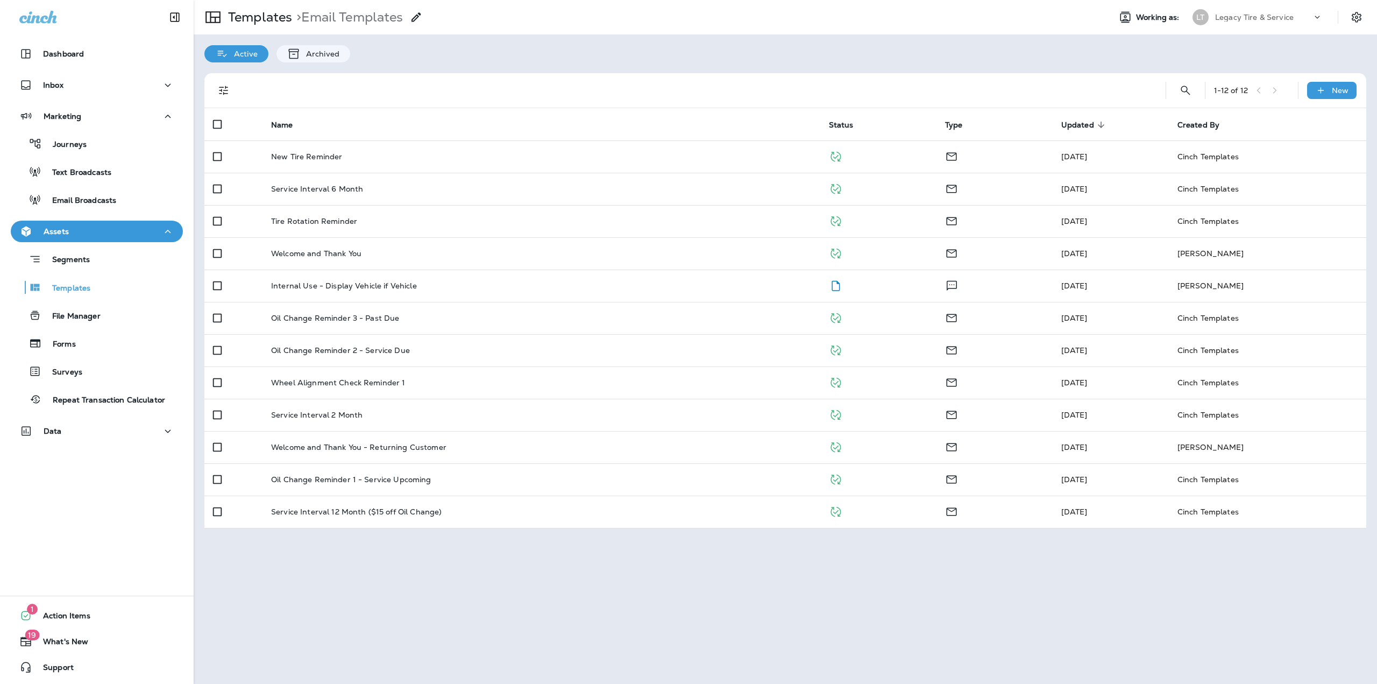
click at [1269, 18] on p "Legacy Tire & Service" at bounding box center [1254, 17] width 79 height 9
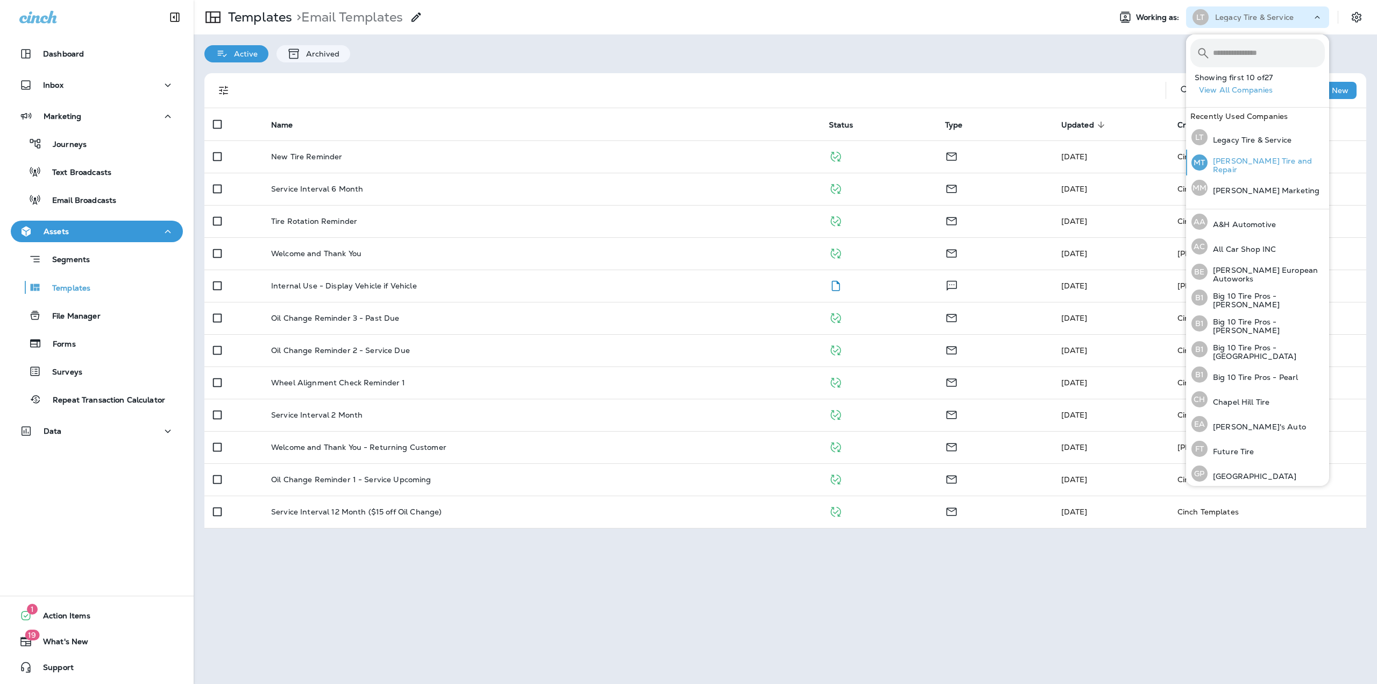
click at [1240, 167] on p "Mahone Tire and Repair" at bounding box center [1265, 164] width 117 height 17
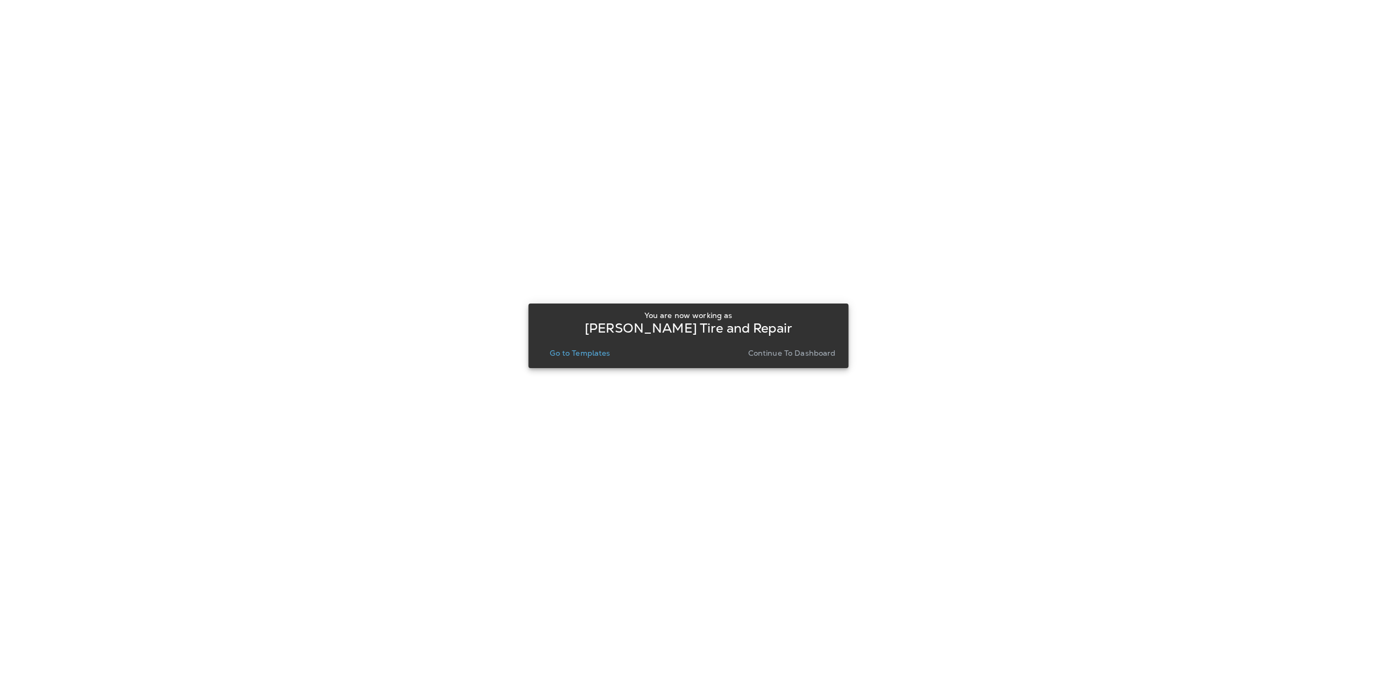
click at [598, 351] on p "Go to Templates" at bounding box center [580, 352] width 60 height 9
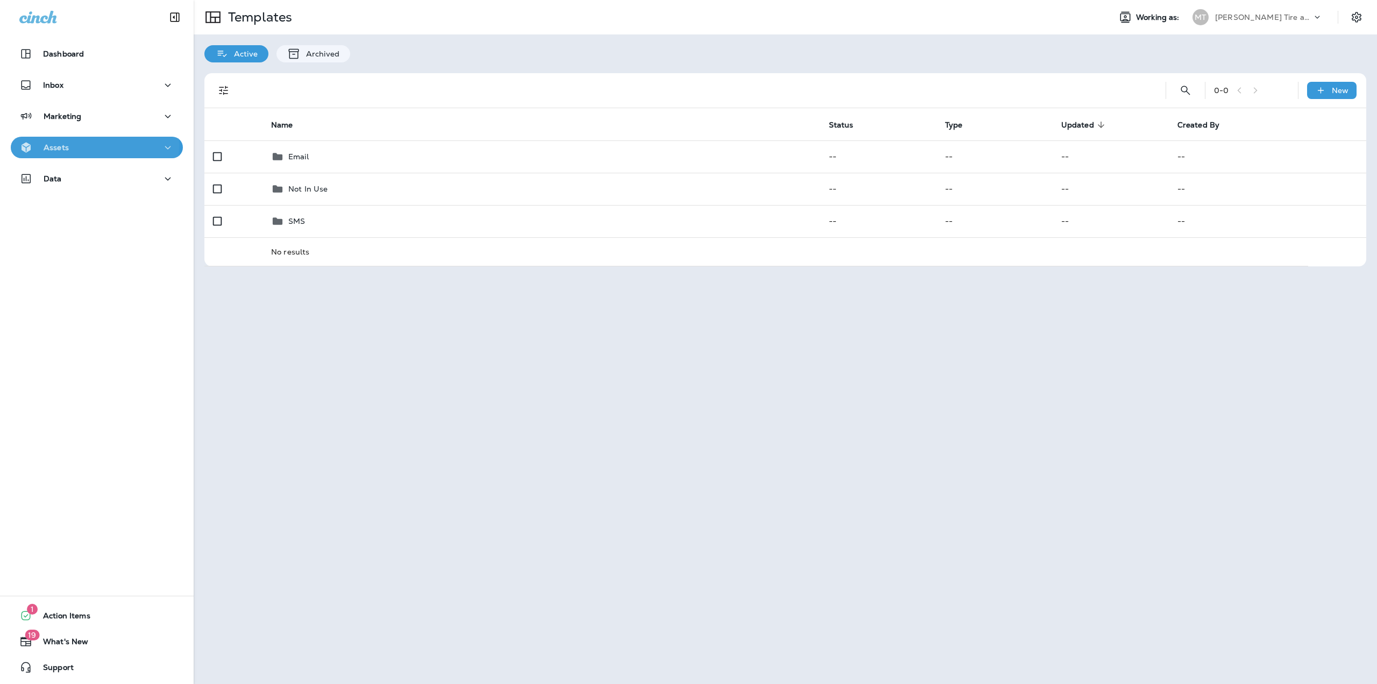
click at [82, 145] on div "Assets" at bounding box center [96, 147] width 155 height 13
click at [76, 259] on div "Forms" at bounding box center [96, 259] width 163 height 16
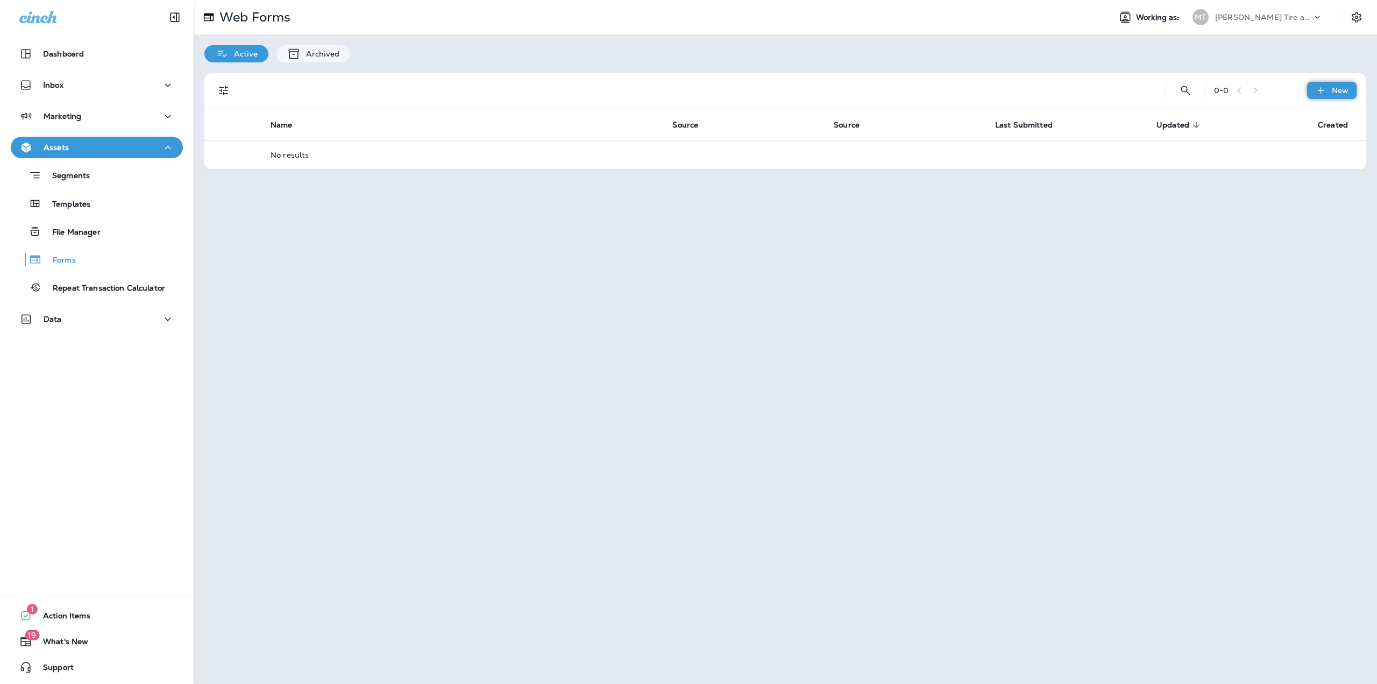
click at [1326, 95] on icon at bounding box center [1320, 90] width 11 height 11
click at [1315, 122] on button "New Form" at bounding box center [1311, 116] width 90 height 26
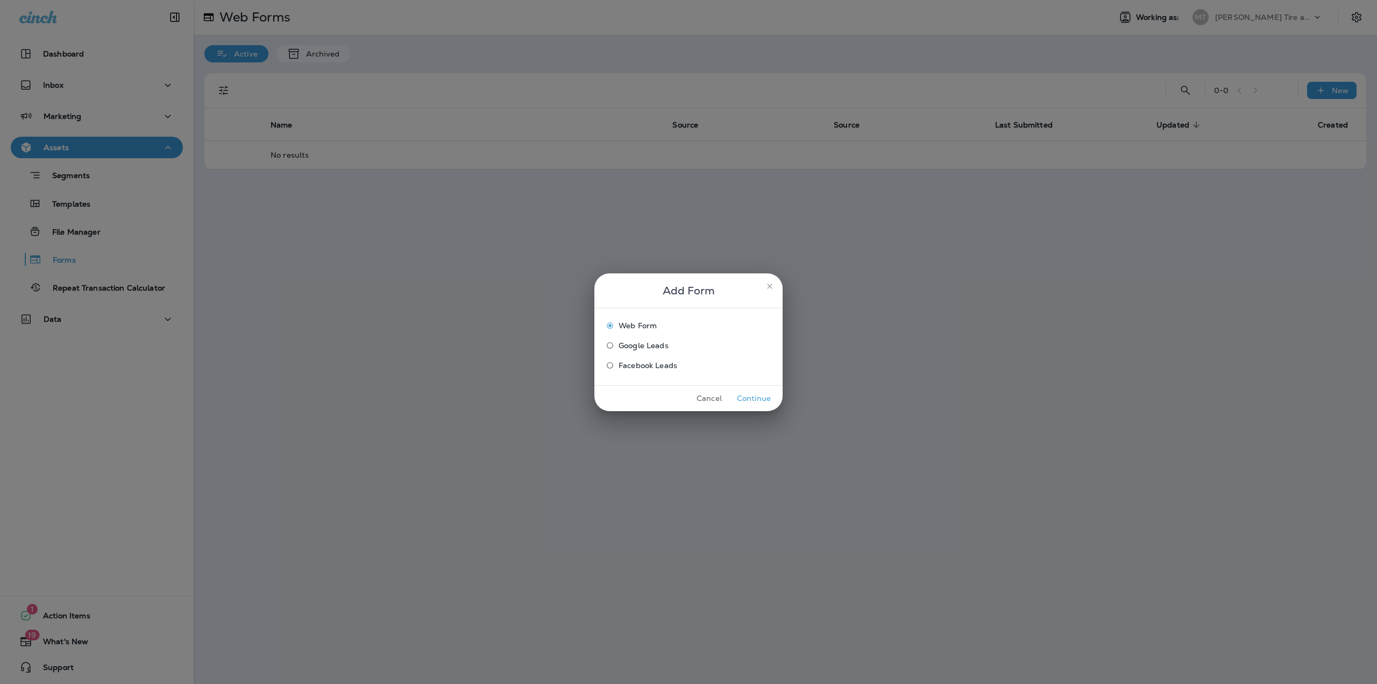
click at [756, 406] on button "Continue" at bounding box center [754, 398] width 40 height 17
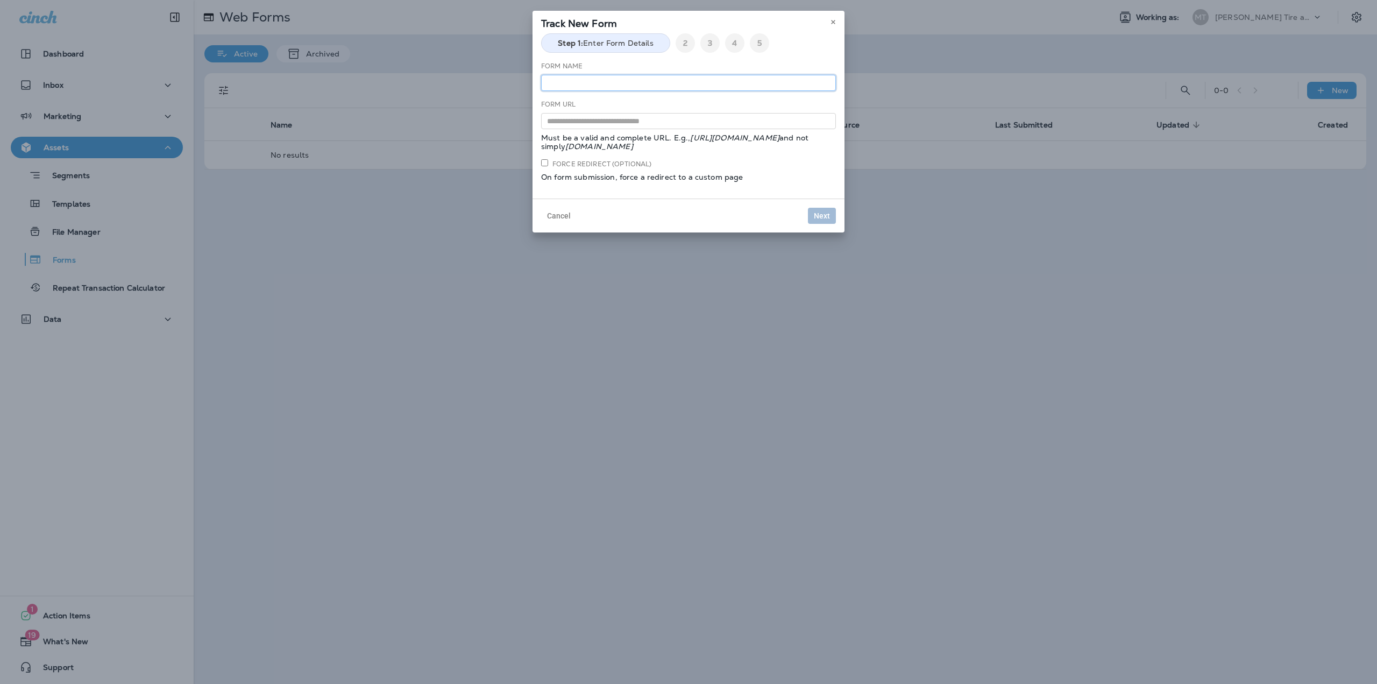
click at [654, 80] on input "text" at bounding box center [688, 83] width 295 height 16
type input "**********"
click at [668, 125] on input "text" at bounding box center [688, 121] width 295 height 16
paste input "**********"
type input "**********"
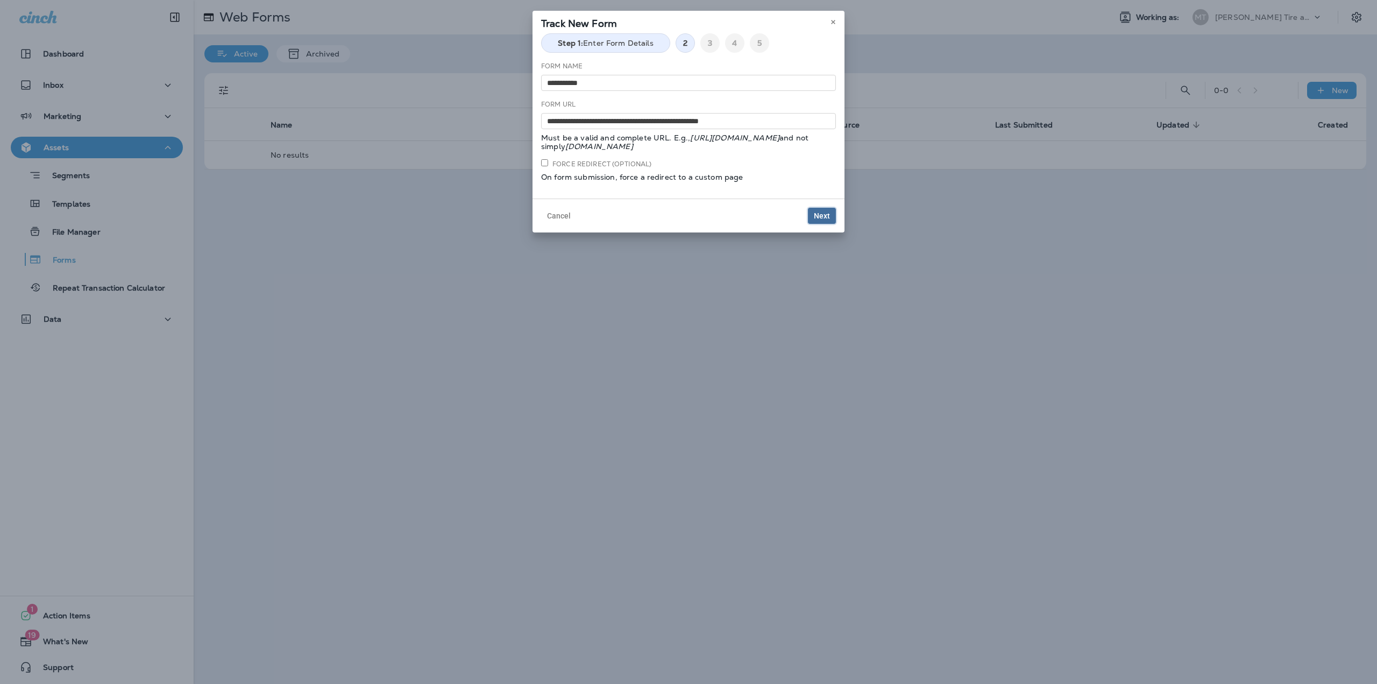
click at [815, 212] on span "Next" at bounding box center [822, 216] width 16 height 8
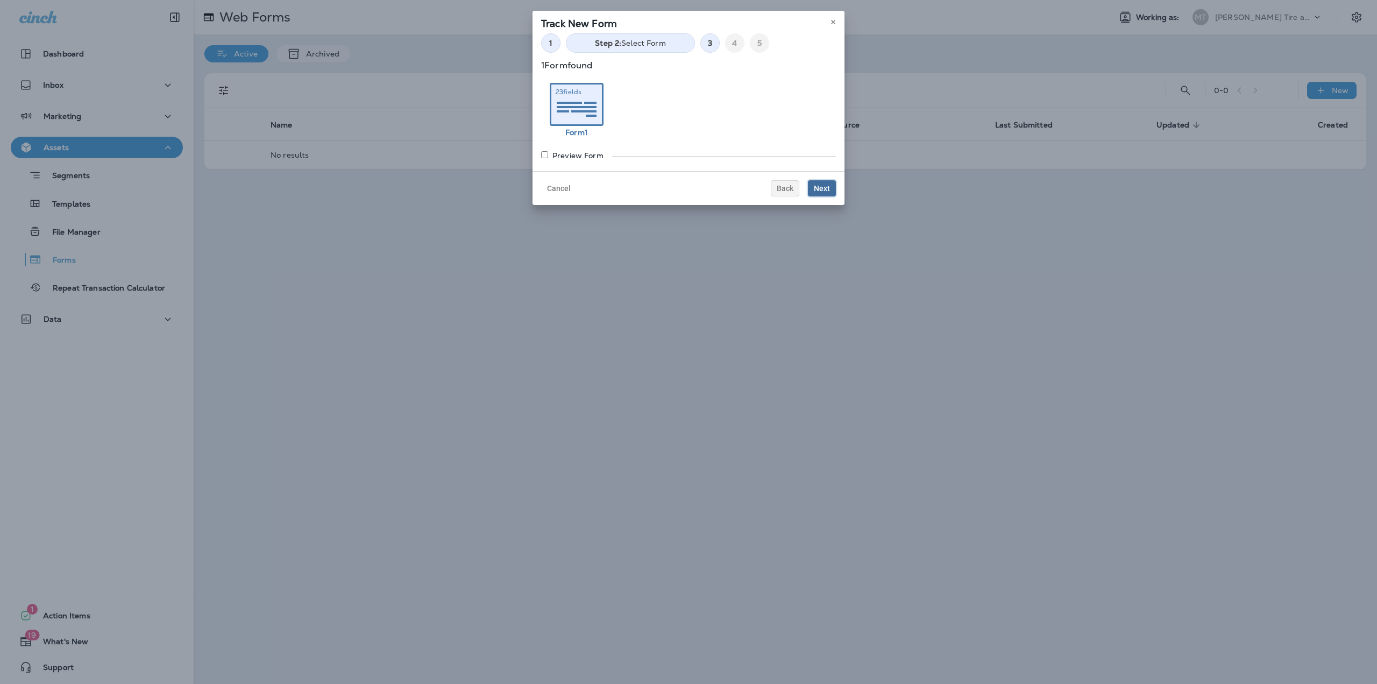
click at [815, 190] on span "Next" at bounding box center [822, 188] width 16 height 8
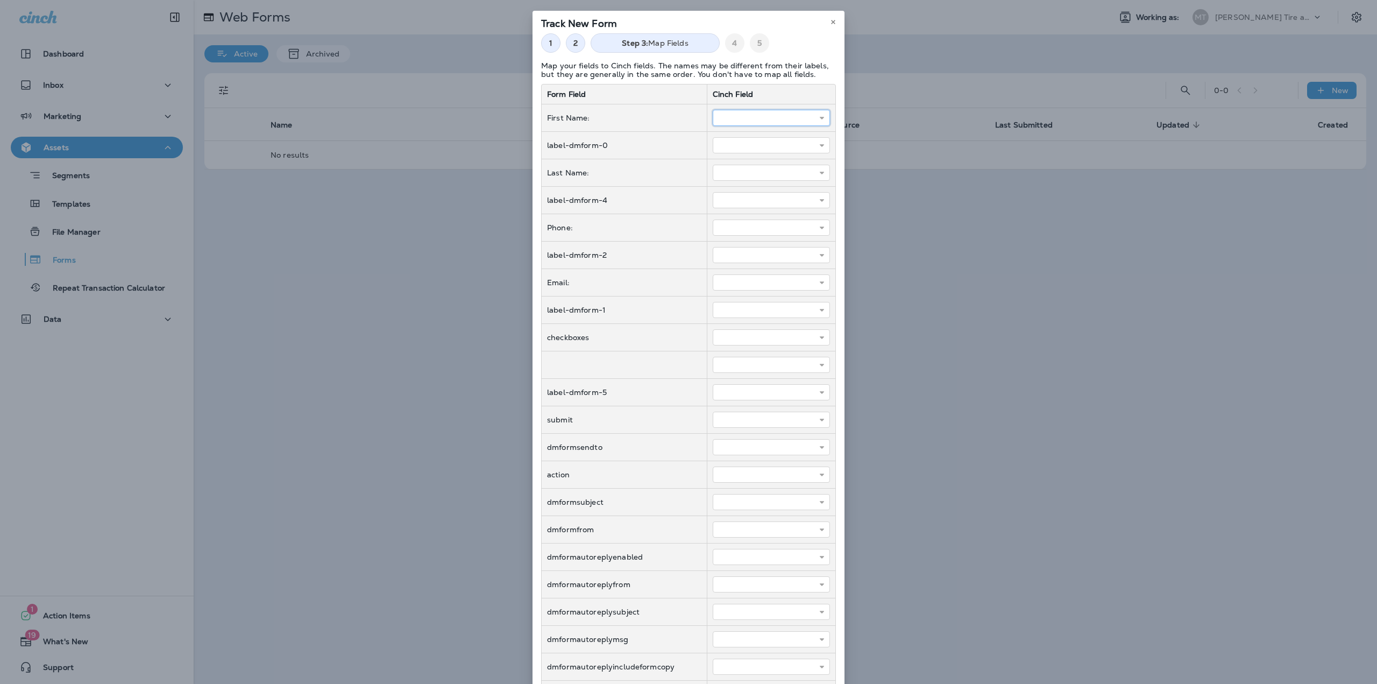
click at [743, 123] on input "text" at bounding box center [771, 118] width 117 height 16
click at [818, 117] on icon at bounding box center [822, 118] width 8 height 8
type input "**********"
click at [739, 163] on tbody "**********" at bounding box center [689, 419] width 294 height 631
click at [820, 171] on icon at bounding box center [822, 173] width 8 height 8
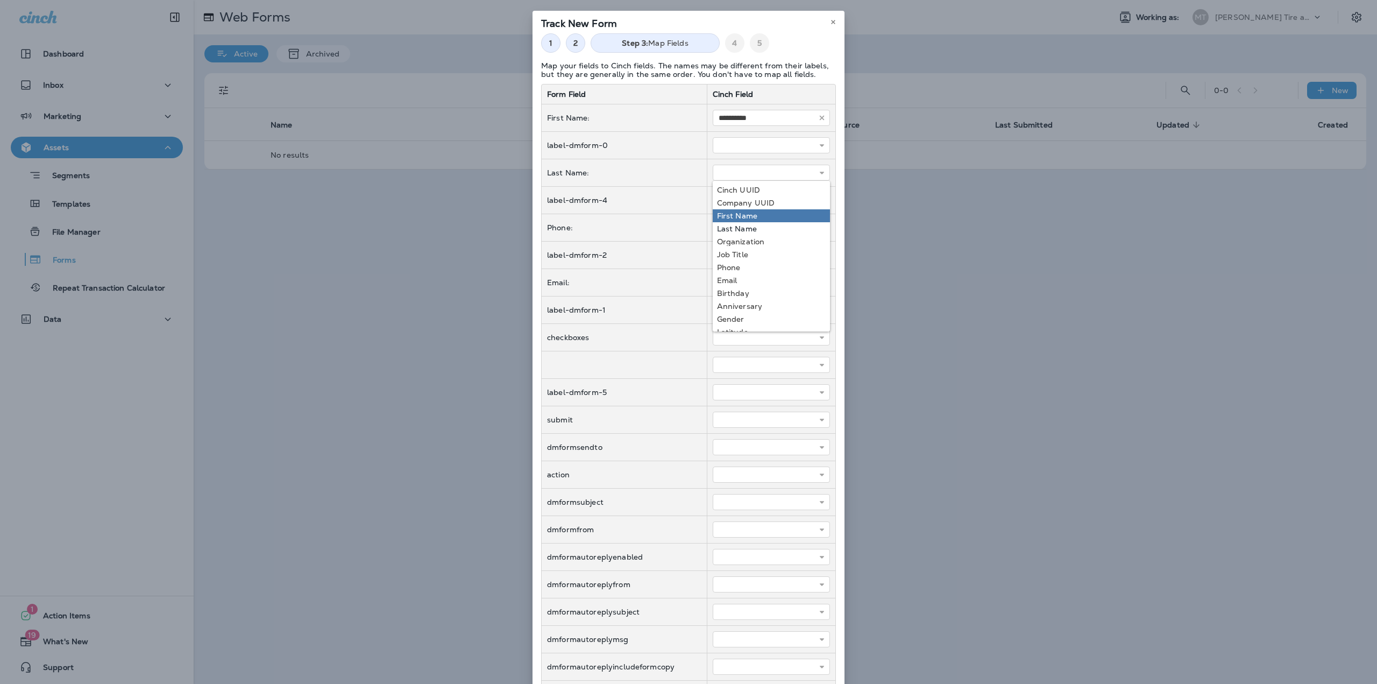
type input "*********"
click at [743, 223] on tbody "**********" at bounding box center [689, 419] width 294 height 631
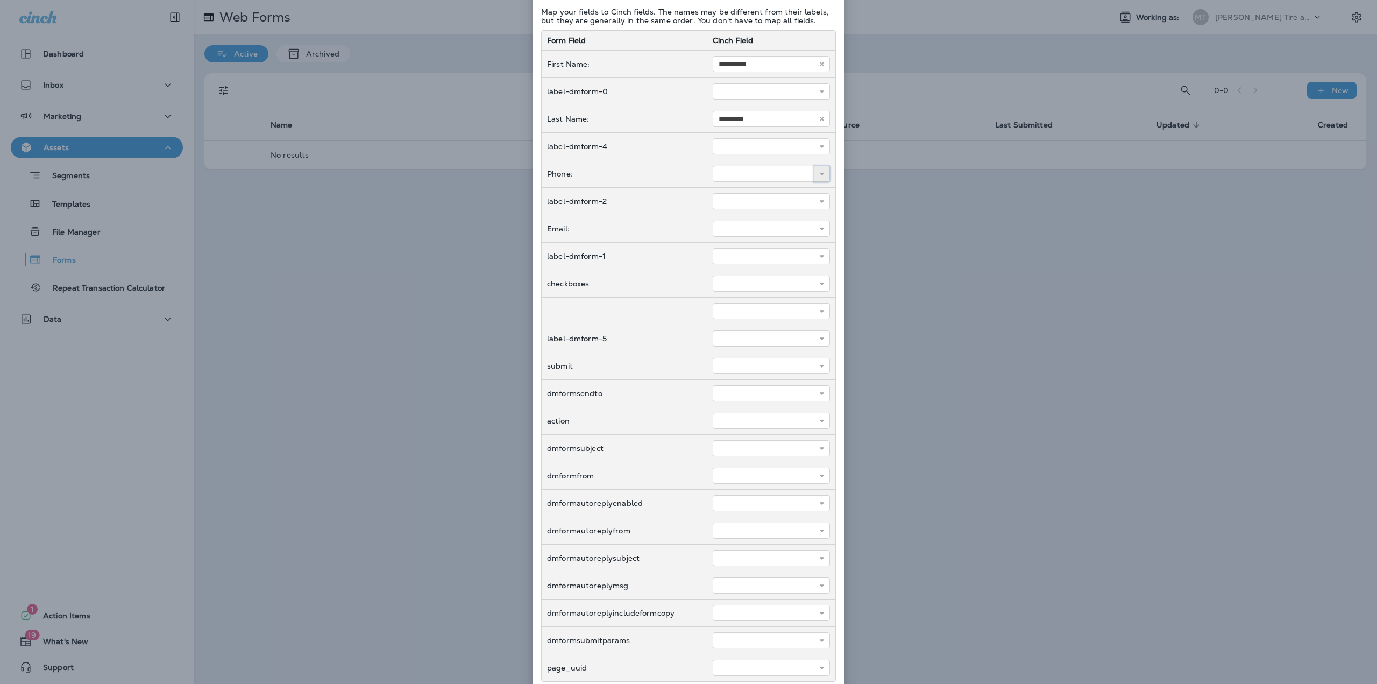
click at [818, 172] on icon at bounding box center [822, 174] width 8 height 8
type input "*****"
click at [735, 268] on tbody "**********" at bounding box center [689, 366] width 294 height 631
click at [820, 229] on use at bounding box center [822, 228] width 4 height 3
type input "*****"
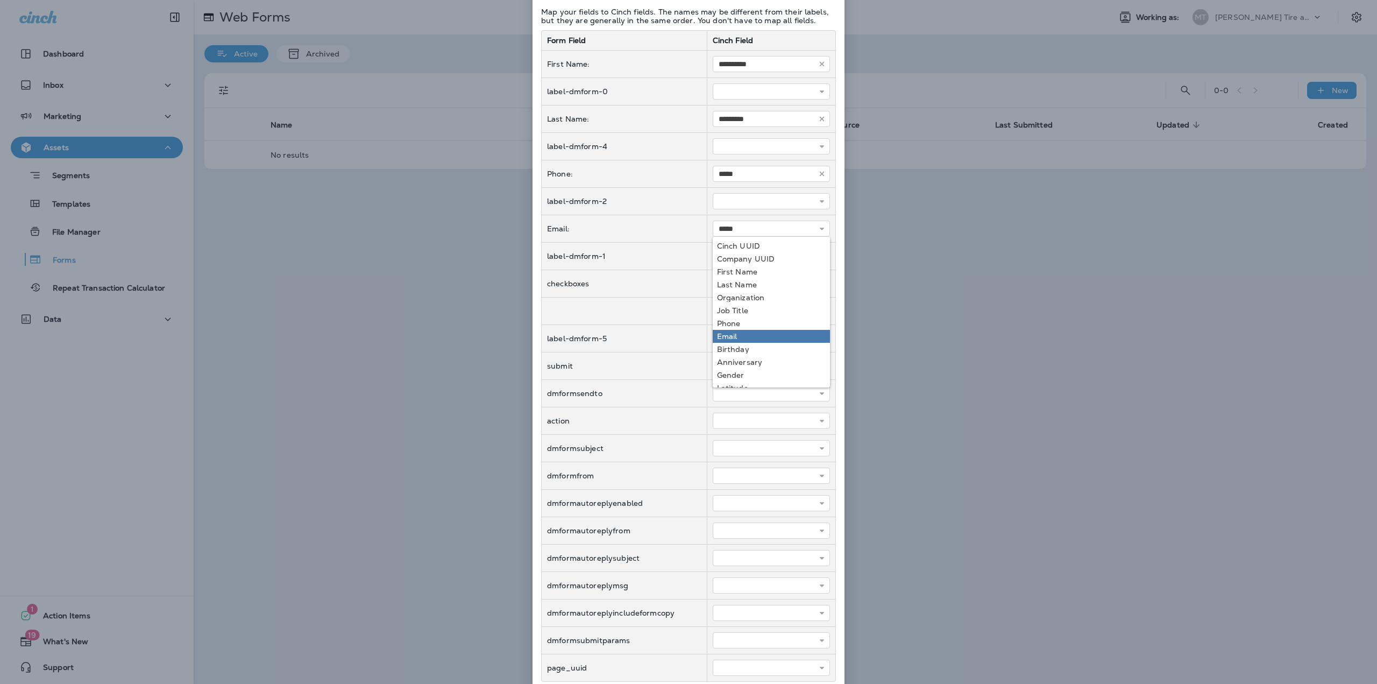
click at [755, 338] on tbody "**********" at bounding box center [689, 366] width 294 height 631
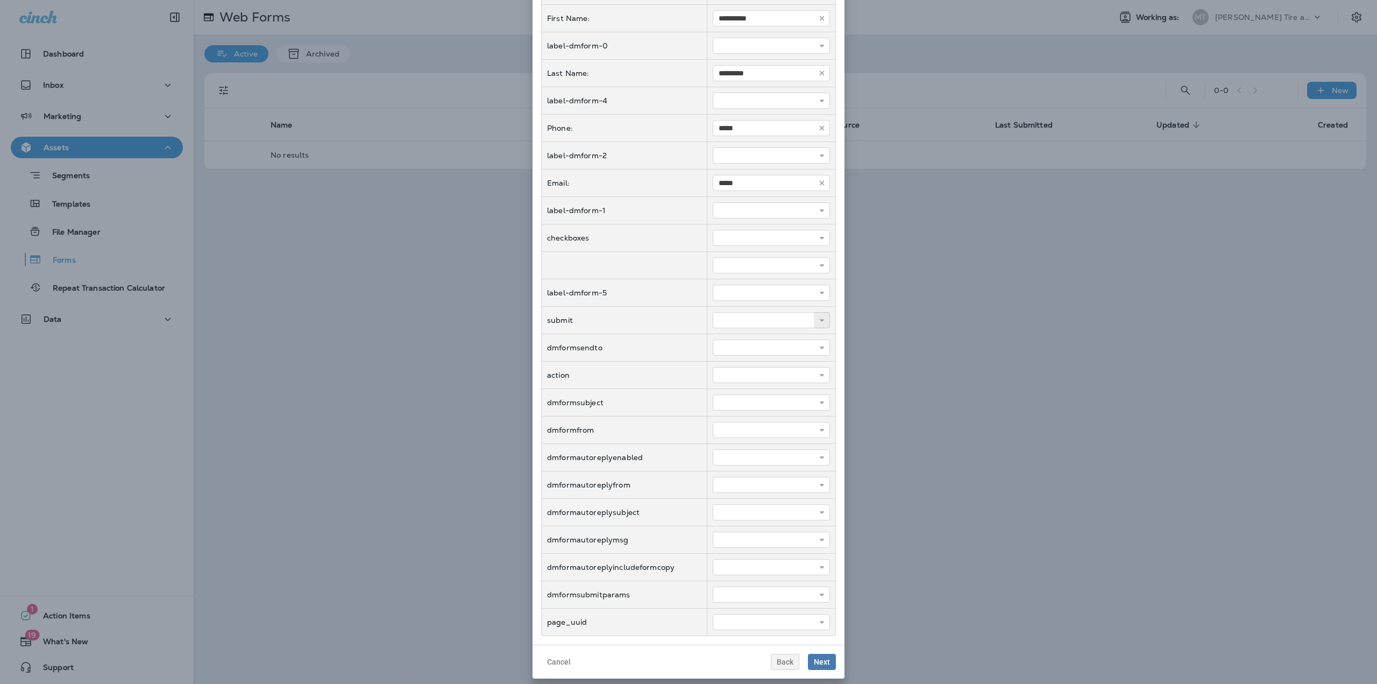
scroll to position [105, 0]
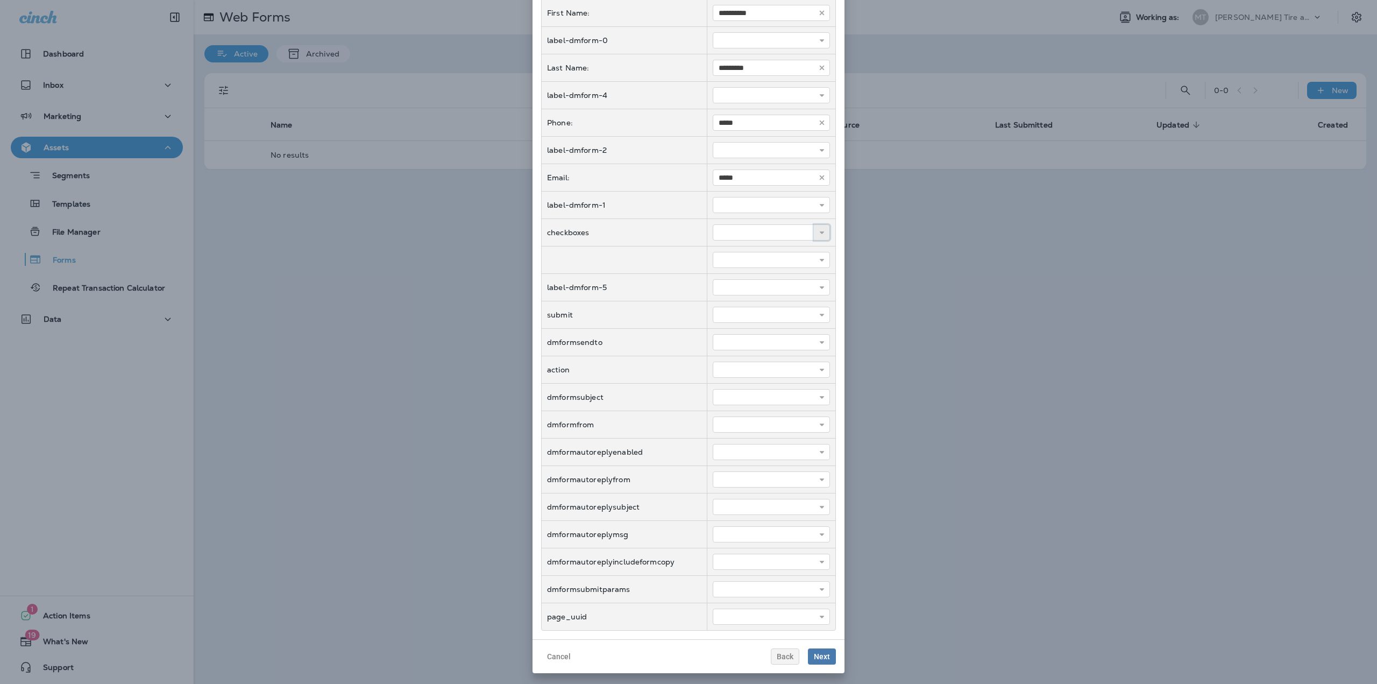
click at [820, 235] on icon at bounding box center [822, 233] width 8 height 8
click at [815, 226] on button at bounding box center [822, 232] width 16 height 16
click at [823, 658] on span "Next" at bounding box center [822, 656] width 16 height 8
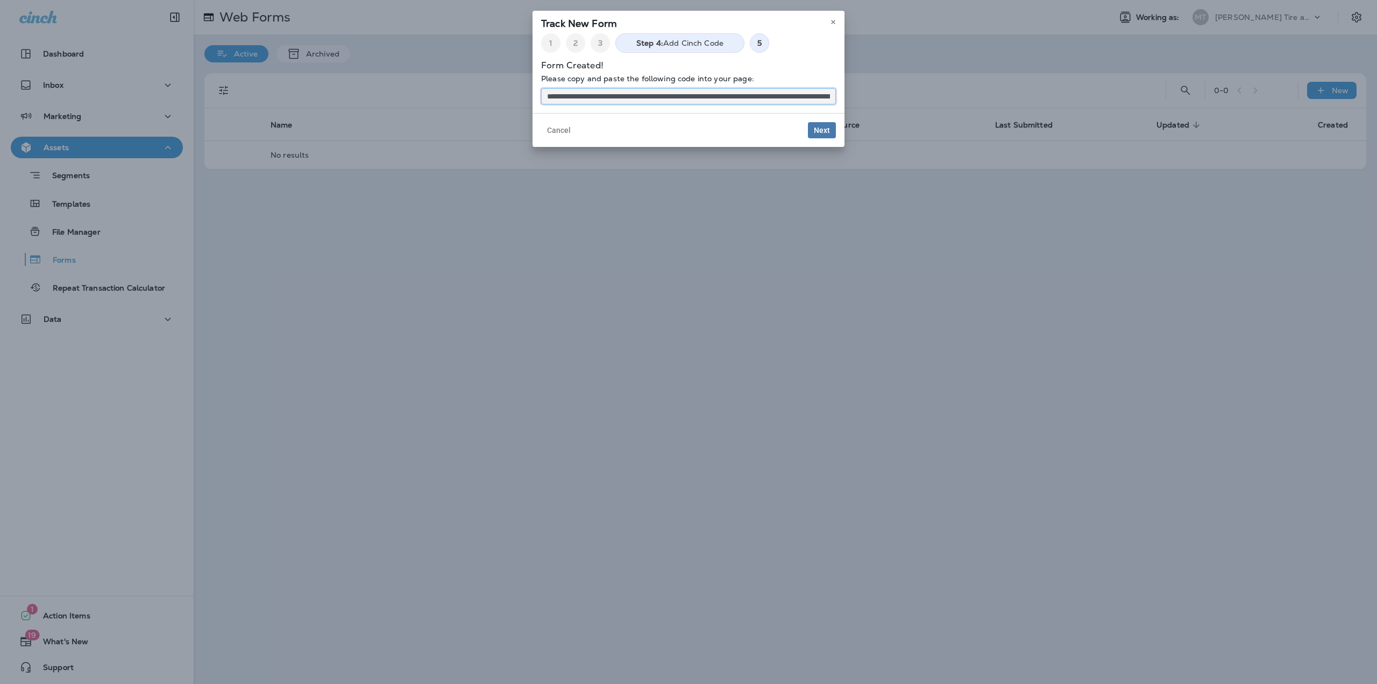
click at [803, 95] on input "**********" at bounding box center [688, 96] width 295 height 16
click at [819, 131] on span "Next" at bounding box center [822, 130] width 16 height 8
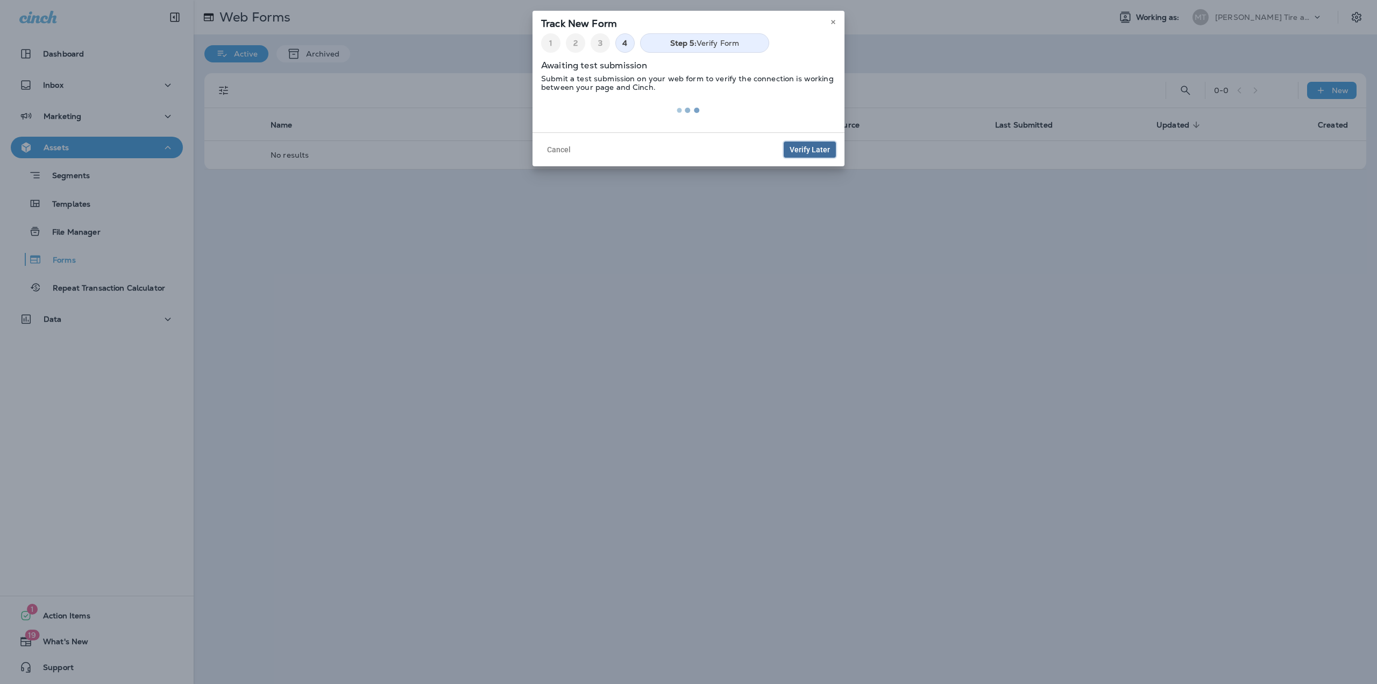
click at [804, 148] on span "Verify Later" at bounding box center [809, 150] width 40 height 8
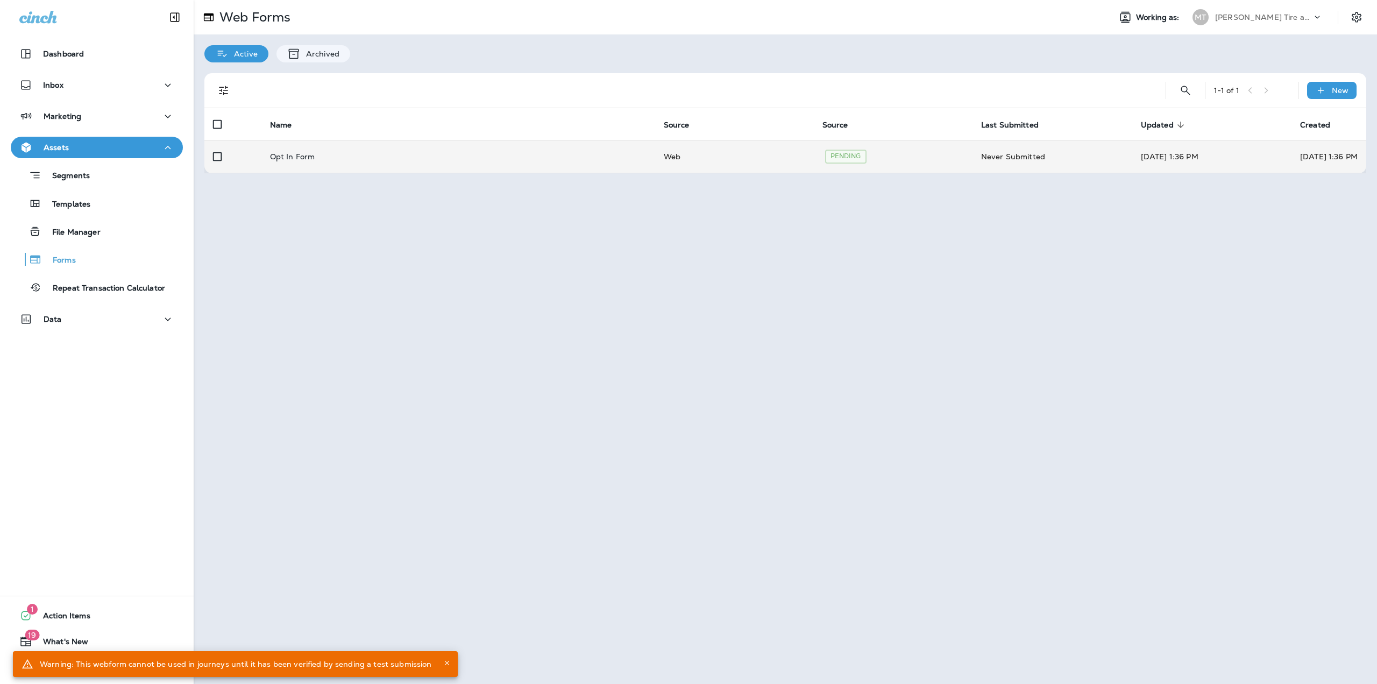
click at [738, 154] on td "Web" at bounding box center [734, 156] width 159 height 32
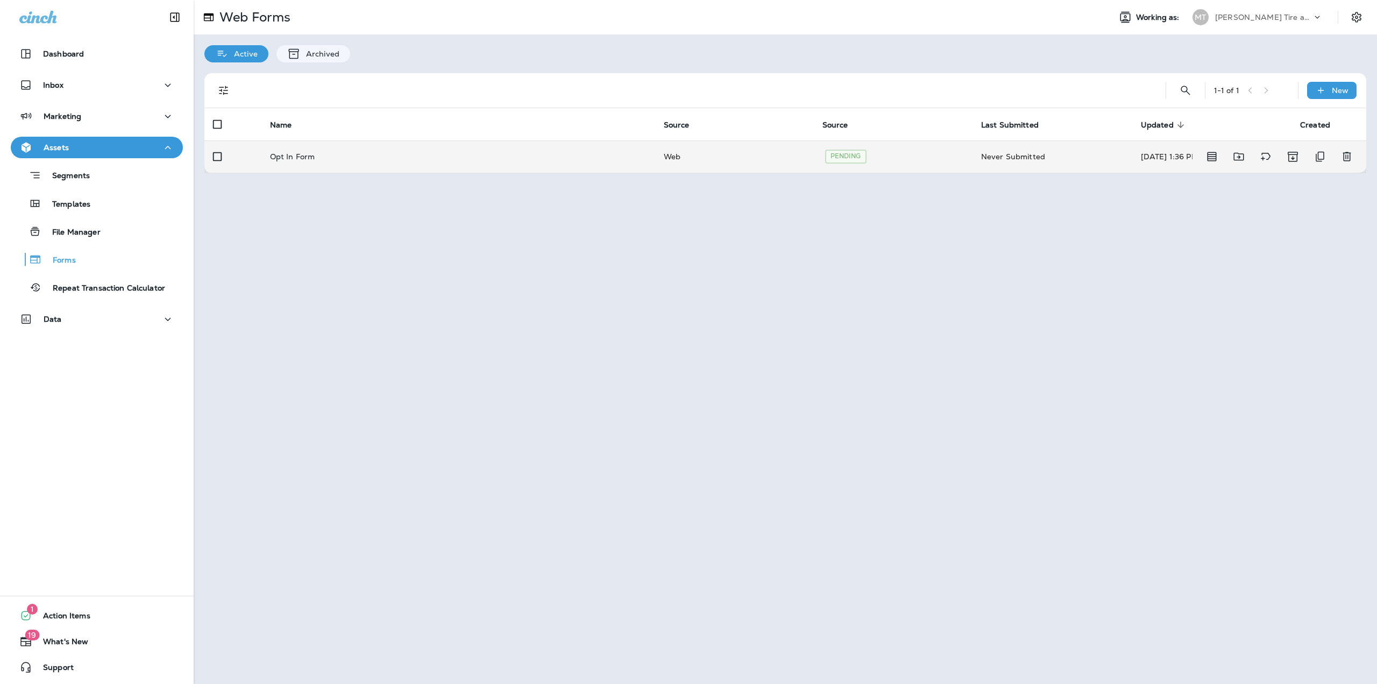
click at [465, 160] on div "Opt In Form" at bounding box center [458, 156] width 376 height 9
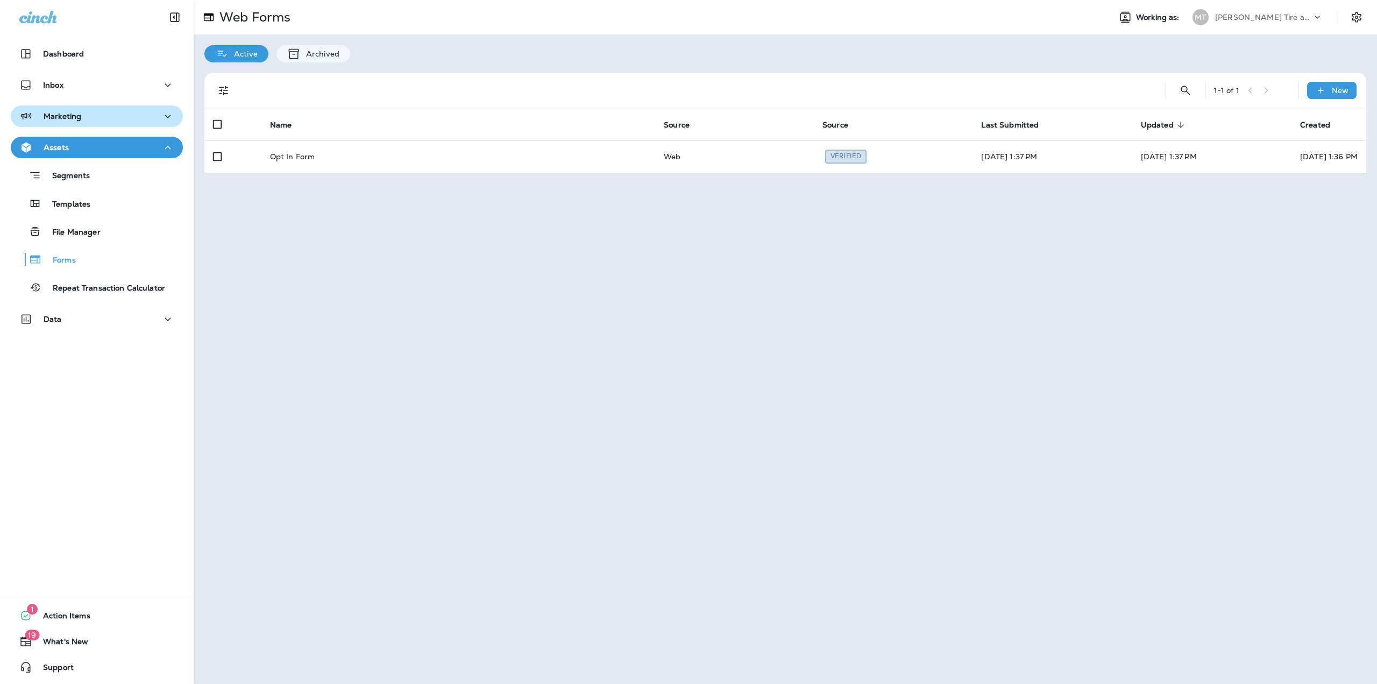
click at [102, 118] on div "Marketing" at bounding box center [96, 116] width 155 height 13
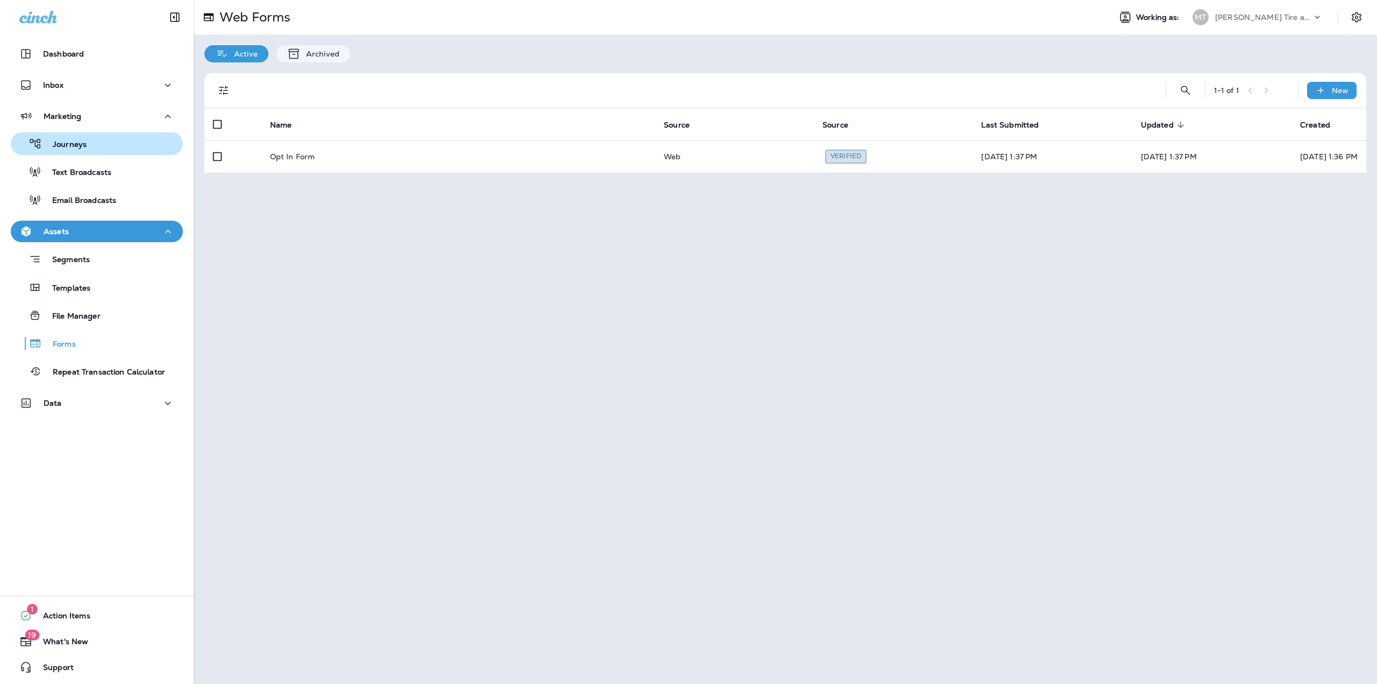
click at [97, 145] on div "Journeys" at bounding box center [96, 144] width 163 height 16
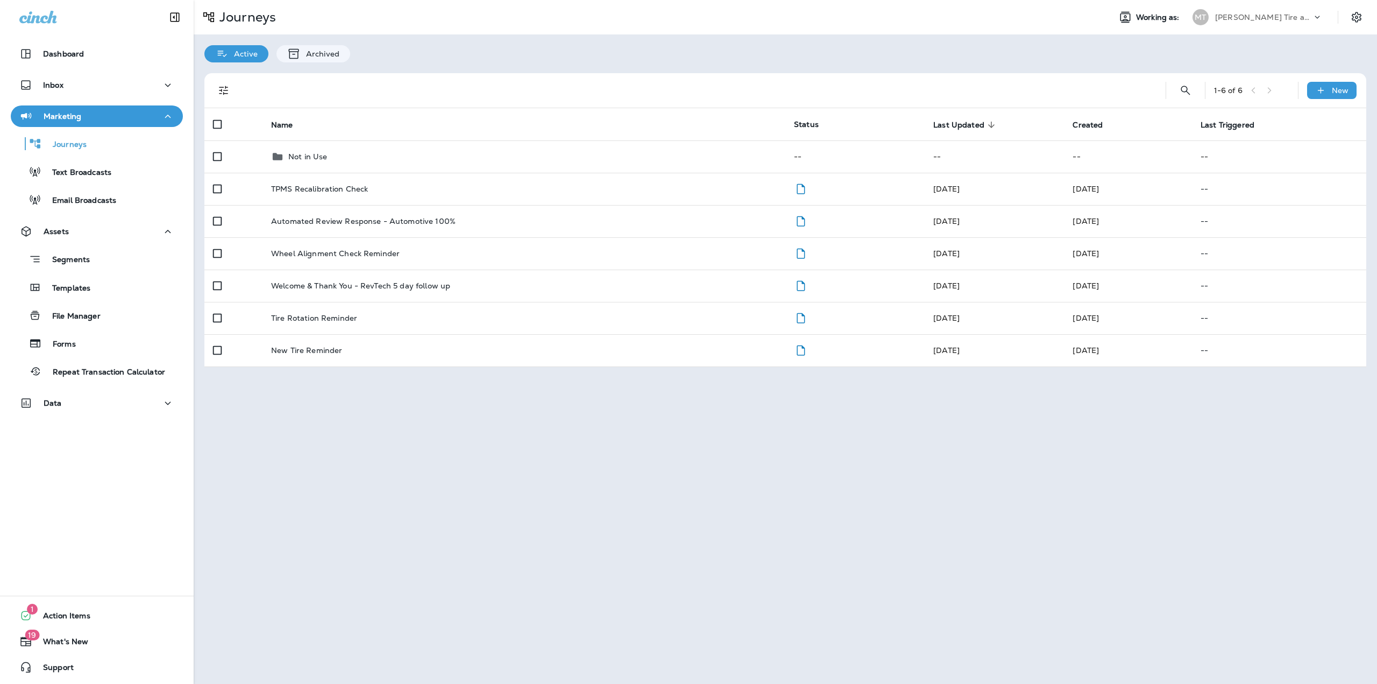
click at [1310, 20] on div "Mahone Tire and Repair" at bounding box center [1263, 17] width 97 height 16
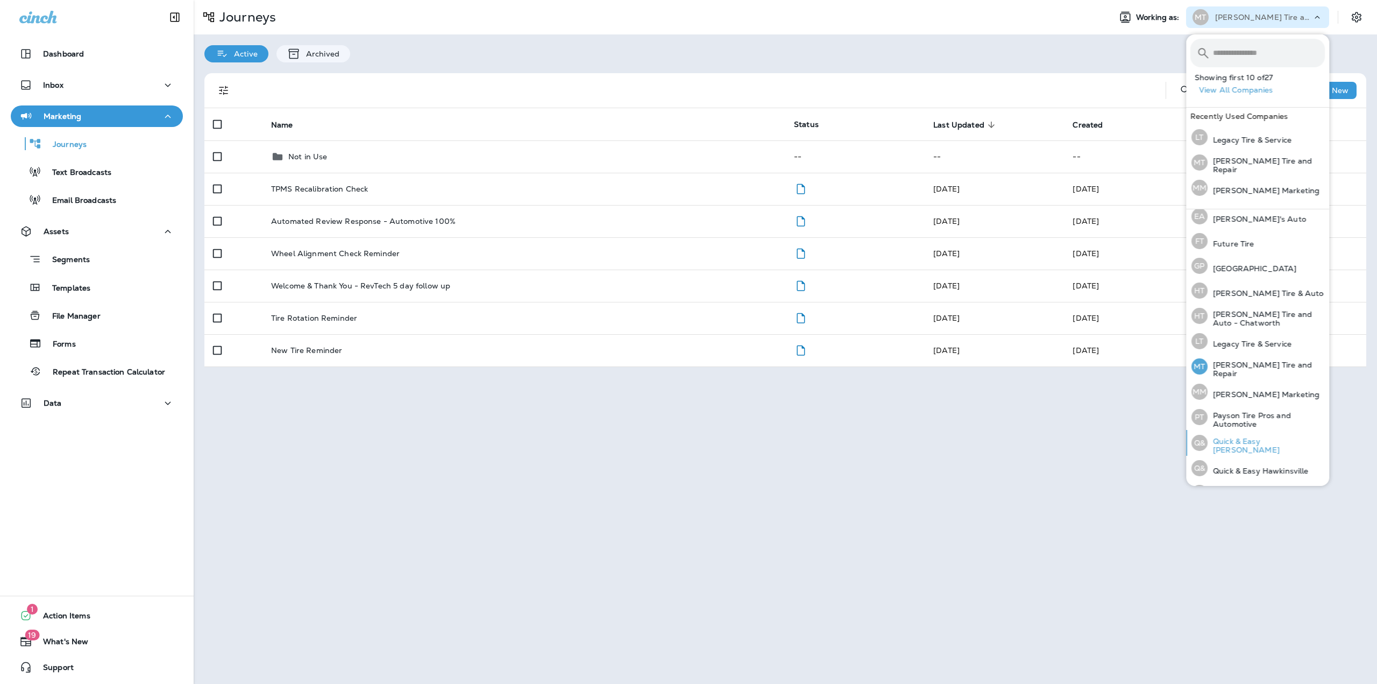
scroll to position [224, 0]
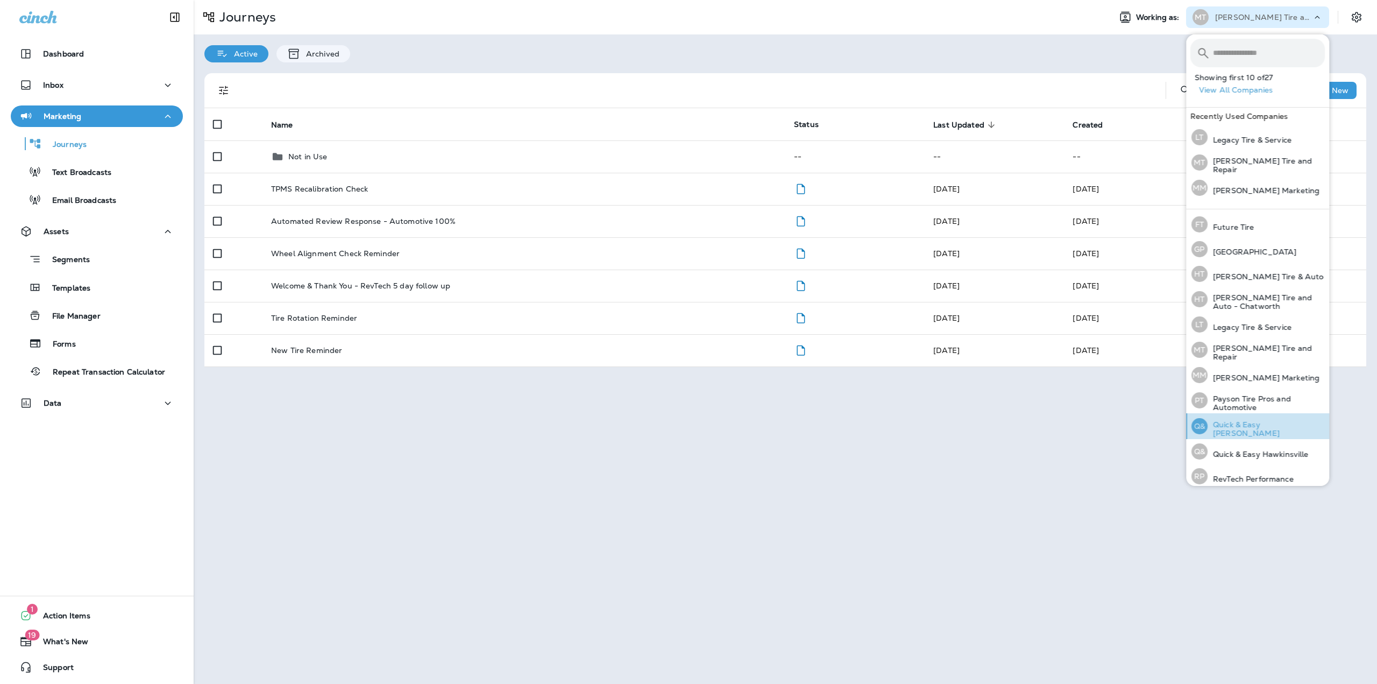
click at [1262, 427] on div "Q& Quick & Easy Cochran" at bounding box center [1258, 426] width 142 height 26
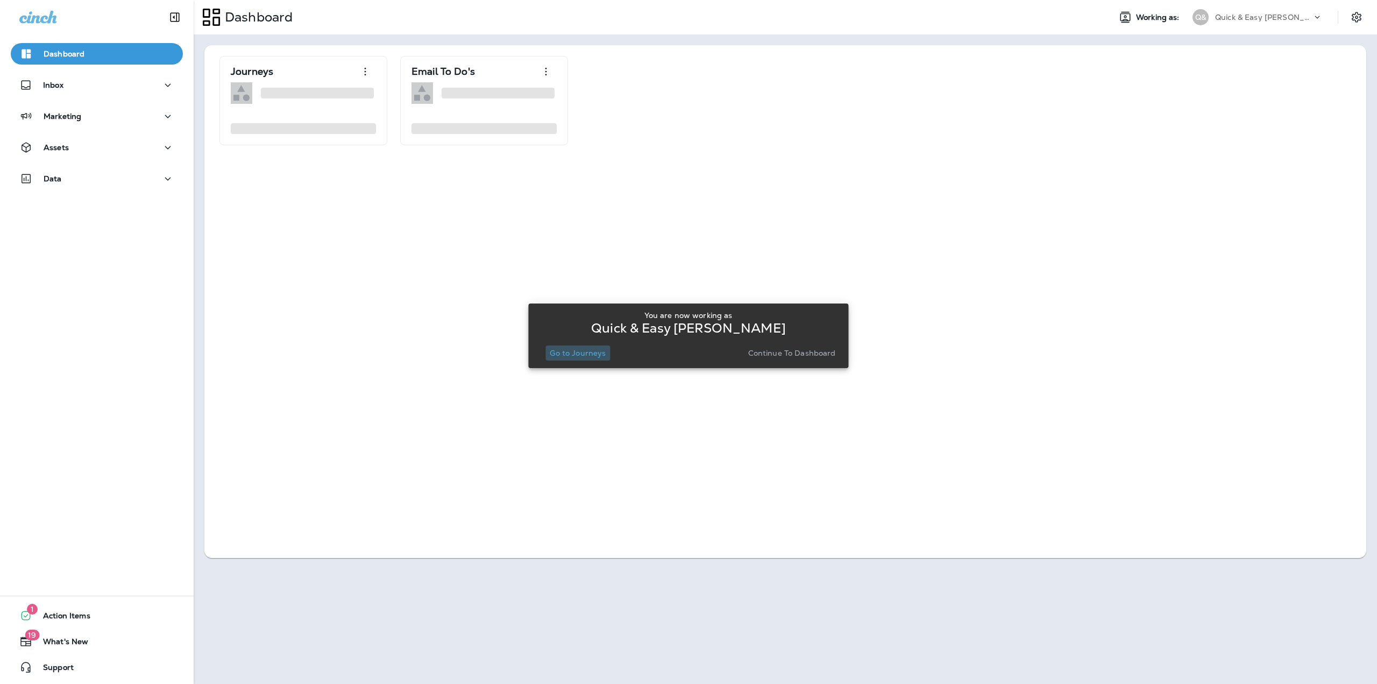
click at [587, 354] on p "Go to Journeys" at bounding box center [578, 352] width 56 height 9
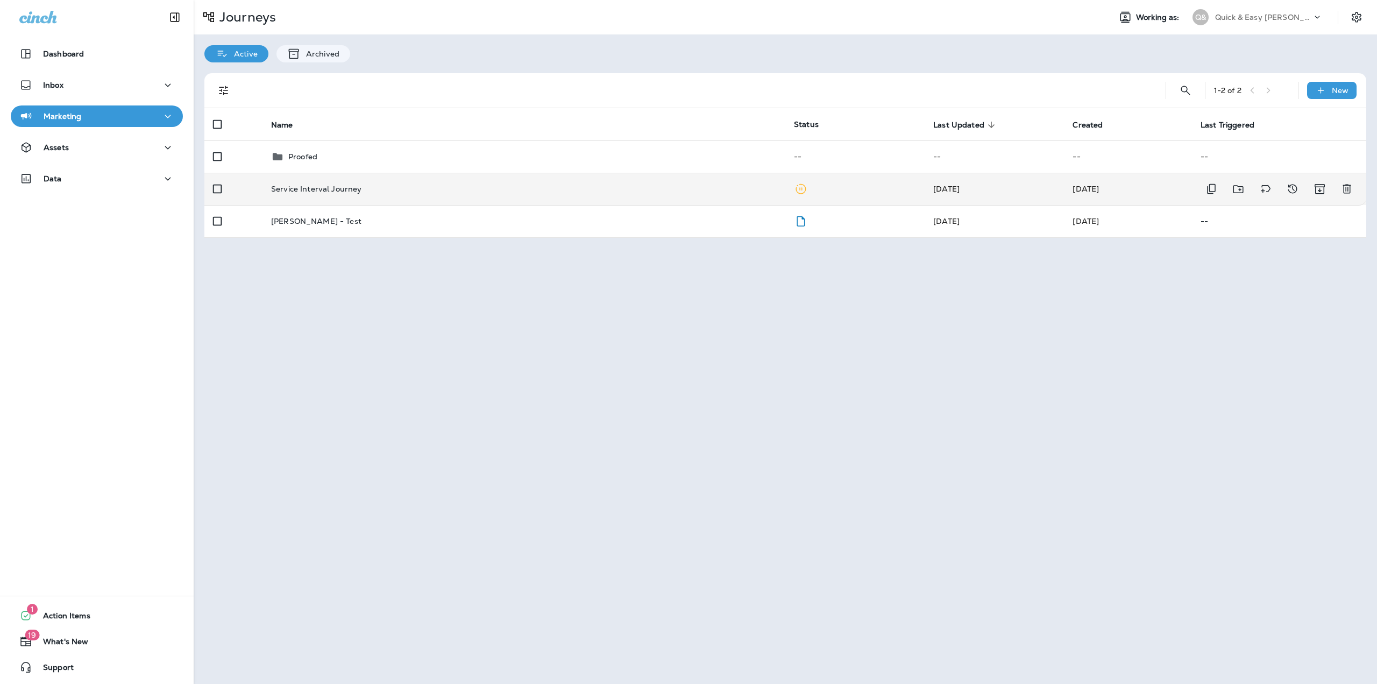
click at [314, 190] on p "Service Interval Journey" at bounding box center [316, 188] width 90 height 9
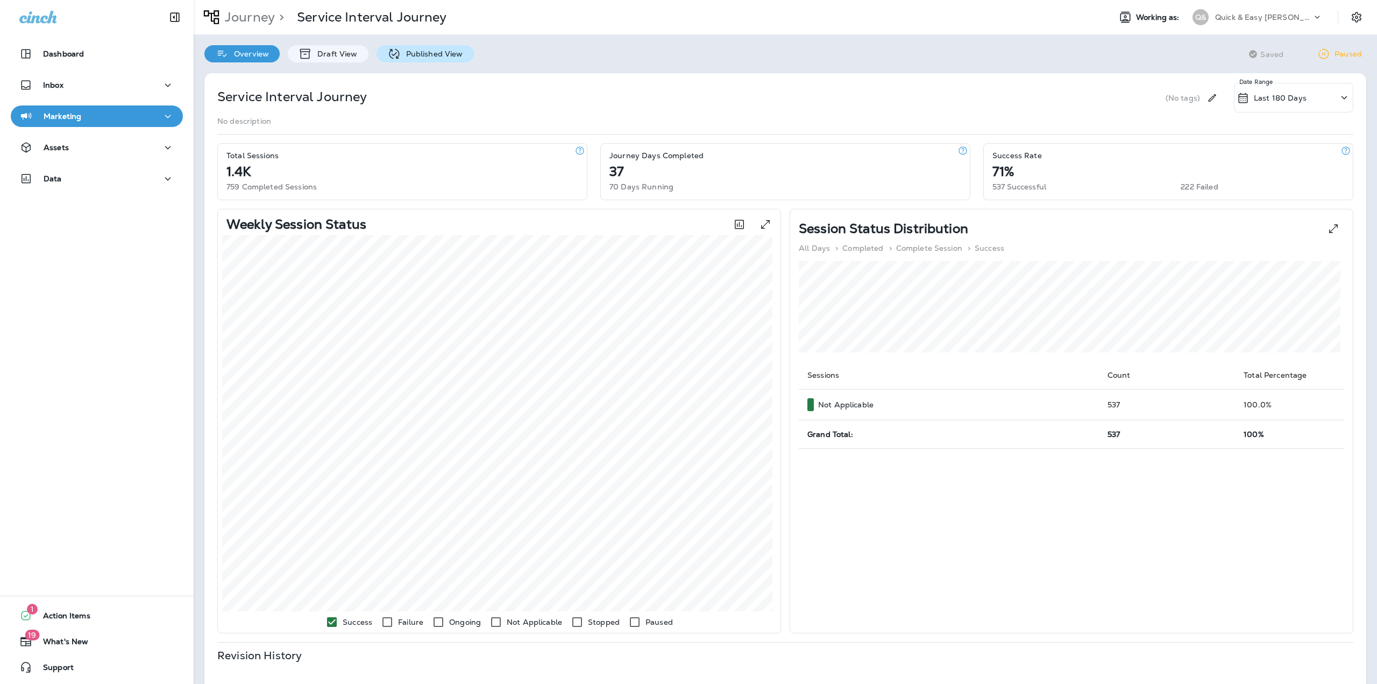
click at [412, 57] on p "Published View" at bounding box center [432, 53] width 62 height 9
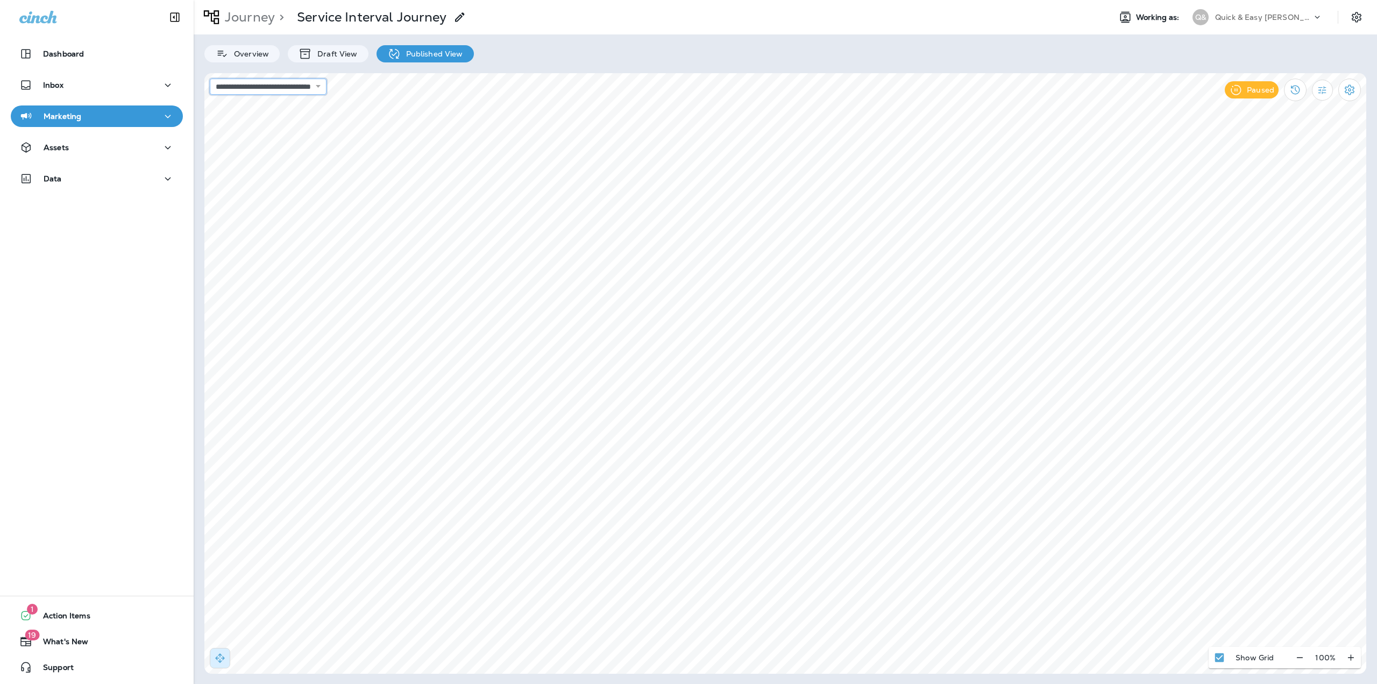
click at [310, 93] on select "**********" at bounding box center [268, 87] width 117 height 16
click at [210, 79] on select "**********" at bounding box center [268, 87] width 117 height 16
click at [321, 91] on select "**********" at bounding box center [268, 87] width 117 height 16
select select "**********"
click at [210, 79] on select "**********" at bounding box center [268, 87] width 117 height 16
